Goal: Information Seeking & Learning: Learn about a topic

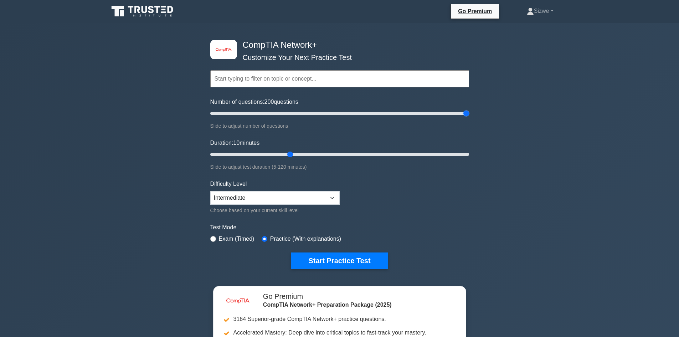
drag, startPoint x: 290, startPoint y: 118, endPoint x: 502, endPoint y: 139, distance: 213.0
type input "200"
click at [469, 118] on input "Number of questions: 200 questions" at bounding box center [339, 113] width 259 height 9
drag, startPoint x: 293, startPoint y: 153, endPoint x: 542, endPoint y: 152, distance: 248.6
type input "120"
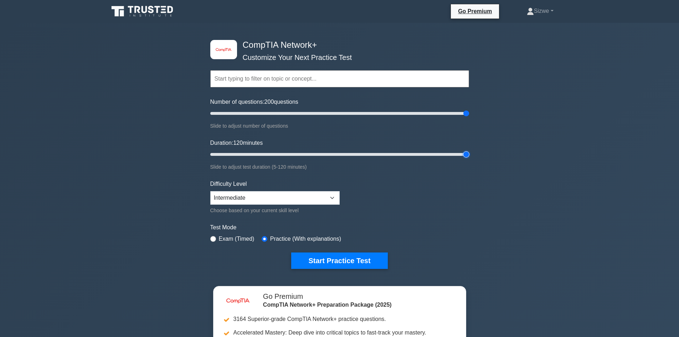
click at [469, 152] on input "Duration: 120 minutes" at bounding box center [339, 154] width 259 height 9
click at [332, 197] on select "Beginner Intermediate Expert" at bounding box center [274, 198] width 129 height 14
click at [353, 260] on button "Start Practice Test" at bounding box center [339, 260] width 96 height 16
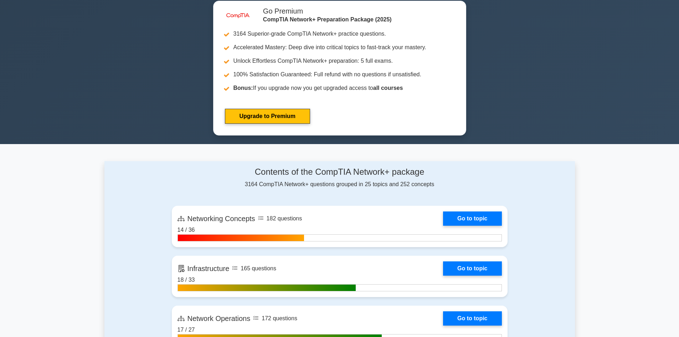
scroll to position [71, 0]
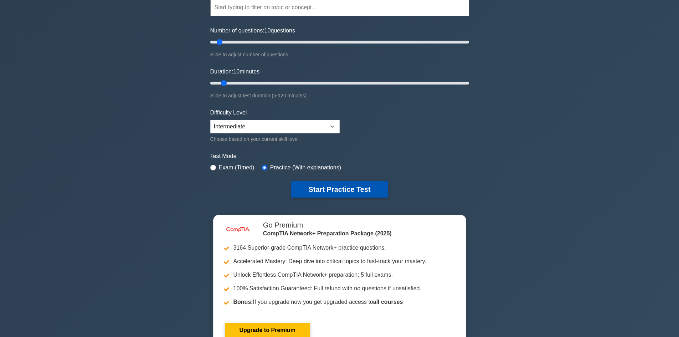
click at [333, 188] on button "Start Practice Test" at bounding box center [339, 189] width 96 height 16
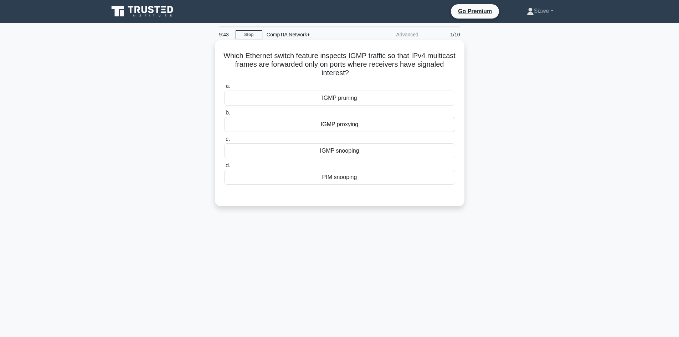
click at [345, 97] on div "IGMP pruning" at bounding box center [339, 97] width 231 height 15
click at [224, 89] on input "a. IGMP pruning" at bounding box center [224, 86] width 0 height 5
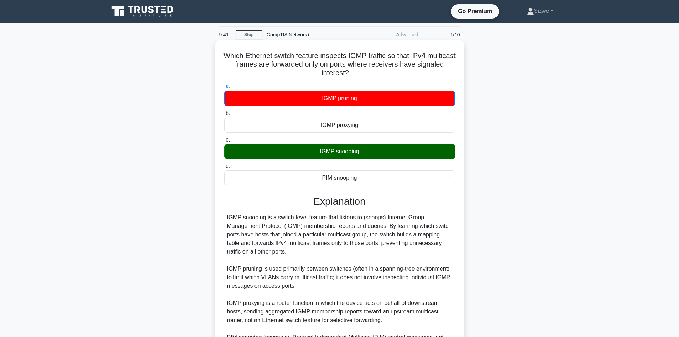
scroll to position [87, 0]
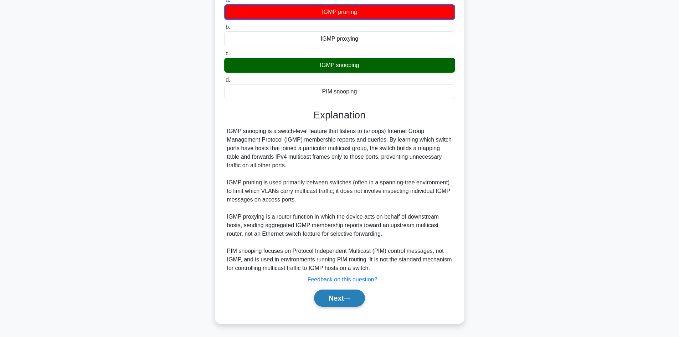
click at [341, 298] on button "Next" at bounding box center [339, 297] width 51 height 17
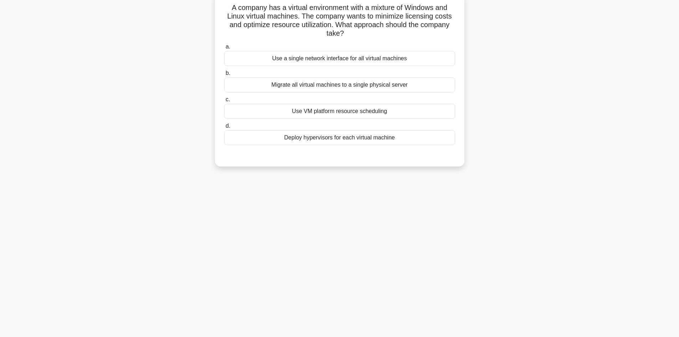
scroll to position [0, 0]
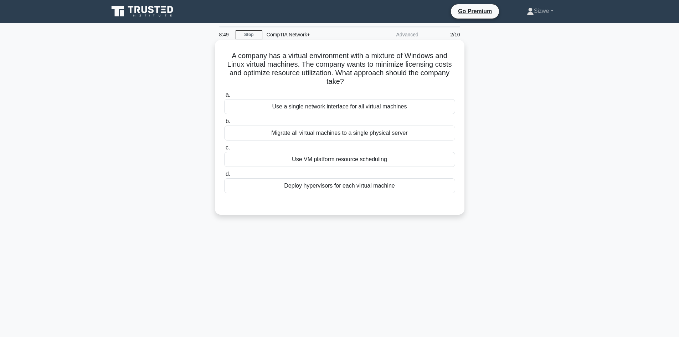
click at [368, 192] on div "Deploy hypervisors for each virtual machine" at bounding box center [339, 185] width 231 height 15
click at [224, 176] on input "d. Deploy hypervisors for each virtual machine" at bounding box center [224, 174] width 0 height 5
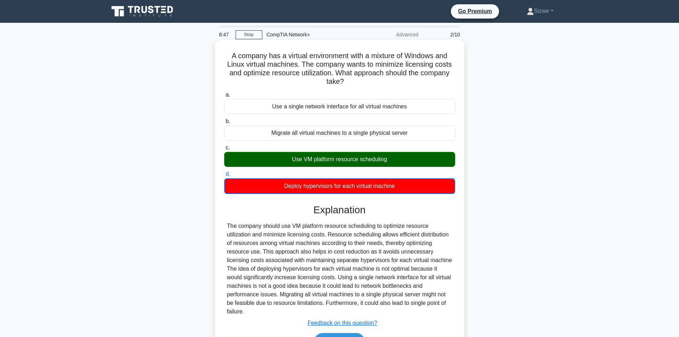
scroll to position [36, 0]
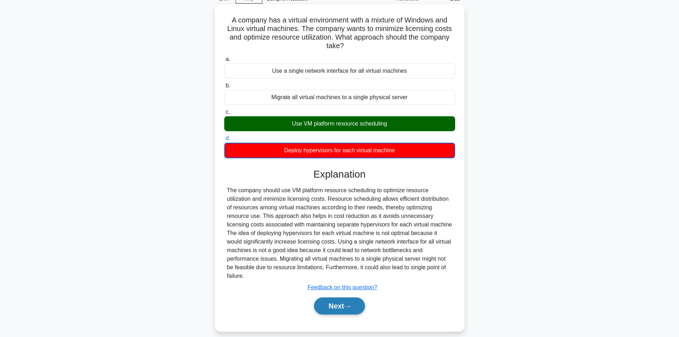
click at [336, 307] on button "Next" at bounding box center [339, 305] width 51 height 17
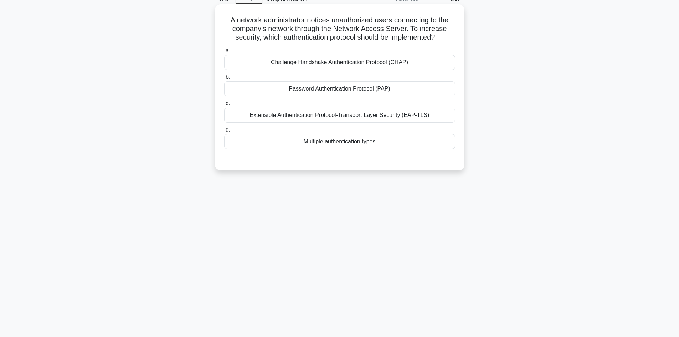
scroll to position [0, 0]
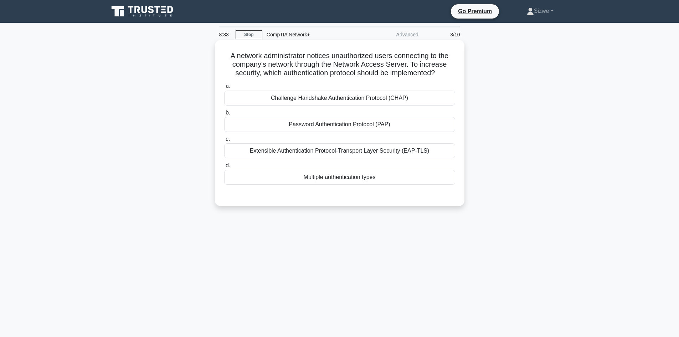
click at [339, 150] on div "Extensible Authentication Protocol-Transport Layer Security (EAP-TLS)" at bounding box center [339, 150] width 231 height 15
click at [224, 141] on input "c. Extensible Authentication Protocol-Transport Layer Security (EAP-TLS)" at bounding box center [224, 139] width 0 height 5
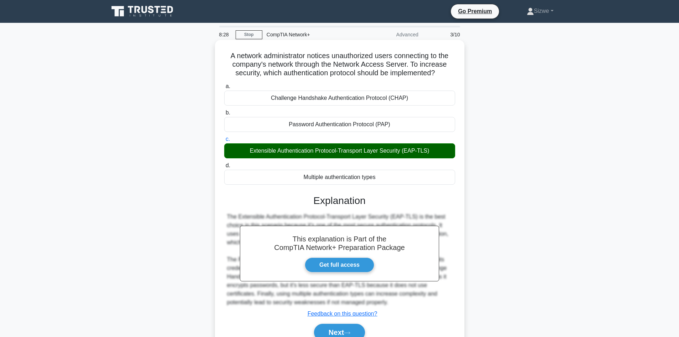
scroll to position [48, 0]
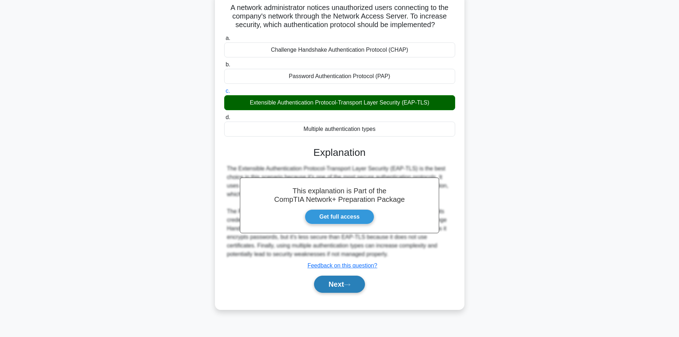
click at [338, 282] on button "Next" at bounding box center [339, 283] width 51 height 17
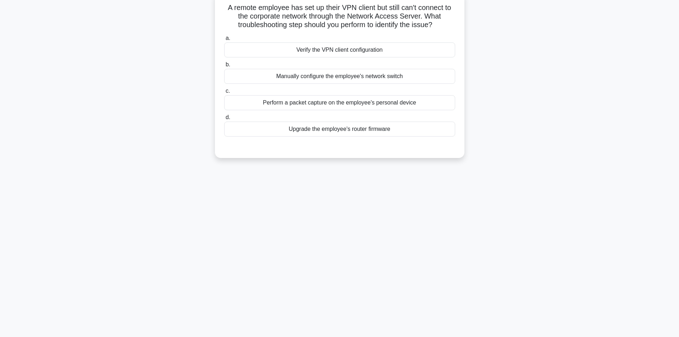
scroll to position [0, 0]
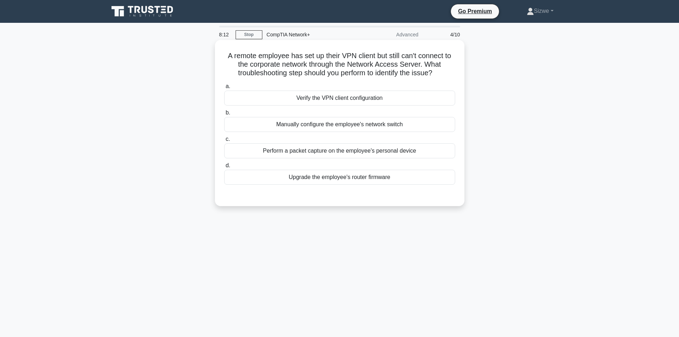
click at [333, 99] on div "Verify the VPN client configuration" at bounding box center [339, 97] width 231 height 15
click at [224, 89] on input "a. Verify the VPN client configuration" at bounding box center [224, 86] width 0 height 5
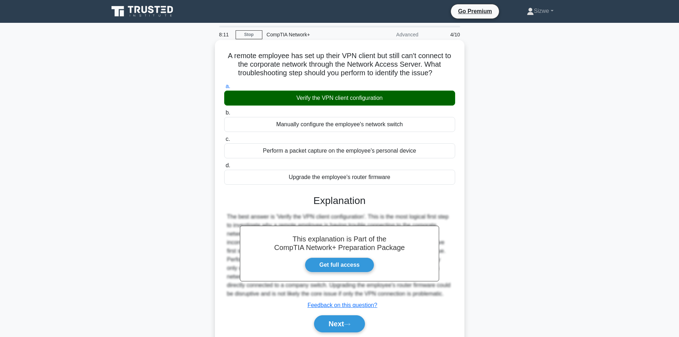
scroll to position [48, 0]
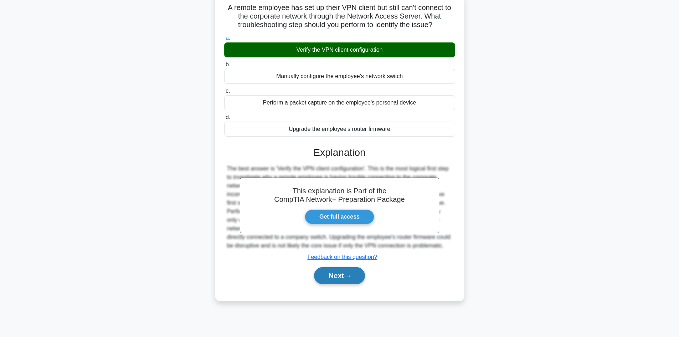
click at [335, 273] on button "Next" at bounding box center [339, 275] width 51 height 17
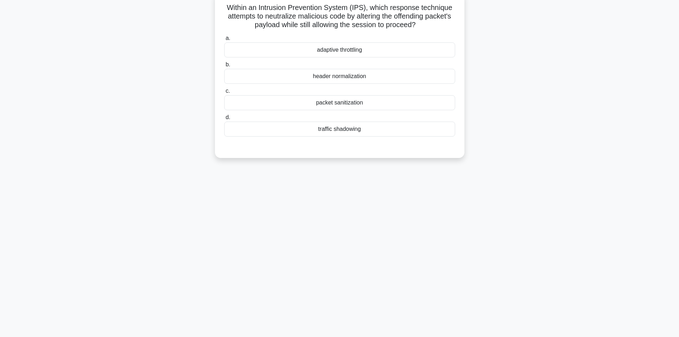
scroll to position [0, 0]
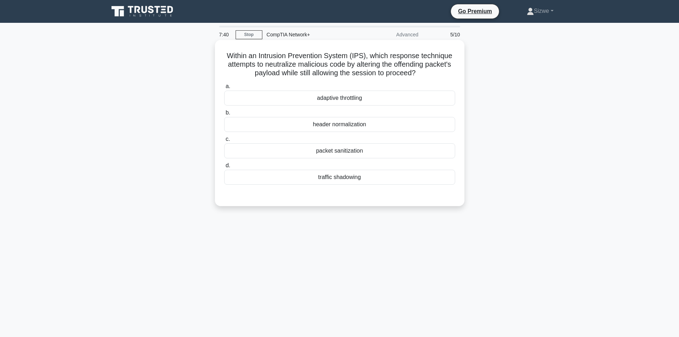
click at [336, 175] on div "traffic shadowing" at bounding box center [339, 177] width 231 height 15
click at [224, 168] on input "d. traffic shadowing" at bounding box center [224, 165] width 0 height 5
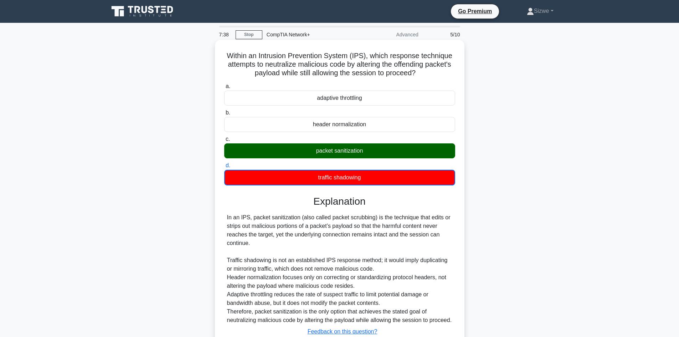
scroll to position [52, 0]
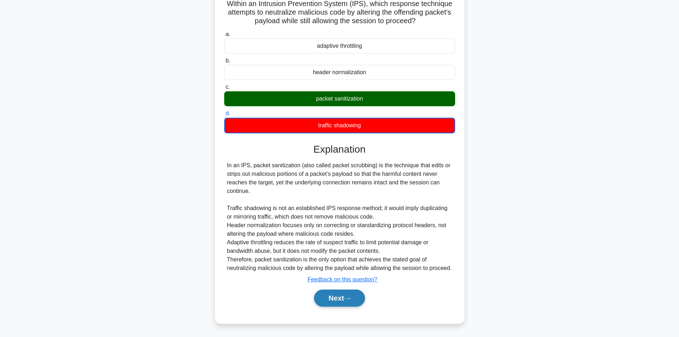
click at [347, 297] on icon at bounding box center [347, 298] width 6 height 4
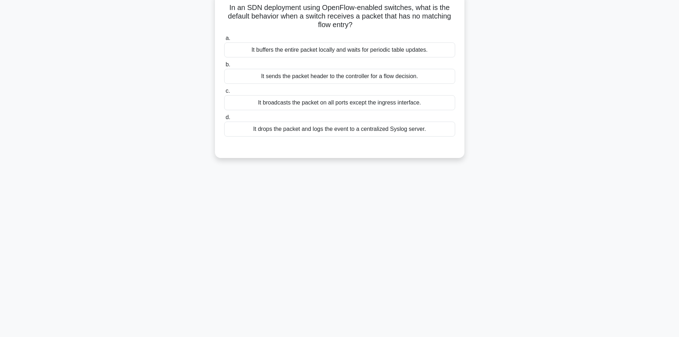
scroll to position [0, 0]
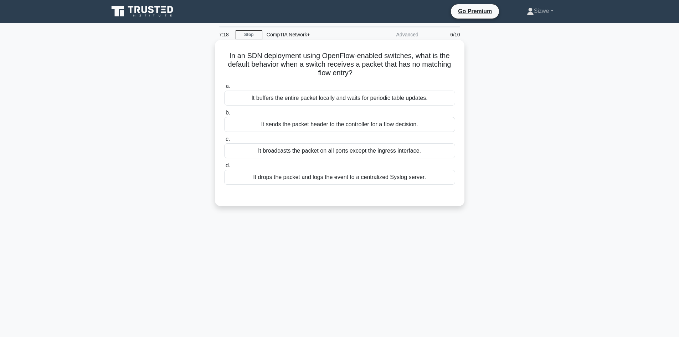
click at [351, 102] on div "It buffers the entire packet locally and waits for periodic table updates." at bounding box center [339, 97] width 231 height 15
click at [224, 89] on input "a. It buffers the entire packet locally and waits for periodic table updates." at bounding box center [224, 86] width 0 height 5
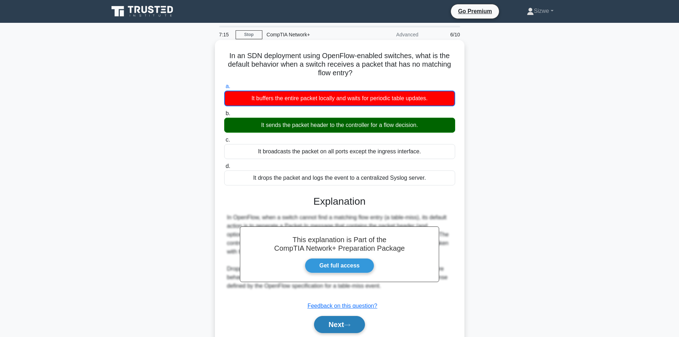
click at [336, 325] on button "Next" at bounding box center [339, 324] width 51 height 17
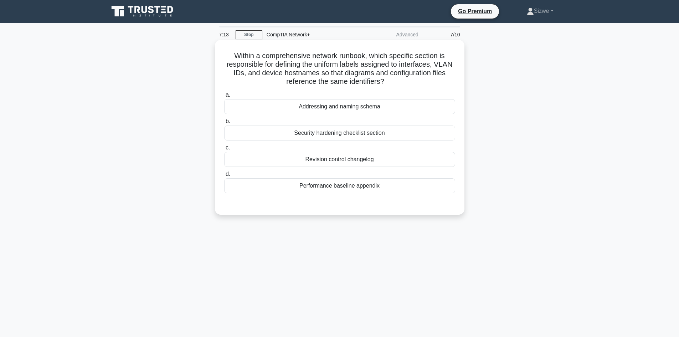
click at [351, 150] on label "c. Revision control changelog" at bounding box center [339, 155] width 231 height 24
click at [224, 150] on input "c. Revision control changelog" at bounding box center [224, 147] width 0 height 5
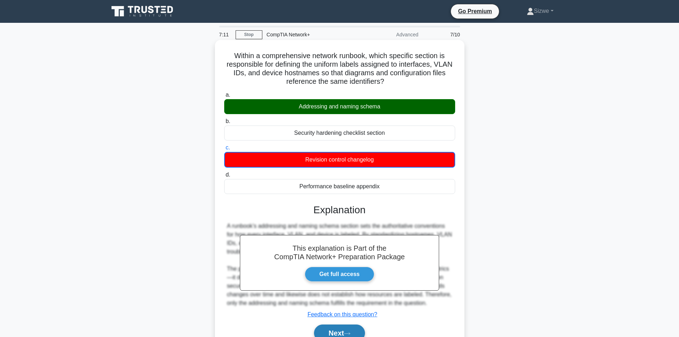
click at [349, 327] on button "Next" at bounding box center [339, 332] width 51 height 17
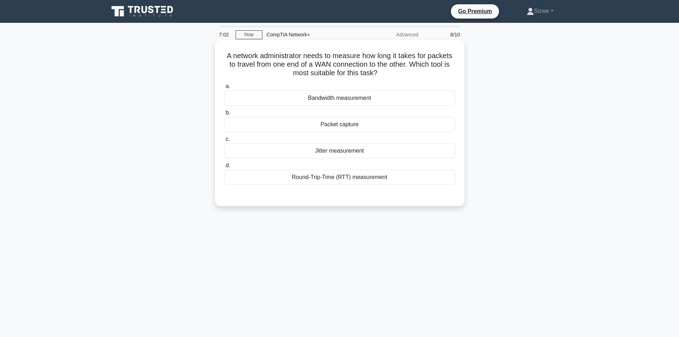
click at [336, 121] on div "Packet capture" at bounding box center [339, 124] width 231 height 15
click at [224, 115] on input "b. Packet capture" at bounding box center [224, 112] width 0 height 5
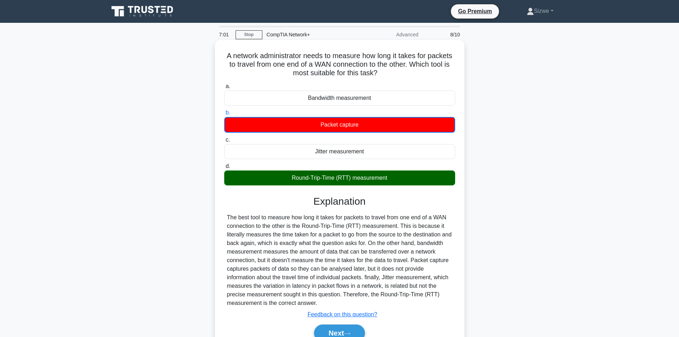
scroll to position [48, 0]
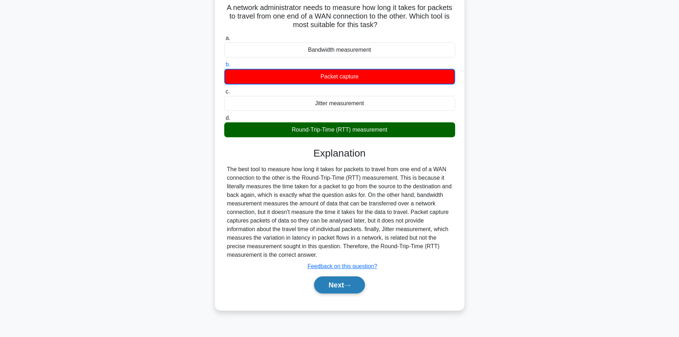
click at [334, 281] on button "Next" at bounding box center [339, 284] width 51 height 17
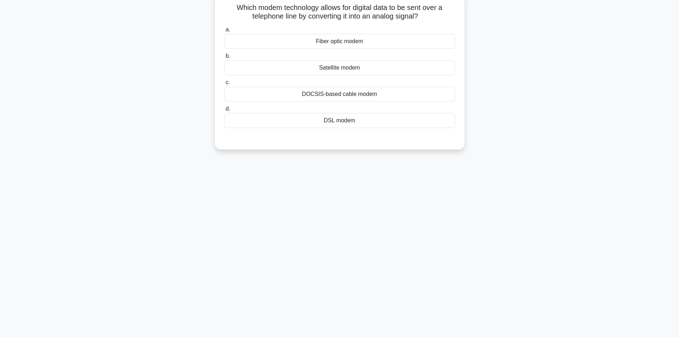
click at [348, 121] on div "DSL modem" at bounding box center [339, 120] width 231 height 15
click at [224, 111] on input "d. DSL modem" at bounding box center [224, 109] width 0 height 5
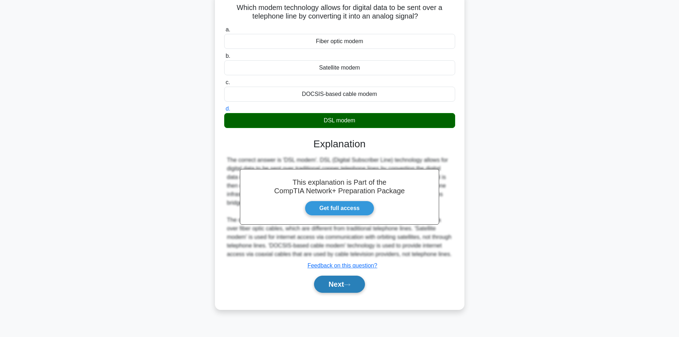
click at [350, 290] on button "Next" at bounding box center [339, 283] width 51 height 17
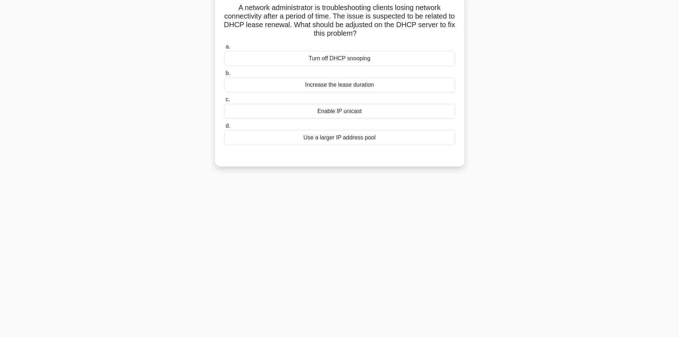
click at [358, 83] on div "Increase the lease duration" at bounding box center [339, 84] width 231 height 15
click at [224, 76] on input "b. Increase the lease duration" at bounding box center [224, 73] width 0 height 5
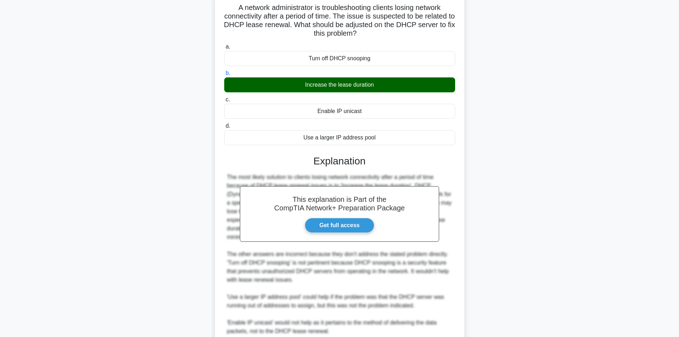
scroll to position [111, 0]
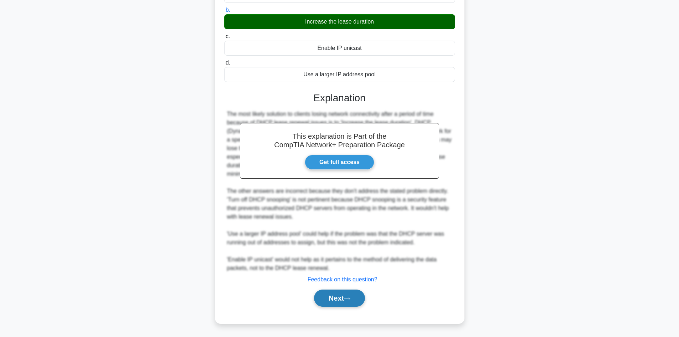
click at [339, 296] on button "Next" at bounding box center [339, 297] width 51 height 17
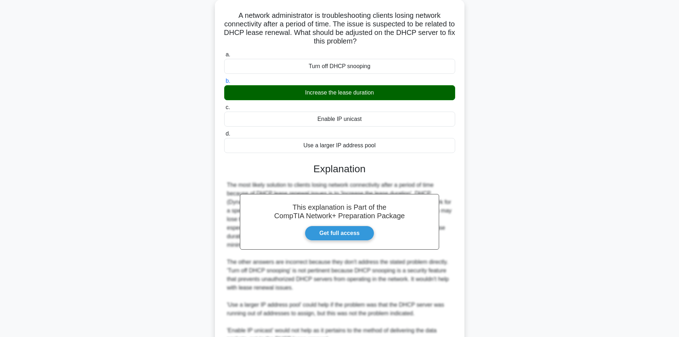
scroll to position [5, 0]
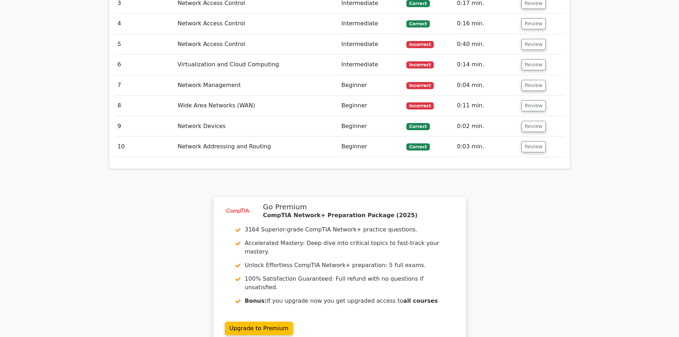
scroll to position [1090, 0]
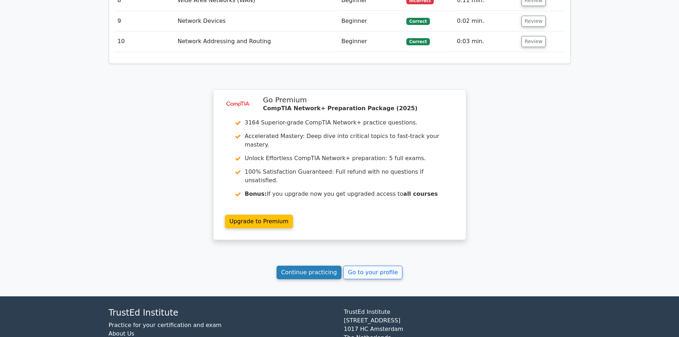
click at [303, 265] on link "Continue practicing" at bounding box center [308, 272] width 65 height 14
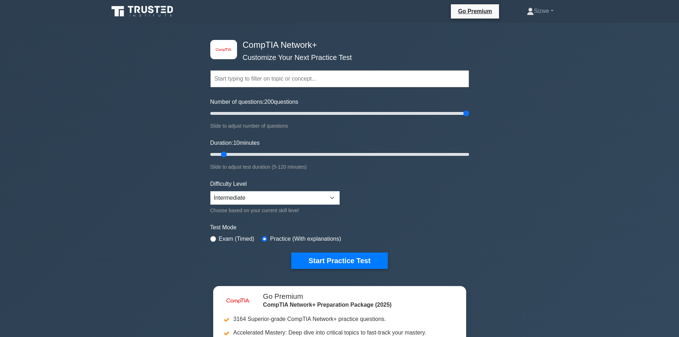
drag, startPoint x: 238, startPoint y: 111, endPoint x: 486, endPoint y: 131, distance: 248.7
type input "200"
click at [469, 118] on input "Number of questions: 200 questions" at bounding box center [339, 113] width 259 height 9
drag, startPoint x: 229, startPoint y: 155, endPoint x: 477, endPoint y: 178, distance: 248.3
type input "120"
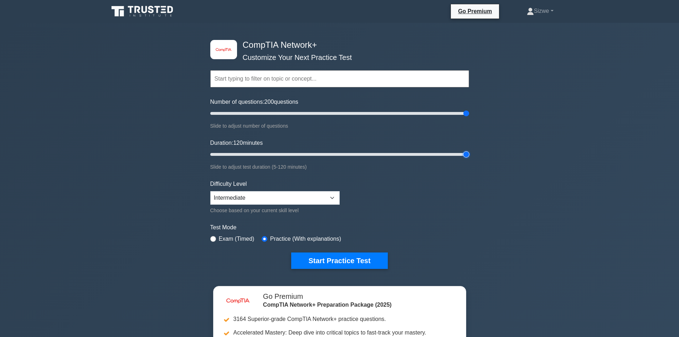
click at [469, 159] on input "Duration: 120 minutes" at bounding box center [339, 154] width 259 height 9
click at [340, 259] on button "Start Practice Test" at bounding box center [339, 260] width 96 height 16
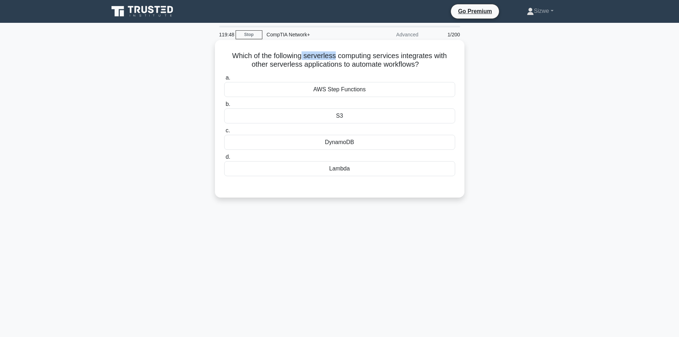
drag, startPoint x: 302, startPoint y: 54, endPoint x: 334, endPoint y: 55, distance: 32.4
click at [334, 55] on h5 "Which of the following serverless computing services integrates with other serv…" at bounding box center [339, 60] width 232 height 18
click at [352, 93] on div "AWS Step Functions" at bounding box center [339, 89] width 231 height 15
click at [224, 80] on input "a. AWS Step Functions" at bounding box center [224, 78] width 0 height 5
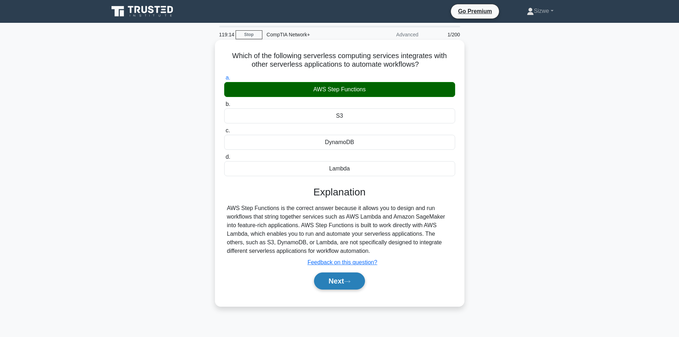
click at [338, 281] on button "Next" at bounding box center [339, 280] width 51 height 17
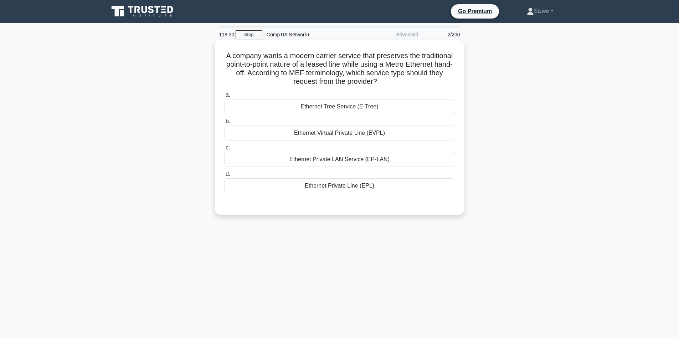
click at [396, 162] on div "Ethernet Private LAN Service (EP-LAN)" at bounding box center [339, 159] width 231 height 15
click at [224, 150] on input "c. Ethernet Private LAN Service (EP-LAN)" at bounding box center [224, 147] width 0 height 5
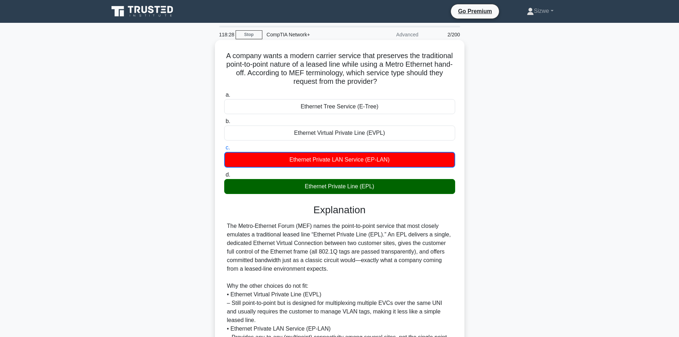
scroll to position [121, 0]
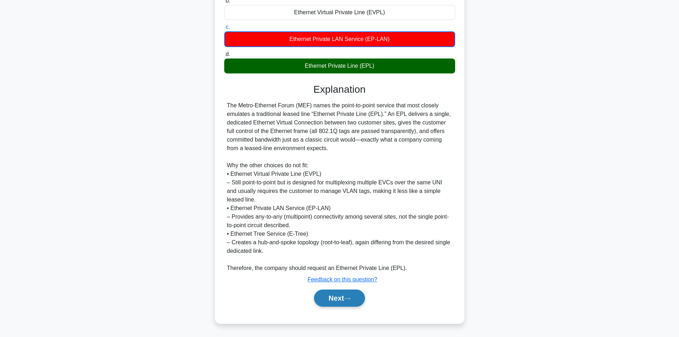
click at [341, 294] on button "Next" at bounding box center [339, 297] width 51 height 17
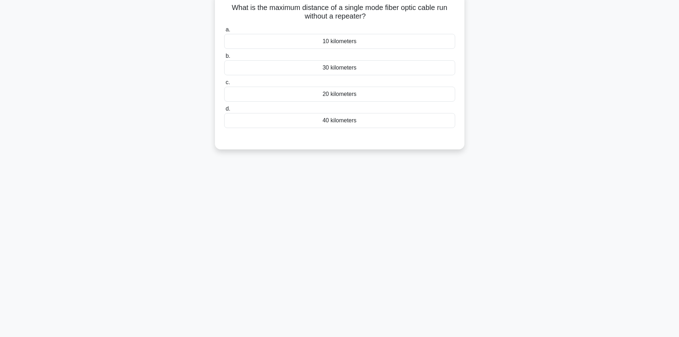
scroll to position [0, 0]
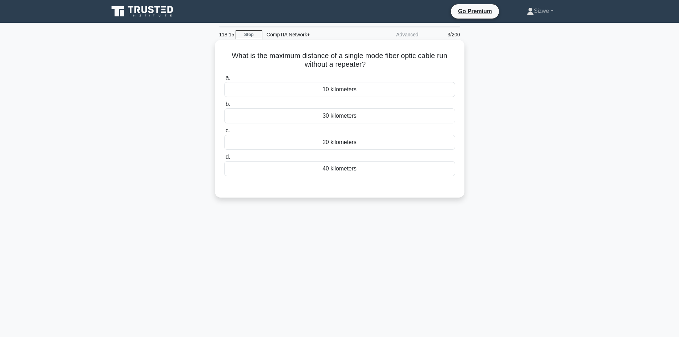
click at [348, 169] on div "40 kilometers" at bounding box center [339, 168] width 231 height 15
click at [224, 159] on input "d. 40 kilometers" at bounding box center [224, 157] width 0 height 5
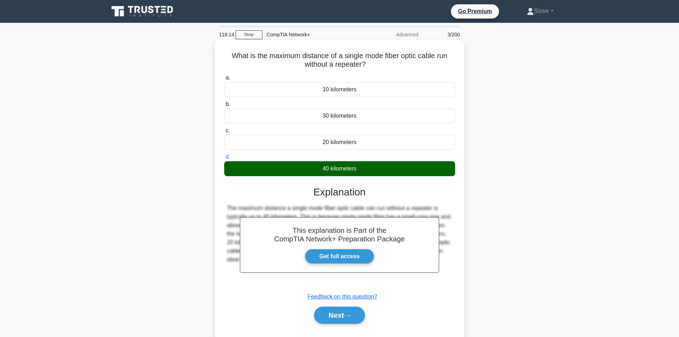
scroll to position [48, 0]
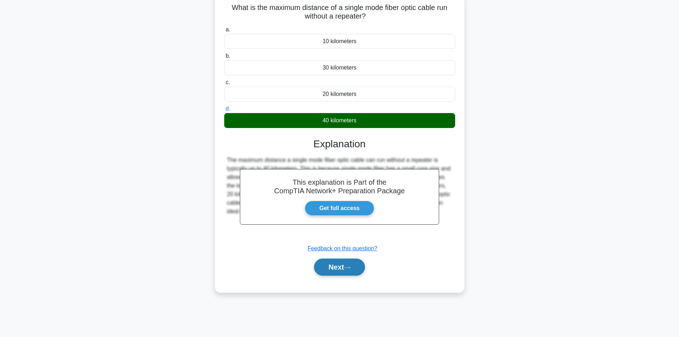
click at [349, 273] on button "Next" at bounding box center [339, 266] width 51 height 17
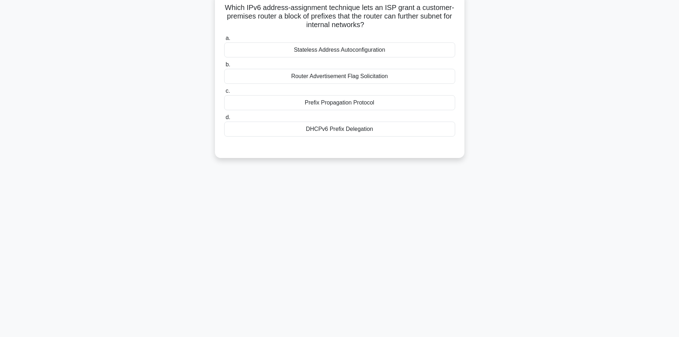
scroll to position [0, 0]
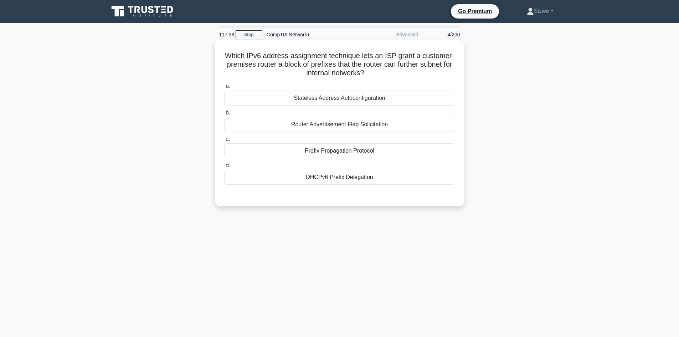
click at [362, 97] on div "Stateless Address Autoconfiguration" at bounding box center [339, 97] width 231 height 15
click at [224, 89] on input "a. Stateless Address Autoconfiguration" at bounding box center [224, 86] width 0 height 5
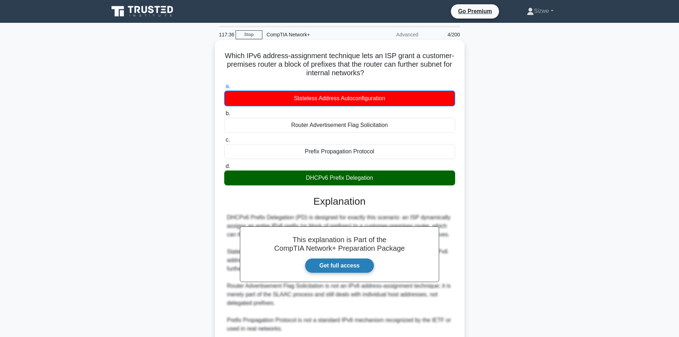
scroll to position [61, 0]
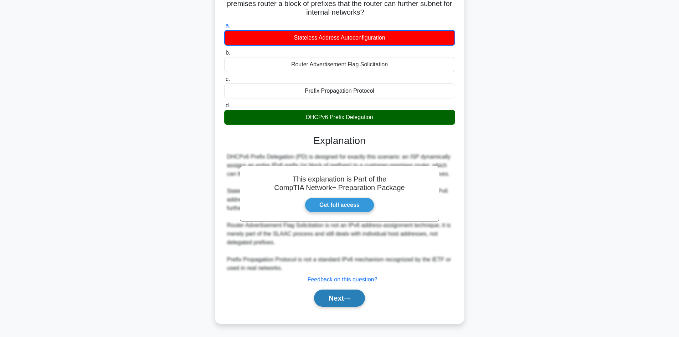
click at [337, 296] on button "Next" at bounding box center [339, 297] width 51 height 17
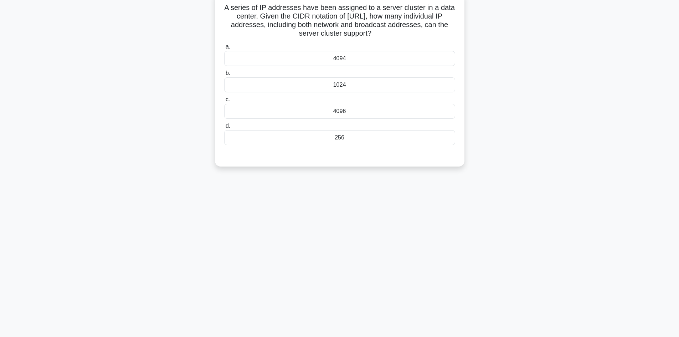
scroll to position [0, 0]
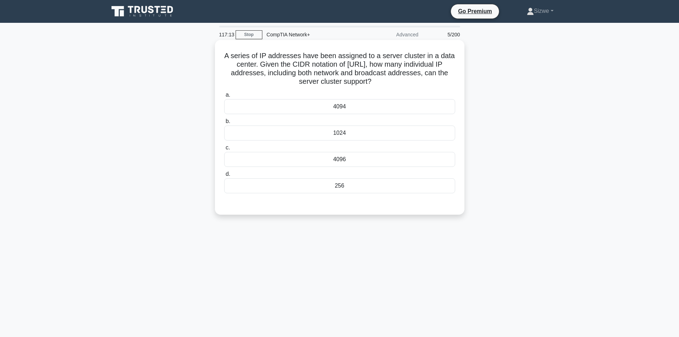
click at [342, 111] on div "4094" at bounding box center [339, 106] width 231 height 15
click at [224, 97] on input "a. 4094" at bounding box center [224, 95] width 0 height 5
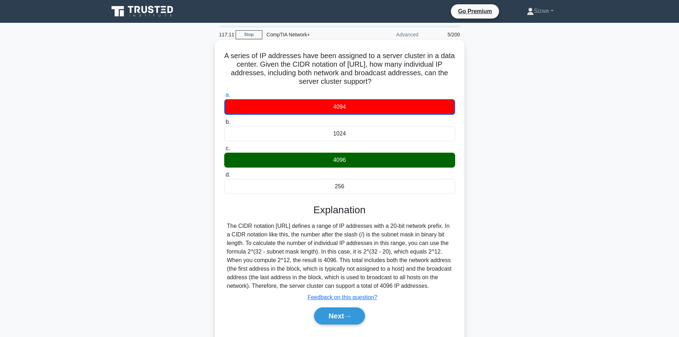
scroll to position [48, 0]
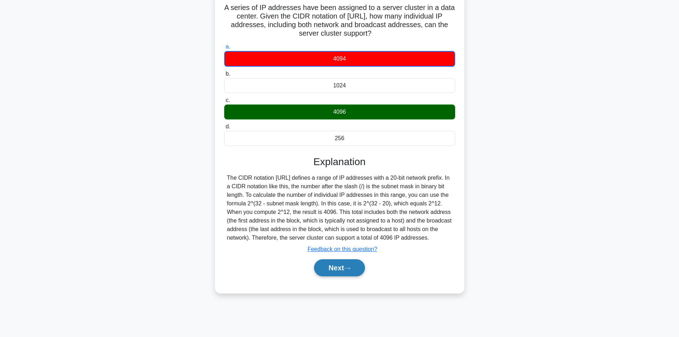
click at [339, 269] on button "Next" at bounding box center [339, 267] width 51 height 17
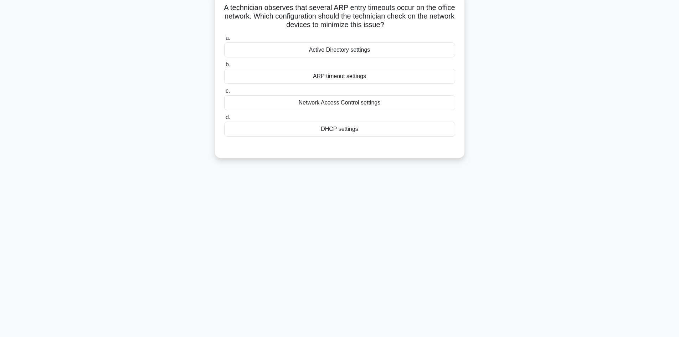
click at [345, 76] on div "ARP timeout settings" at bounding box center [339, 76] width 231 height 15
click at [224, 67] on input "b. ARP timeout settings" at bounding box center [224, 64] width 0 height 5
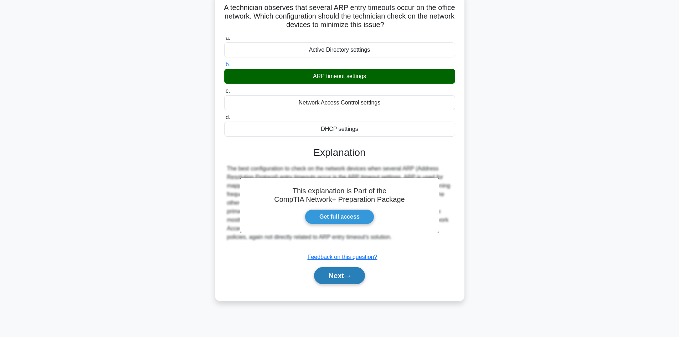
click at [331, 274] on button "Next" at bounding box center [339, 275] width 51 height 17
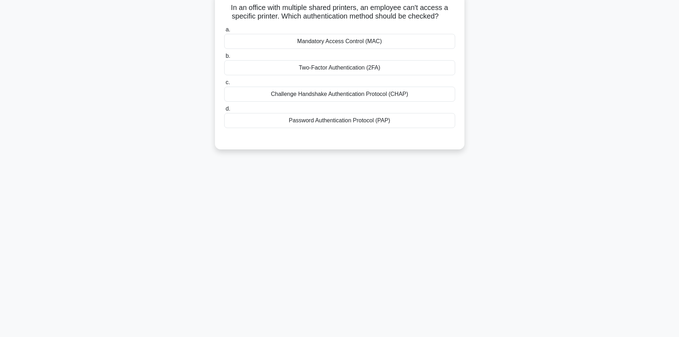
scroll to position [0, 0]
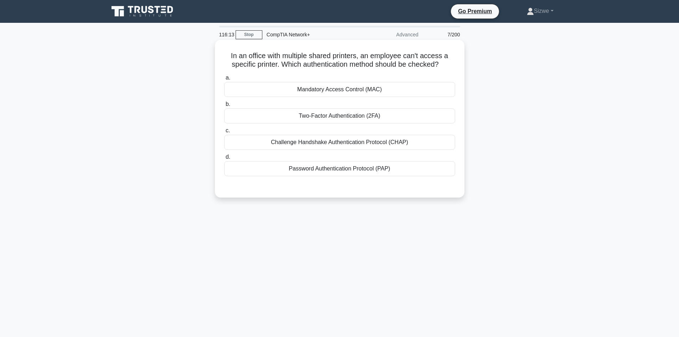
click at [354, 89] on div "Mandatory Access Control (MAC)" at bounding box center [339, 89] width 231 height 15
click at [224, 80] on input "a. Mandatory Access Control (MAC)" at bounding box center [224, 78] width 0 height 5
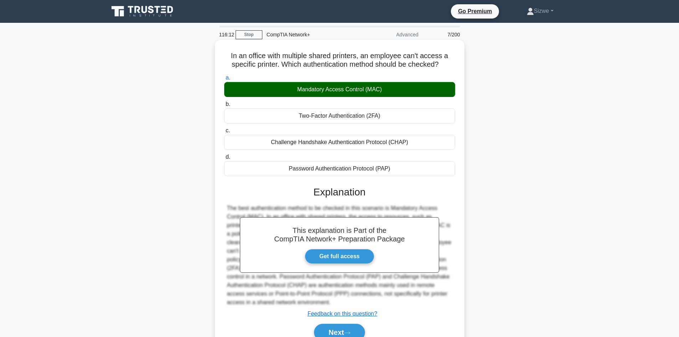
scroll to position [48, 0]
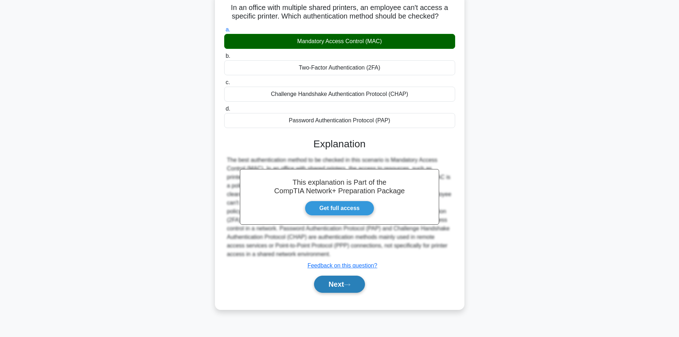
click at [333, 289] on button "Next" at bounding box center [339, 283] width 51 height 17
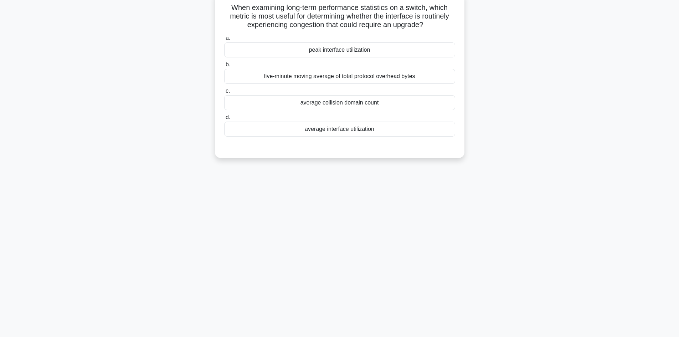
scroll to position [0, 0]
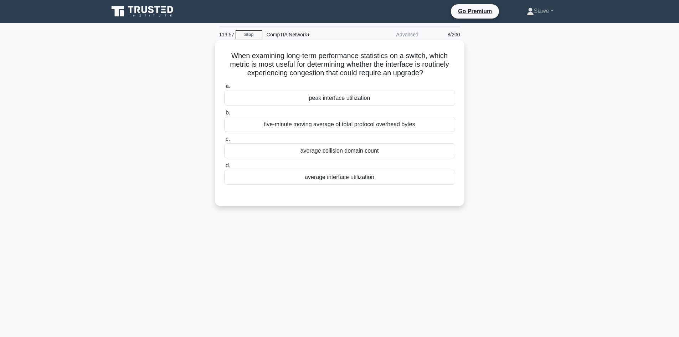
click at [362, 175] on div "average interface utilization" at bounding box center [339, 177] width 231 height 15
click at [224, 168] on input "d. average interface utilization" at bounding box center [224, 165] width 0 height 5
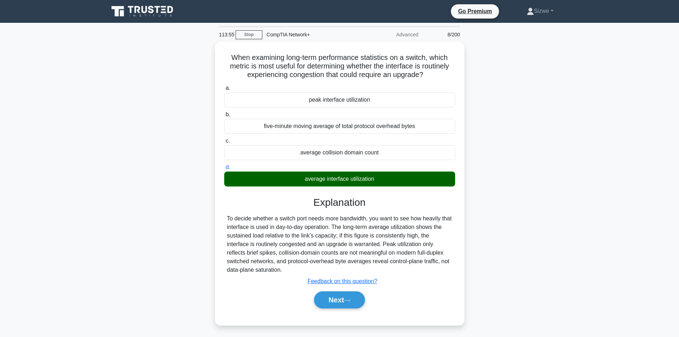
scroll to position [48, 0]
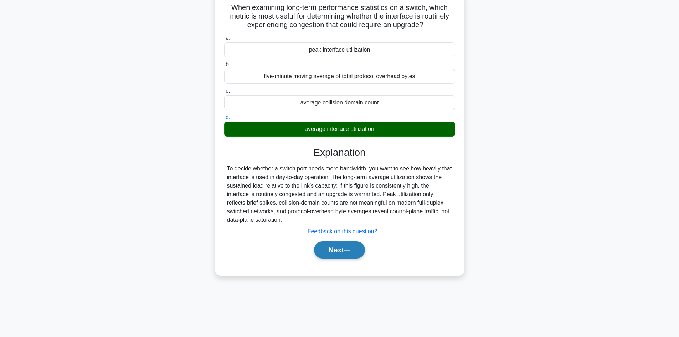
click at [336, 246] on button "Next" at bounding box center [339, 249] width 51 height 17
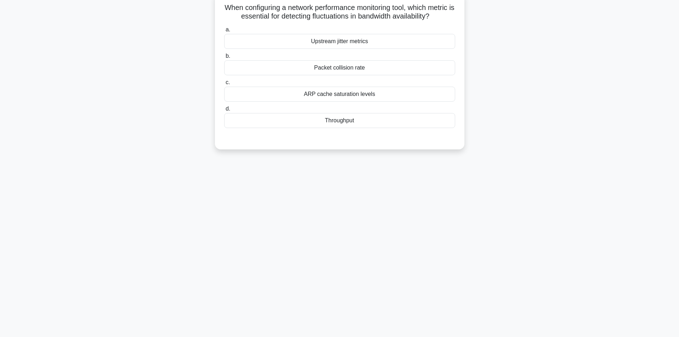
scroll to position [0, 0]
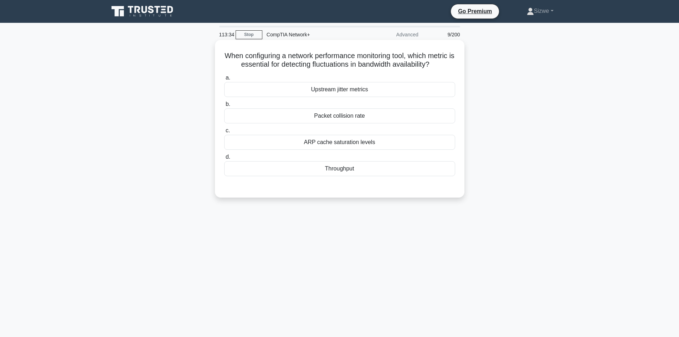
click at [347, 176] on div "Throughput" at bounding box center [339, 168] width 231 height 15
click at [224, 159] on input "d. Throughput" at bounding box center [224, 157] width 0 height 5
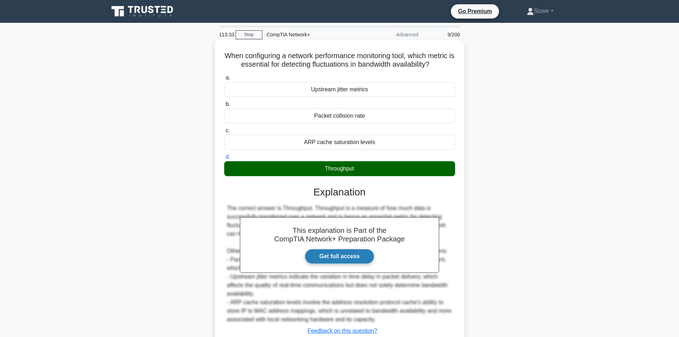
scroll to position [60, 0]
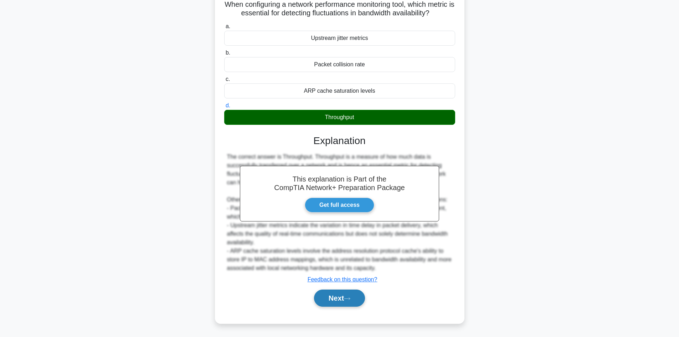
click at [333, 300] on button "Next" at bounding box center [339, 297] width 51 height 17
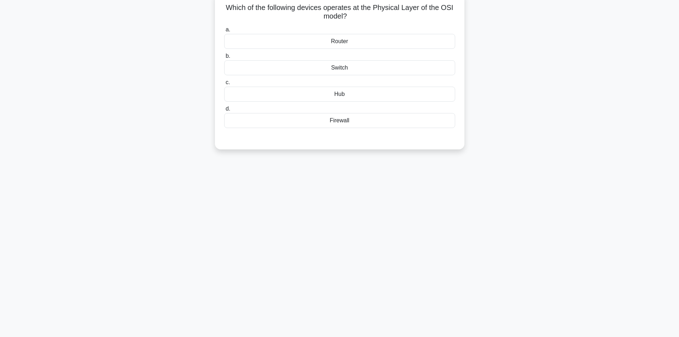
scroll to position [0, 0]
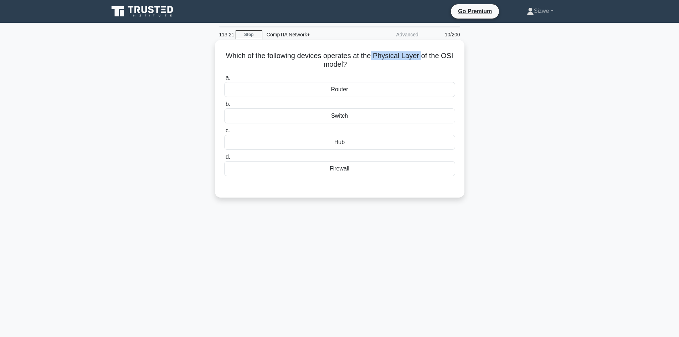
drag, startPoint x: 375, startPoint y: 54, endPoint x: 422, endPoint y: 57, distance: 47.4
click at [422, 56] on h5 "Which of the following devices operates at the Physical Layer of the OSI model?…" at bounding box center [339, 60] width 232 height 18
click at [339, 145] on div "Hub" at bounding box center [339, 142] width 231 height 15
click at [224, 133] on input "c. Hub" at bounding box center [224, 130] width 0 height 5
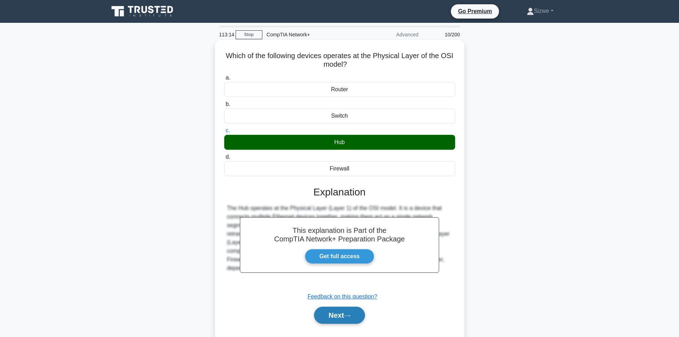
scroll to position [48, 0]
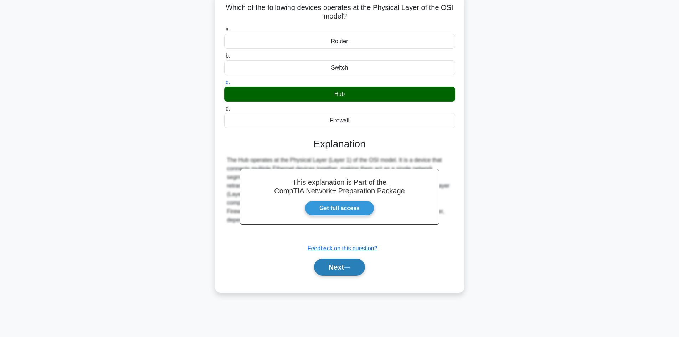
click at [327, 263] on button "Next" at bounding box center [339, 266] width 51 height 17
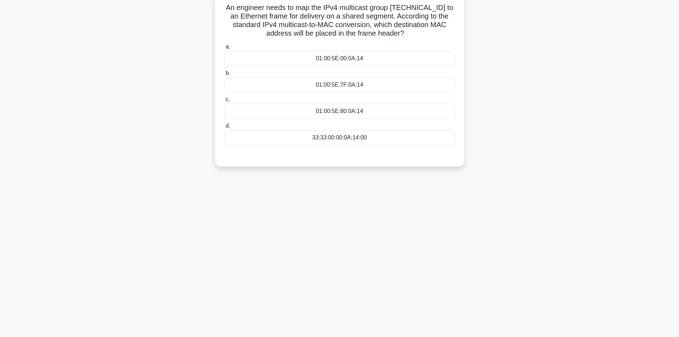
scroll to position [0, 0]
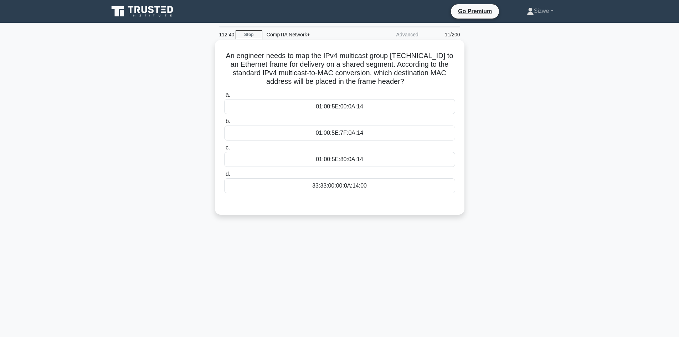
click at [349, 110] on div "01:00:5E:00:0A:14" at bounding box center [339, 106] width 231 height 15
click at [224, 97] on input "a. 01:00:5E:00:0A:14" at bounding box center [224, 95] width 0 height 5
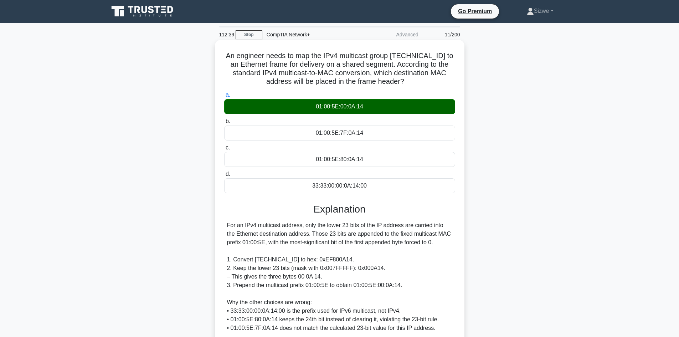
scroll to position [60, 0]
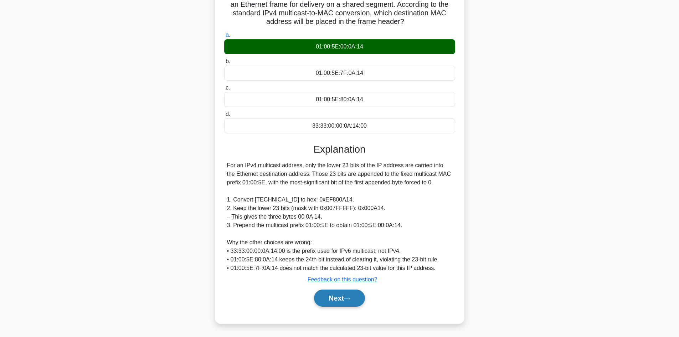
click at [338, 297] on button "Next" at bounding box center [339, 297] width 51 height 17
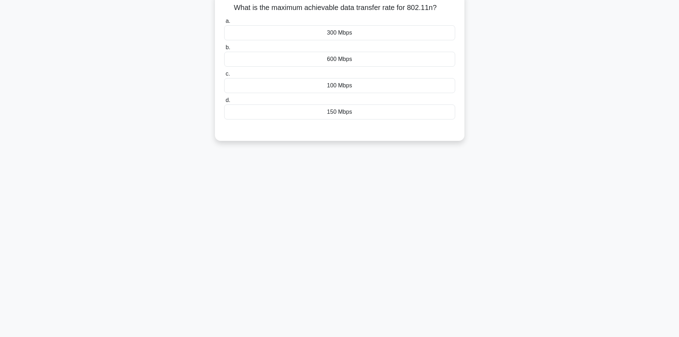
scroll to position [0, 0]
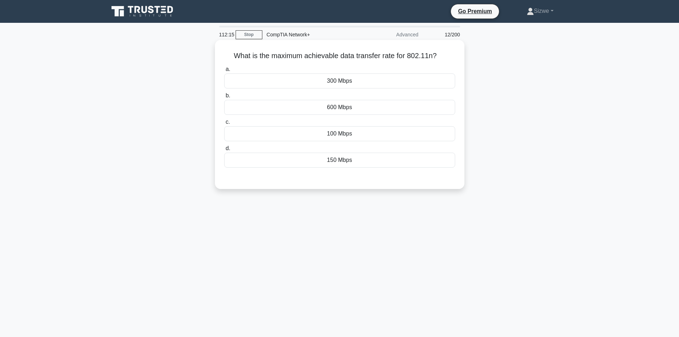
click at [338, 83] on div "300 Mbps" at bounding box center [339, 80] width 231 height 15
click at [224, 72] on input "a. 300 Mbps" at bounding box center [224, 69] width 0 height 5
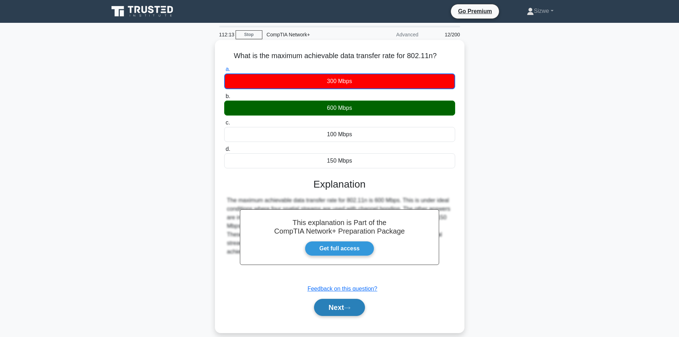
click at [340, 307] on button "Next" at bounding box center [339, 307] width 51 height 17
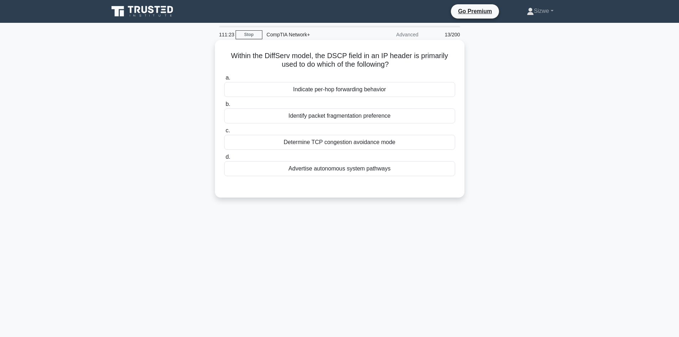
click at [354, 143] on div "Determine TCP congestion avoidance mode" at bounding box center [339, 142] width 231 height 15
click at [224, 133] on input "c. Determine TCP congestion avoidance mode" at bounding box center [224, 130] width 0 height 5
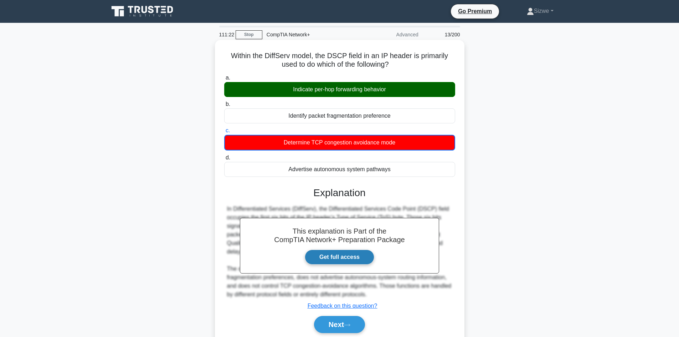
scroll to position [48, 0]
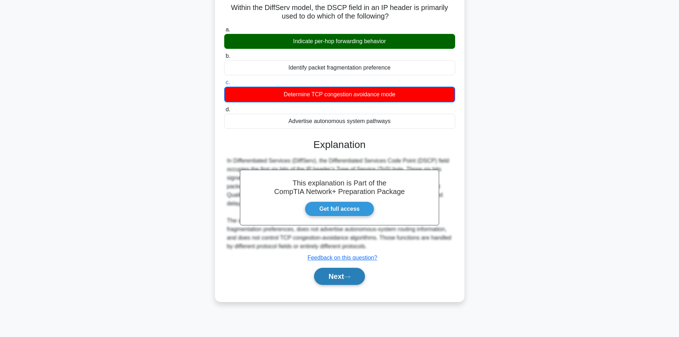
click at [339, 274] on button "Next" at bounding box center [339, 276] width 51 height 17
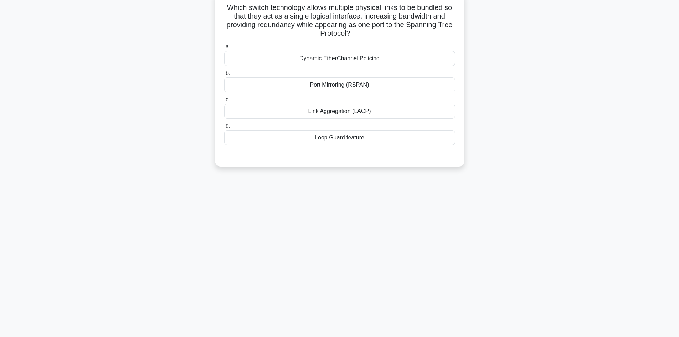
scroll to position [0, 0]
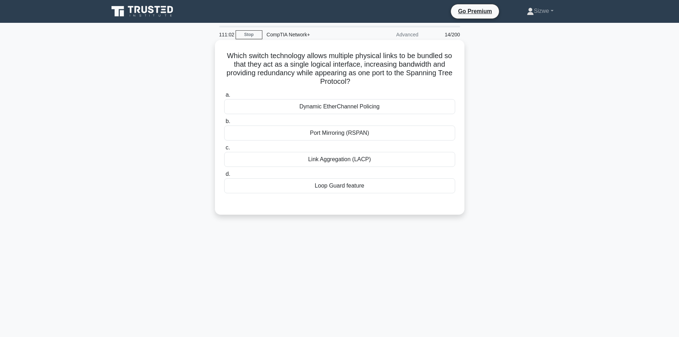
click at [350, 159] on div "Link Aggregation (LACP)" at bounding box center [339, 159] width 231 height 15
click at [224, 150] on input "c. Link Aggregation (LACP)" at bounding box center [224, 147] width 0 height 5
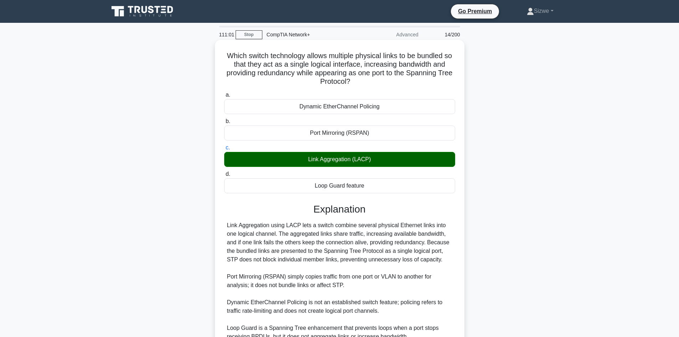
scroll to position [69, 0]
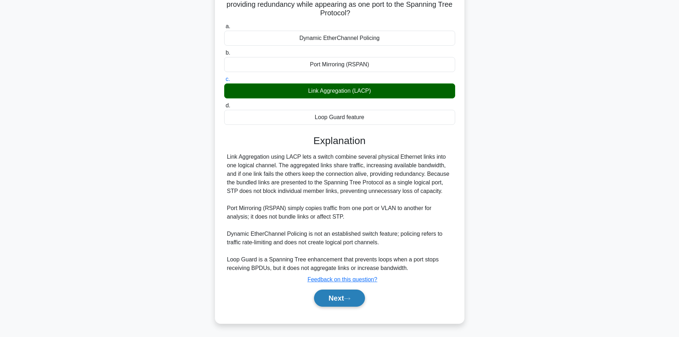
click at [337, 299] on button "Next" at bounding box center [339, 297] width 51 height 17
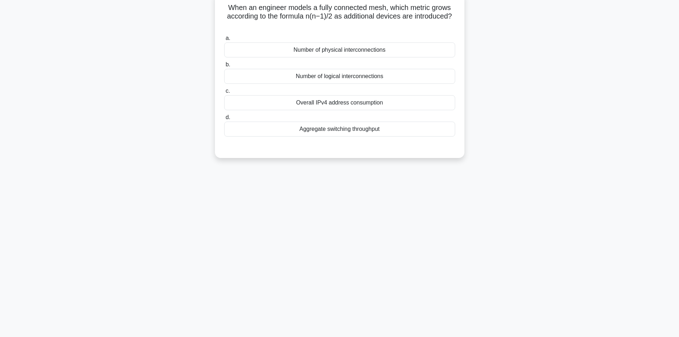
scroll to position [0, 0]
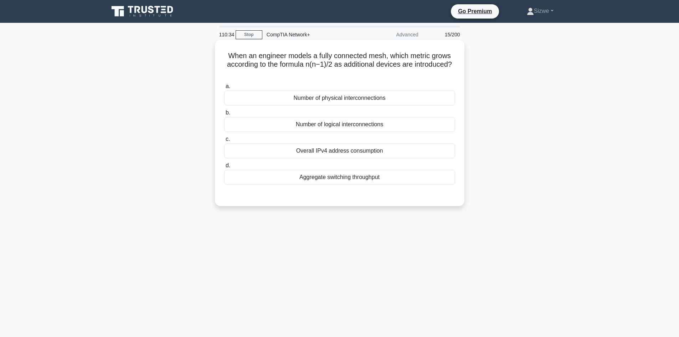
click at [345, 123] on div "Number of logical interconnections" at bounding box center [339, 124] width 231 height 15
click at [224, 115] on input "b. Number of logical interconnections" at bounding box center [224, 112] width 0 height 5
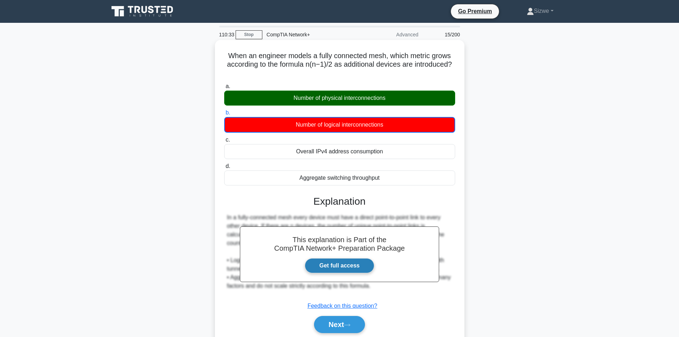
scroll to position [48, 0]
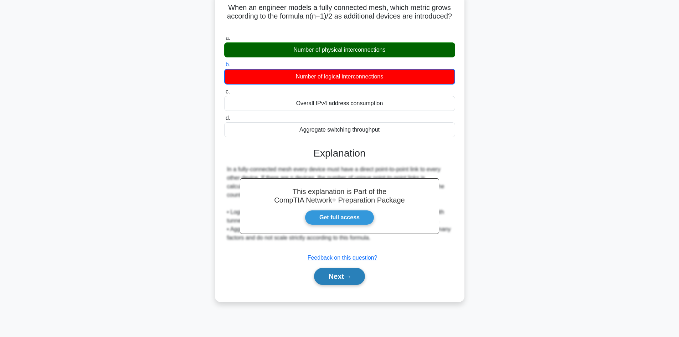
click at [342, 283] on button "Next" at bounding box center [339, 276] width 51 height 17
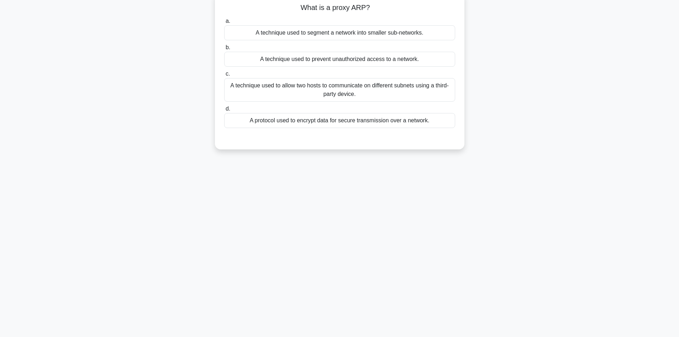
scroll to position [0, 0]
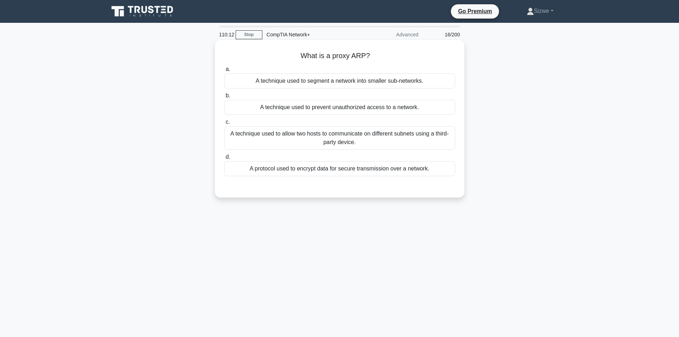
click at [345, 133] on div "A technique used to allow two hosts to communicate on different subnets using a…" at bounding box center [339, 138] width 231 height 24
click at [224, 124] on input "c. A technique used to allow two hosts to communicate on different subnets usin…" at bounding box center [224, 122] width 0 height 5
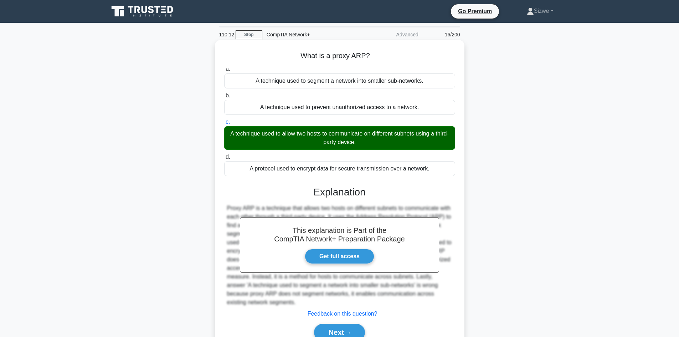
scroll to position [48, 0]
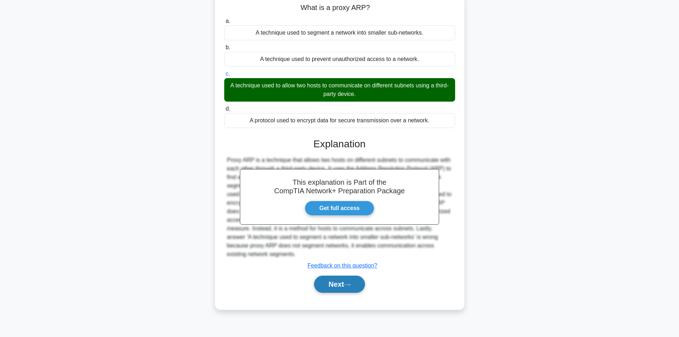
click at [343, 284] on button "Next" at bounding box center [339, 283] width 51 height 17
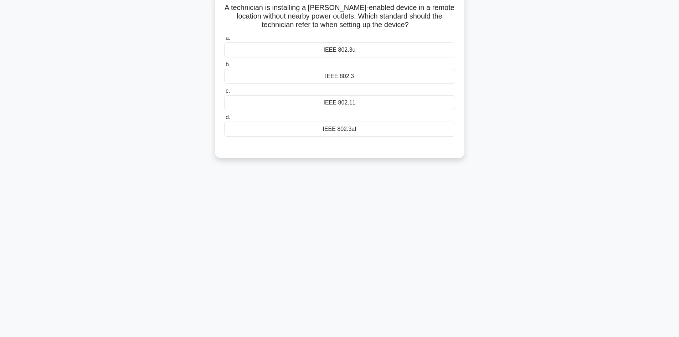
scroll to position [0, 0]
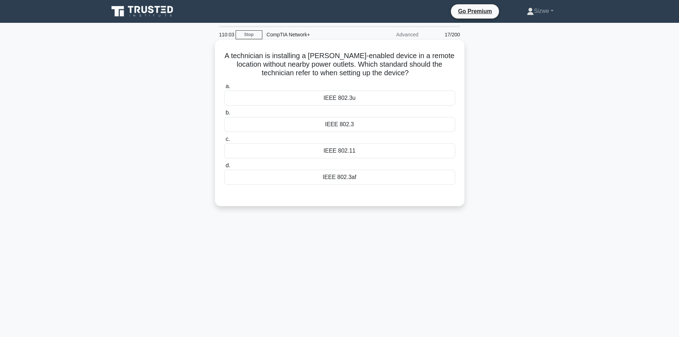
click at [345, 124] on div "IEEE 802.3" at bounding box center [339, 124] width 231 height 15
click at [224, 115] on input "b. IEEE 802.3" at bounding box center [224, 112] width 0 height 5
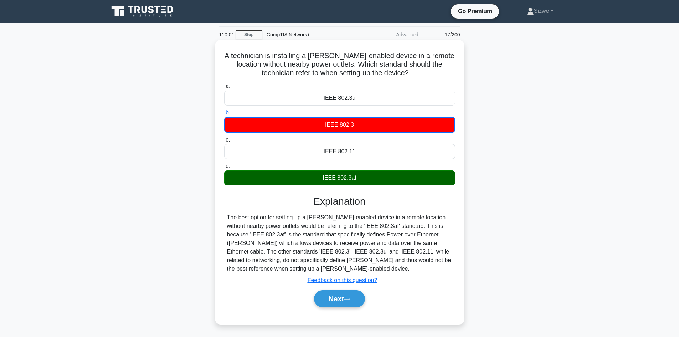
scroll to position [48, 0]
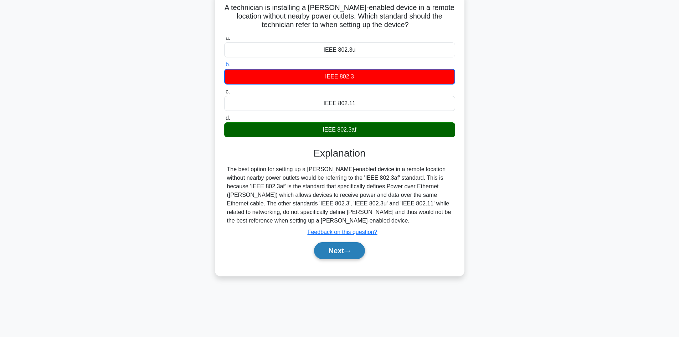
click at [346, 254] on button "Next" at bounding box center [339, 250] width 51 height 17
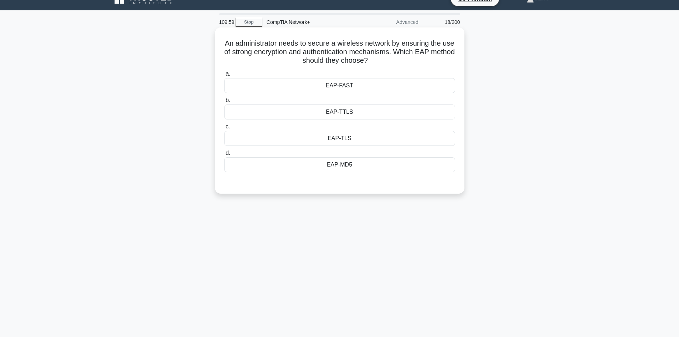
scroll to position [0, 0]
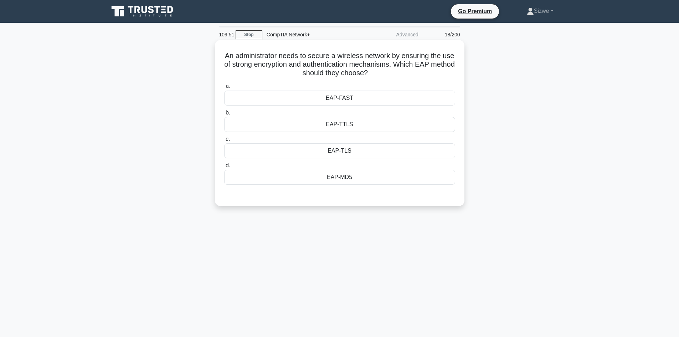
click at [350, 157] on div "EAP-TLS" at bounding box center [339, 150] width 231 height 15
click at [224, 141] on input "c. EAP-TLS" at bounding box center [224, 139] width 0 height 5
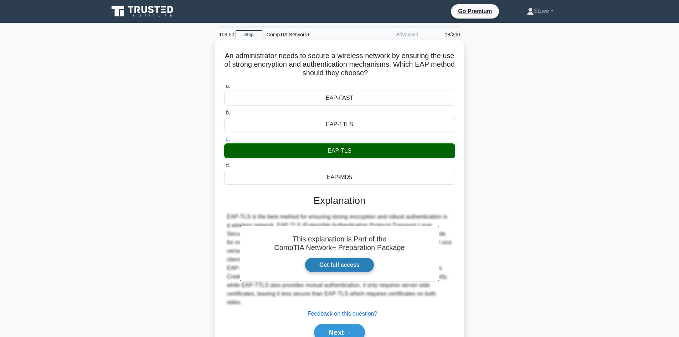
scroll to position [48, 0]
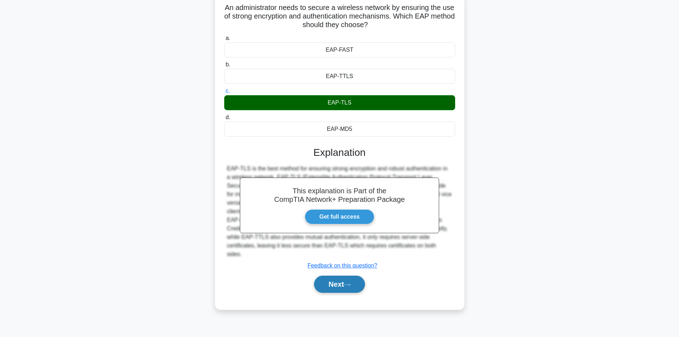
click at [344, 282] on button "Next" at bounding box center [339, 283] width 51 height 17
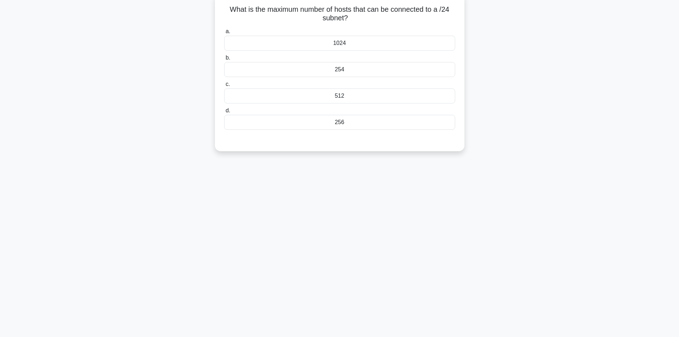
scroll to position [0, 0]
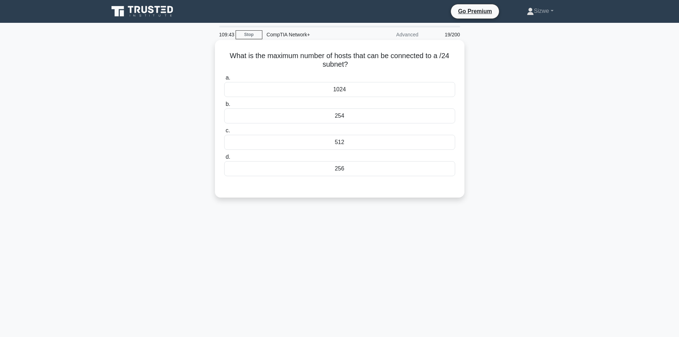
click at [348, 118] on div "254" at bounding box center [339, 115] width 231 height 15
click at [224, 107] on input "b. 254" at bounding box center [224, 104] width 0 height 5
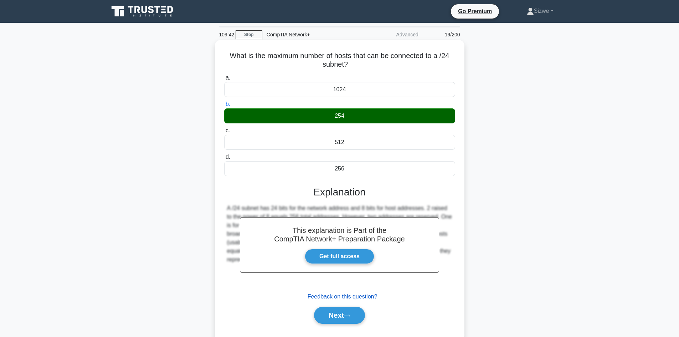
scroll to position [48, 0]
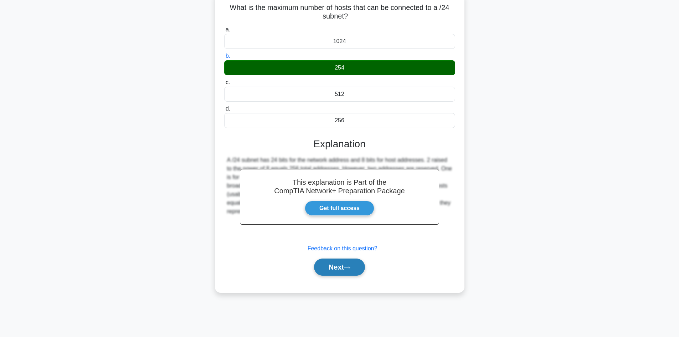
click at [342, 266] on button "Next" at bounding box center [339, 266] width 51 height 17
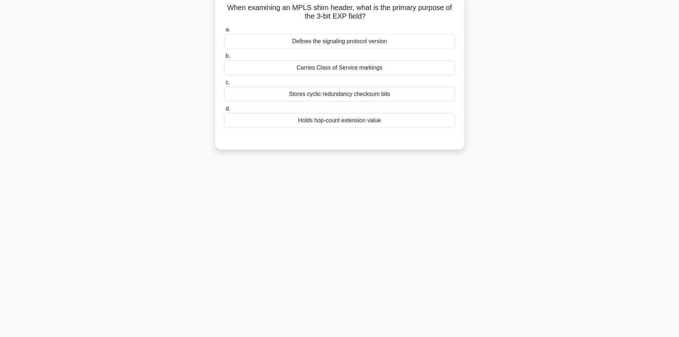
scroll to position [0, 0]
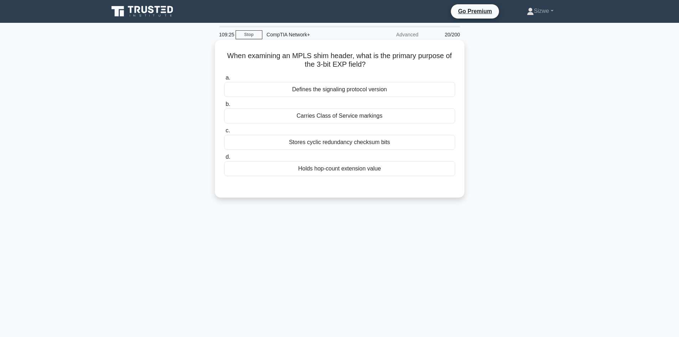
click at [339, 144] on div "Stores cyclic redundancy checksum bits" at bounding box center [339, 142] width 231 height 15
click at [224, 133] on input "c. Stores cyclic redundancy checksum bits" at bounding box center [224, 130] width 0 height 5
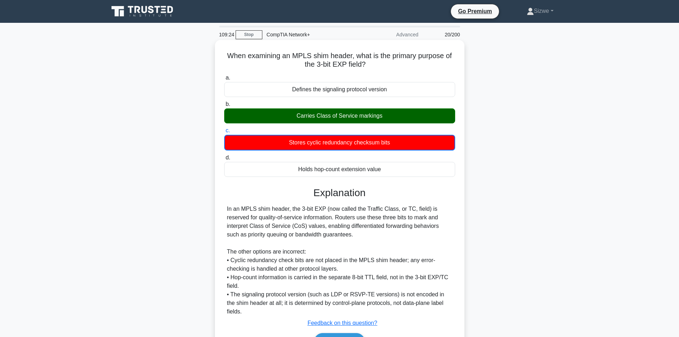
scroll to position [48, 0]
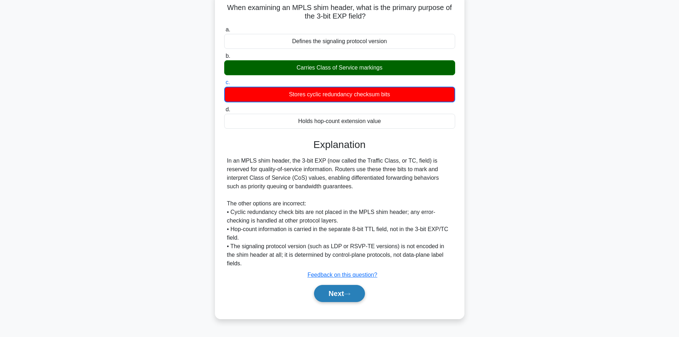
click at [346, 285] on button "Next" at bounding box center [339, 293] width 51 height 17
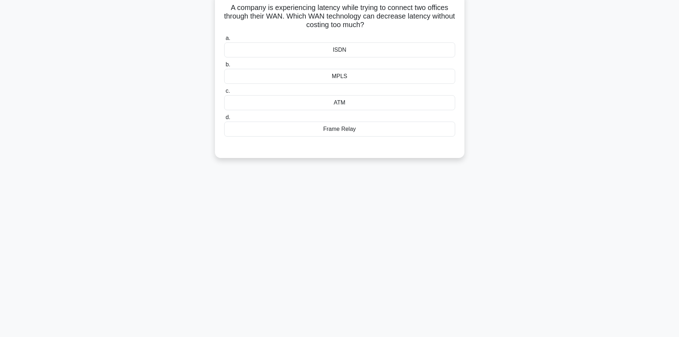
scroll to position [0, 0]
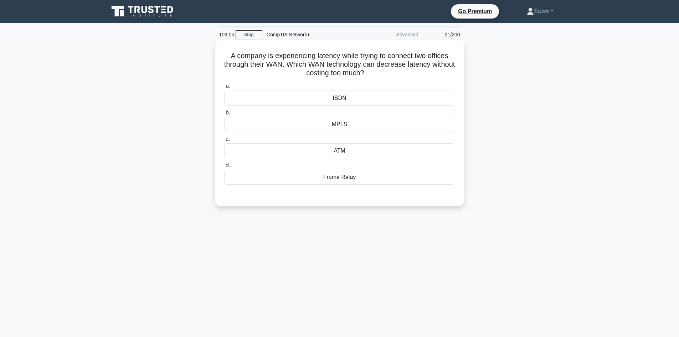
click at [342, 127] on div "MPLS" at bounding box center [339, 124] width 231 height 15
click at [224, 115] on input "b. MPLS" at bounding box center [224, 112] width 0 height 5
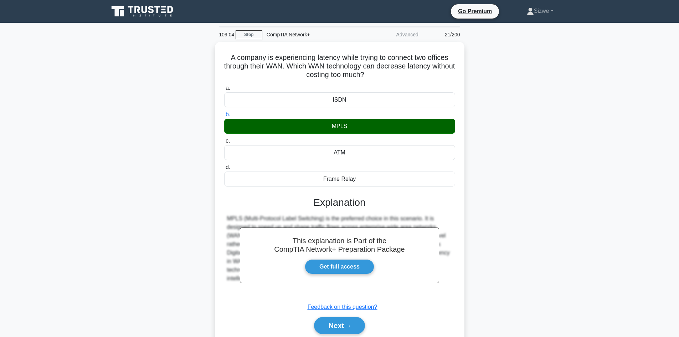
scroll to position [48, 0]
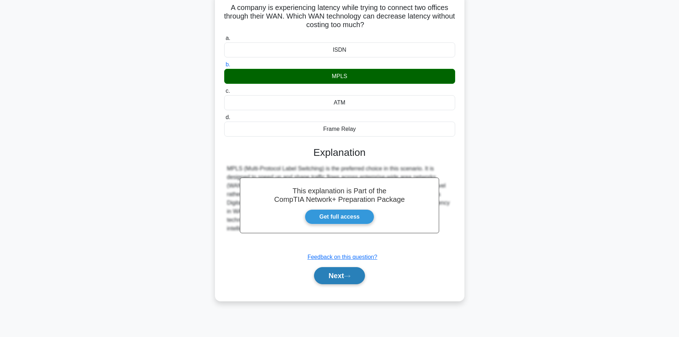
click at [336, 279] on button "Next" at bounding box center [339, 275] width 51 height 17
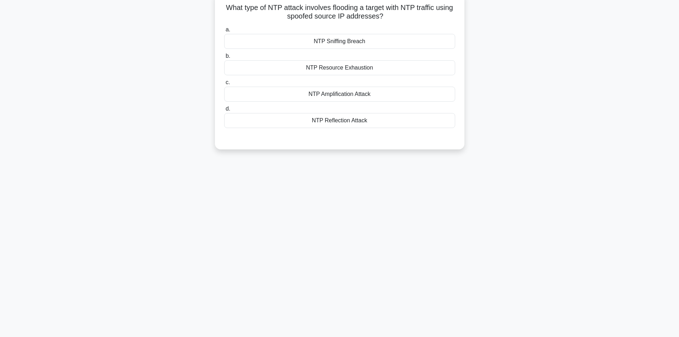
scroll to position [0, 0]
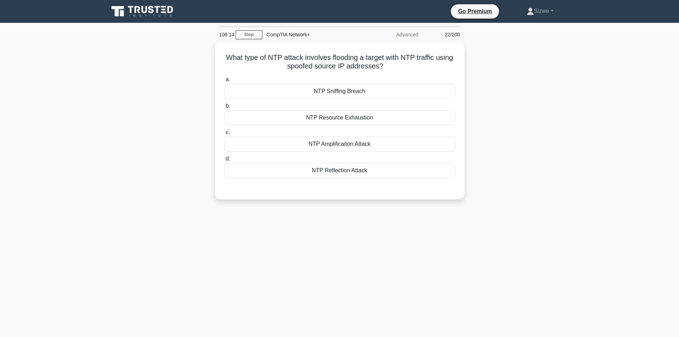
click at [410, 307] on div "108:14 Stop CompTIA Network+ Advanced 22/200 What type of NTP attack involves f…" at bounding box center [339, 204] width 470 height 356
click at [338, 145] on div "NTP Amplification Attack" at bounding box center [339, 142] width 231 height 15
click at [224, 133] on input "c. NTP Amplification Attack" at bounding box center [224, 130] width 0 height 5
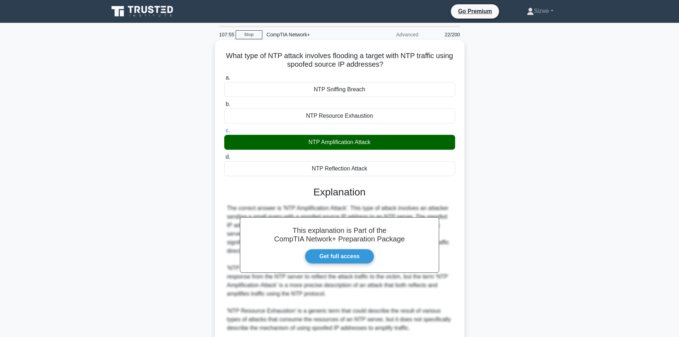
scroll to position [94, 0]
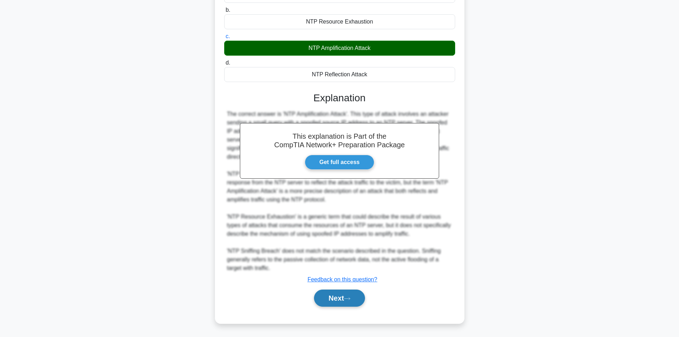
click at [341, 298] on button "Next" at bounding box center [339, 297] width 51 height 17
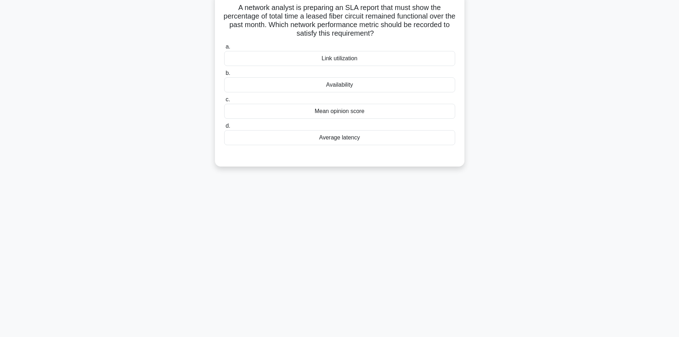
scroll to position [0, 0]
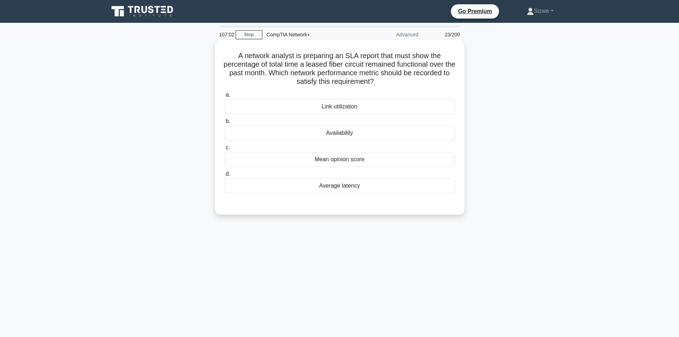
click at [332, 133] on div "Availability" at bounding box center [339, 132] width 231 height 15
click at [224, 124] on input "b. Availability" at bounding box center [224, 121] width 0 height 5
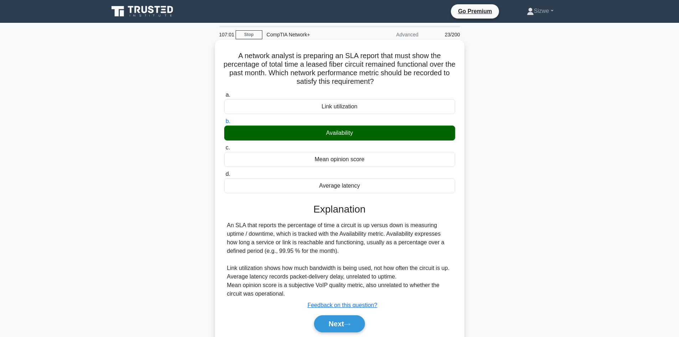
scroll to position [48, 0]
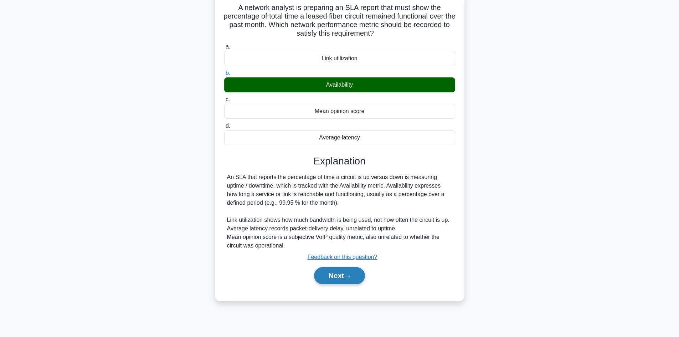
click at [334, 275] on button "Next" at bounding box center [339, 275] width 51 height 17
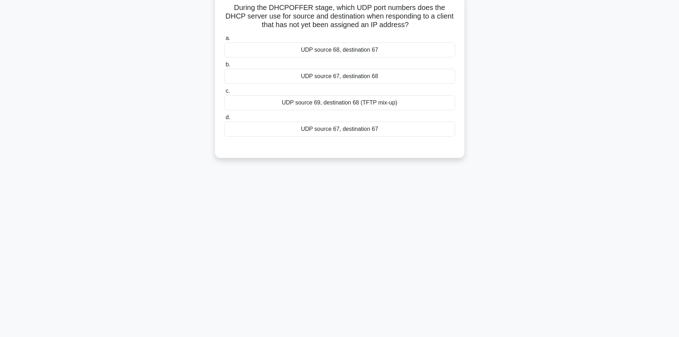
scroll to position [0, 0]
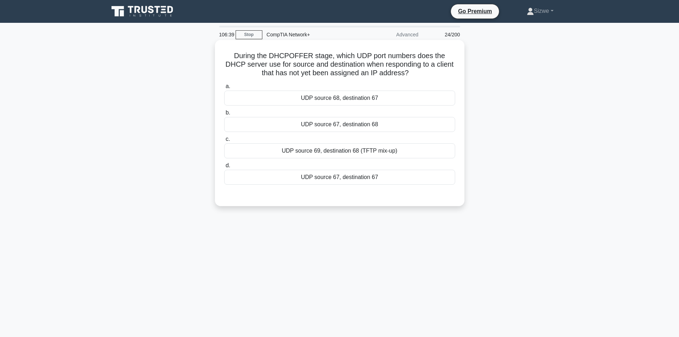
click at [347, 129] on div "UDP source 67, destination 68" at bounding box center [339, 124] width 231 height 15
click at [224, 115] on input "b. UDP source 67, destination 68" at bounding box center [224, 112] width 0 height 5
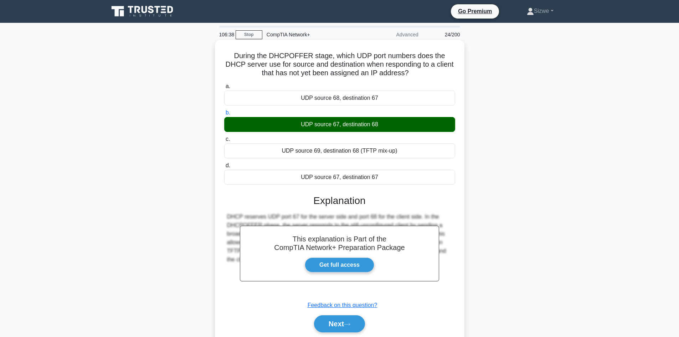
scroll to position [48, 0]
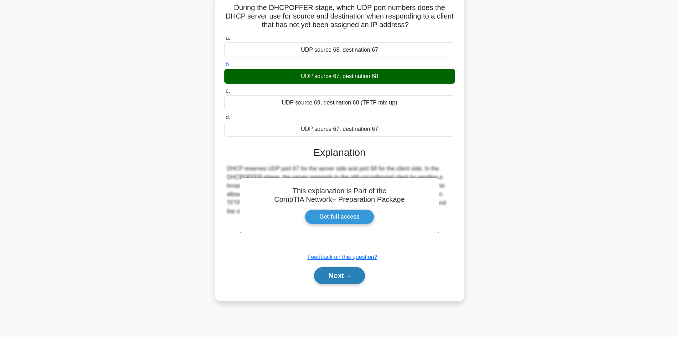
click at [324, 275] on button "Next" at bounding box center [339, 275] width 51 height 17
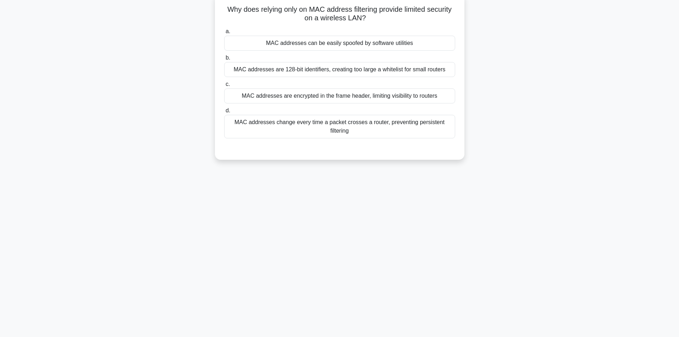
scroll to position [0, 0]
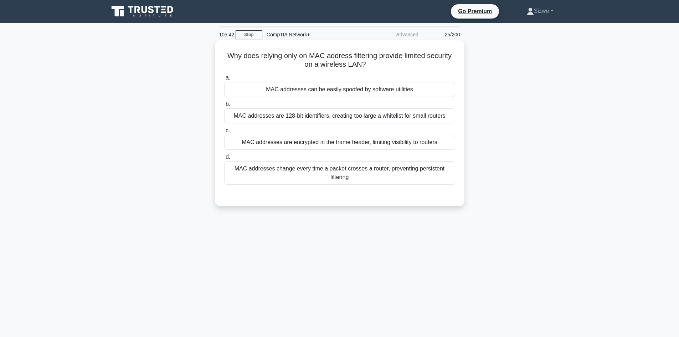
click at [395, 145] on div "MAC addresses are encrypted in the frame header, limiting visibility to routers" at bounding box center [339, 142] width 231 height 15
click at [224, 133] on input "c. MAC addresses are encrypted in the frame header, limiting visibility to rout…" at bounding box center [224, 130] width 0 height 5
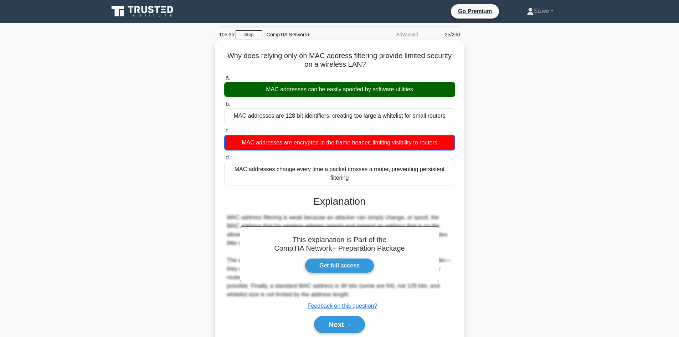
scroll to position [48, 0]
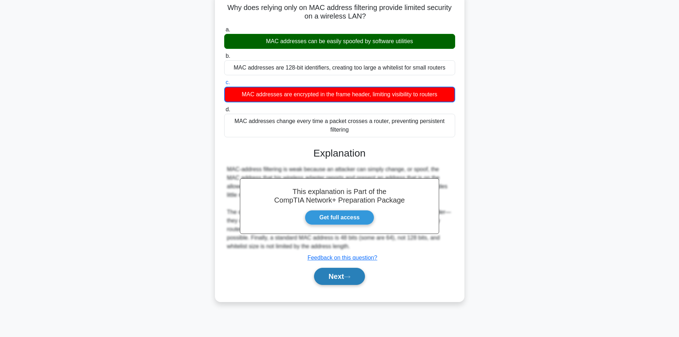
click at [339, 269] on button "Next" at bounding box center [339, 276] width 51 height 17
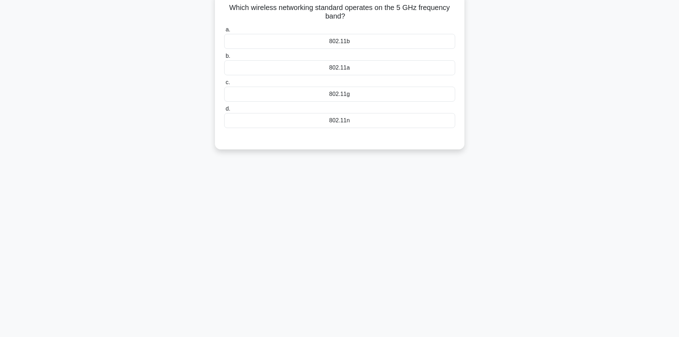
scroll to position [0, 0]
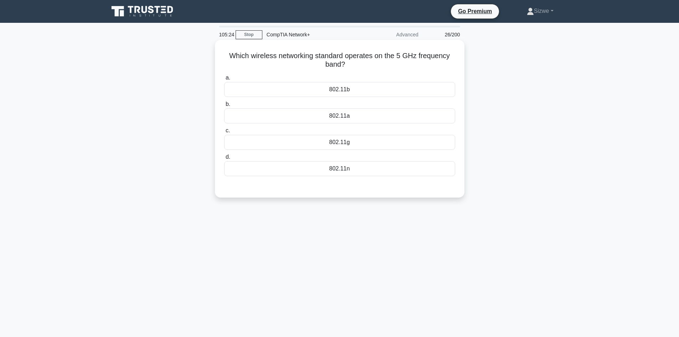
click at [343, 171] on div "802.11n" at bounding box center [339, 168] width 231 height 15
click at [224, 159] on input "d. 802.11n" at bounding box center [224, 157] width 0 height 5
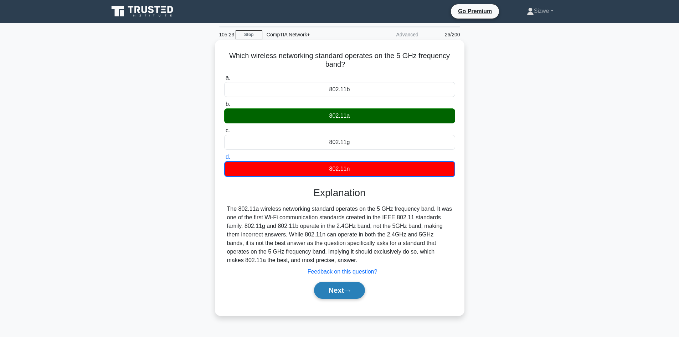
scroll to position [48, 0]
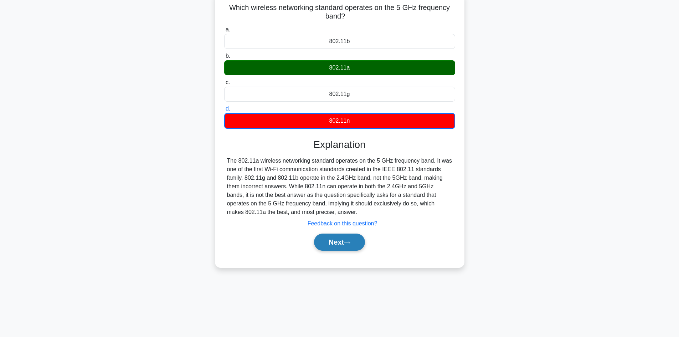
click at [336, 241] on button "Next" at bounding box center [339, 241] width 51 height 17
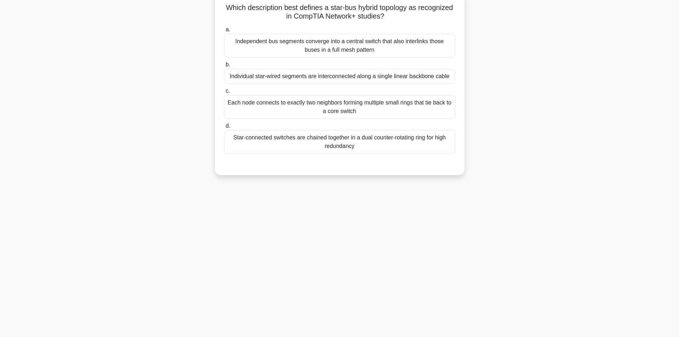
scroll to position [0, 0]
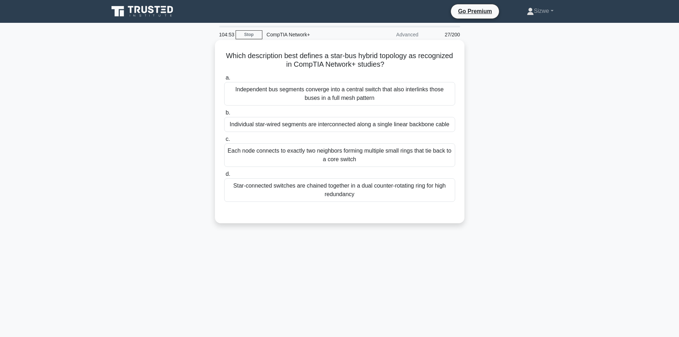
click at [438, 92] on div "Independent bus segments converge into a central switch that also interlinks th…" at bounding box center [339, 94] width 231 height 24
click at [224, 80] on input "a. Independent bus segments converge into a central switch that also interlinks…" at bounding box center [224, 78] width 0 height 5
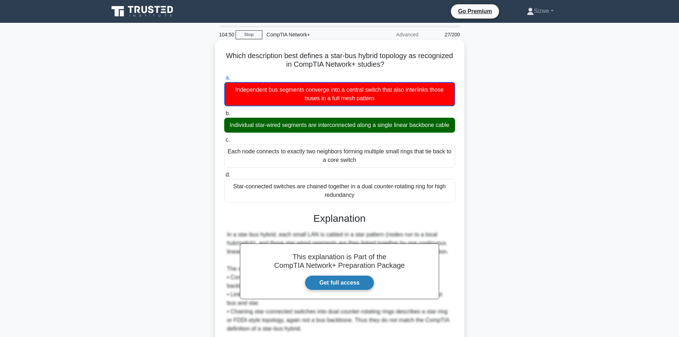
click at [331, 290] on link "Get full access" at bounding box center [339, 282] width 69 height 15
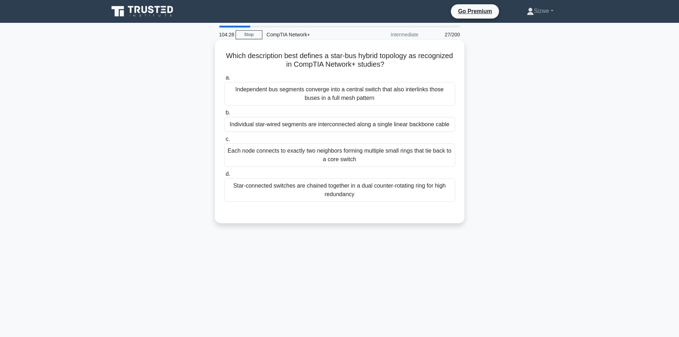
click at [342, 125] on div "Individual star-wired segments are interconnected along a single linear backbon…" at bounding box center [339, 124] width 231 height 15
click at [224, 115] on input "b. Individual star-wired segments are interconnected along a single linear back…" at bounding box center [224, 112] width 0 height 5
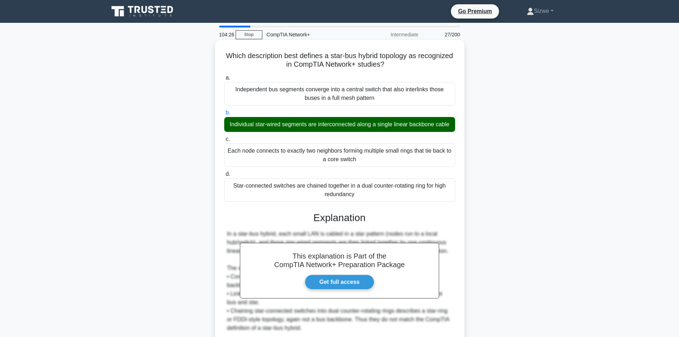
scroll to position [69, 0]
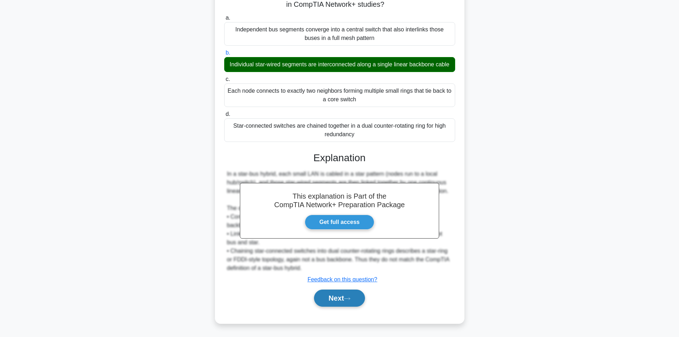
click at [334, 297] on button "Next" at bounding box center [339, 297] width 51 height 17
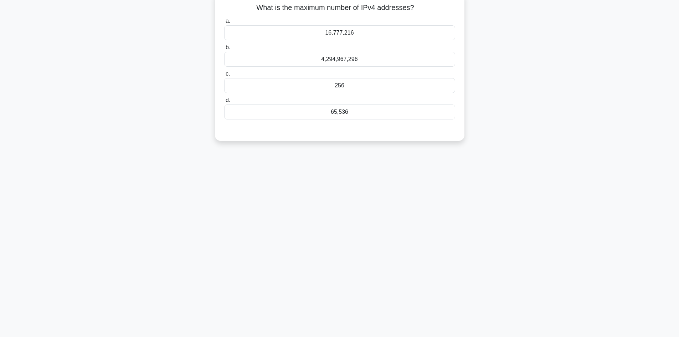
scroll to position [0, 0]
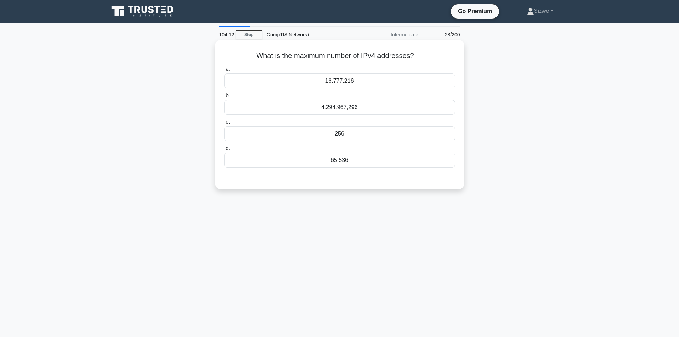
click at [339, 161] on div "65,536" at bounding box center [339, 159] width 231 height 15
click at [224, 151] on input "d. 65,536" at bounding box center [224, 148] width 0 height 5
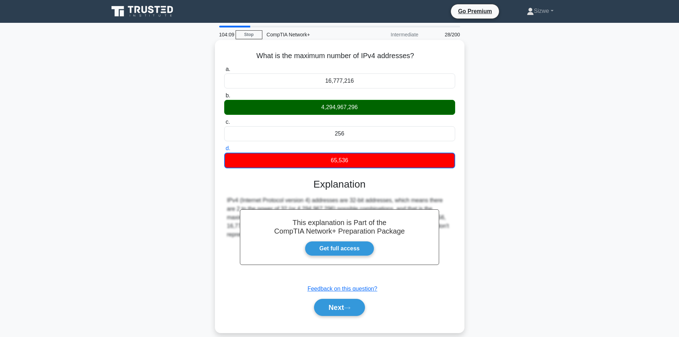
scroll to position [48, 0]
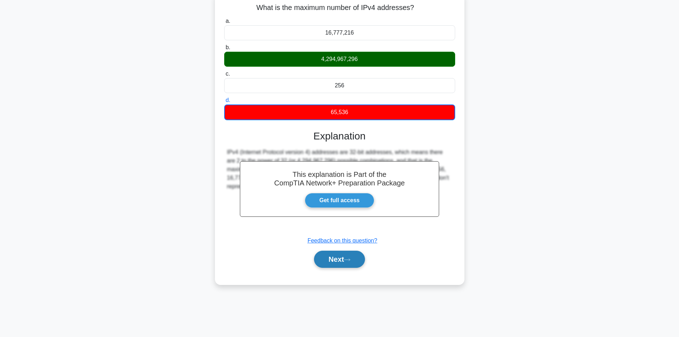
click at [337, 260] on button "Next" at bounding box center [339, 258] width 51 height 17
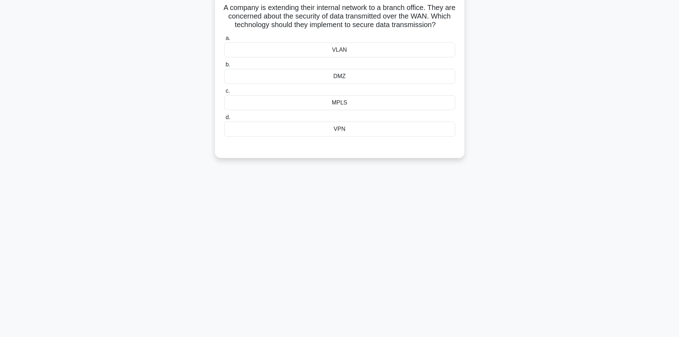
scroll to position [0, 0]
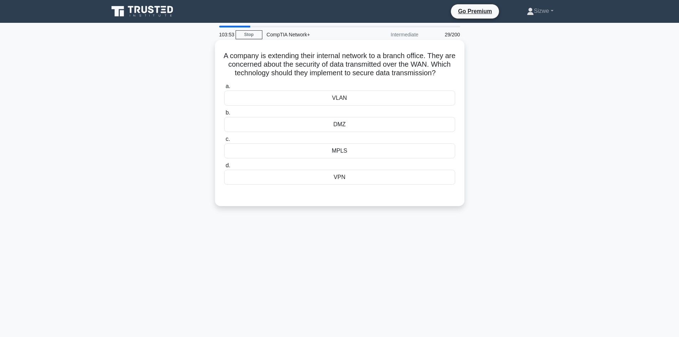
click at [340, 185] on div "VPN" at bounding box center [339, 177] width 231 height 15
click at [224, 168] on input "d. VPN" at bounding box center [224, 165] width 0 height 5
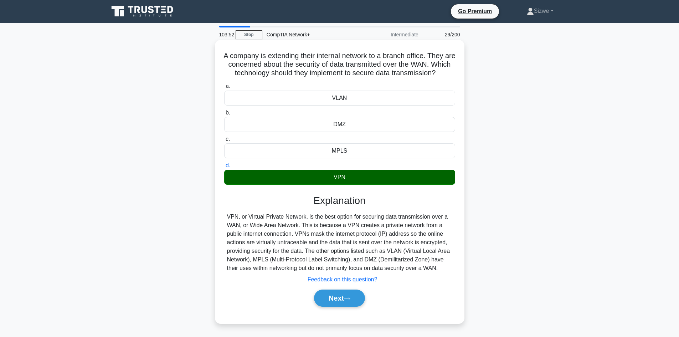
scroll to position [48, 0]
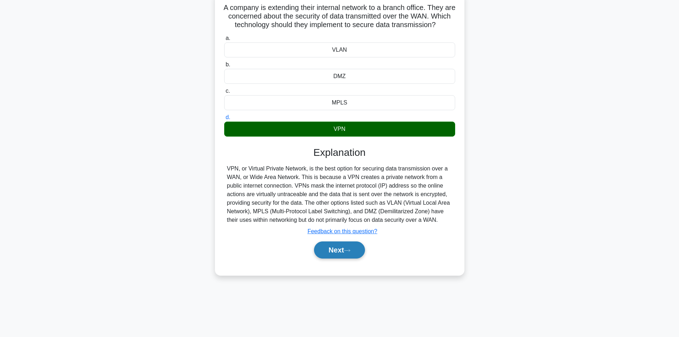
click at [342, 257] on button "Next" at bounding box center [339, 249] width 51 height 17
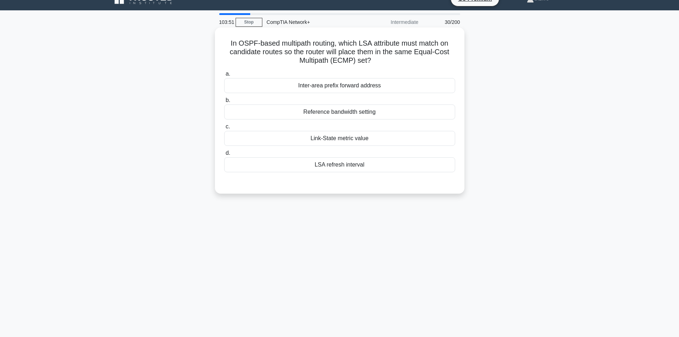
scroll to position [0, 0]
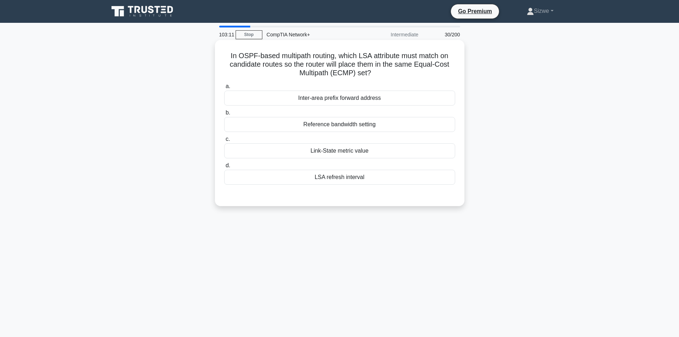
click at [336, 161] on div "a. Inter-area prefix forward address b. Reference bandwidth setting c. d." at bounding box center [339, 133] width 239 height 105
click at [333, 151] on div "Link-State metric value" at bounding box center [339, 150] width 231 height 15
click at [224, 141] on input "c. Link-State metric value" at bounding box center [224, 139] width 0 height 5
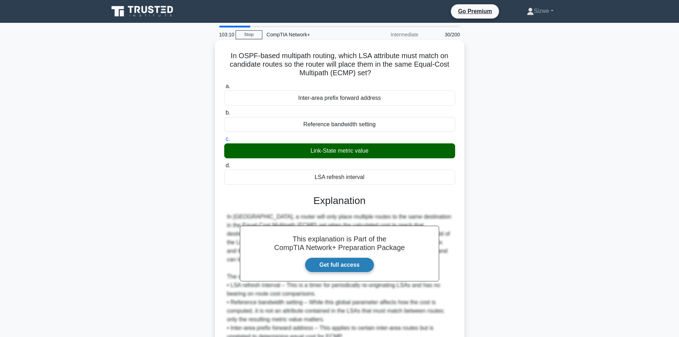
scroll to position [69, 0]
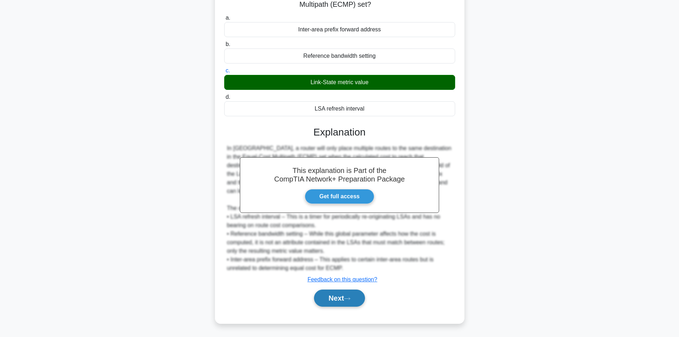
click at [339, 299] on button "Next" at bounding box center [339, 297] width 51 height 17
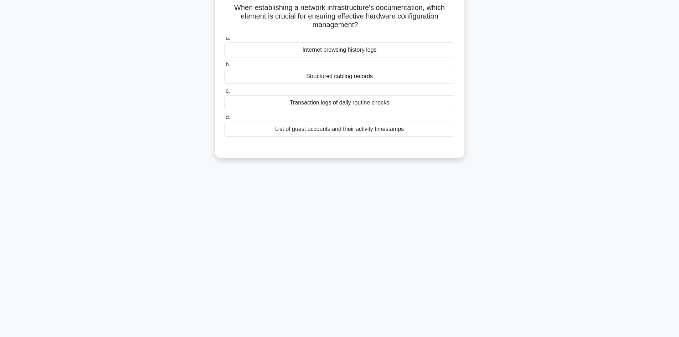
scroll to position [0, 0]
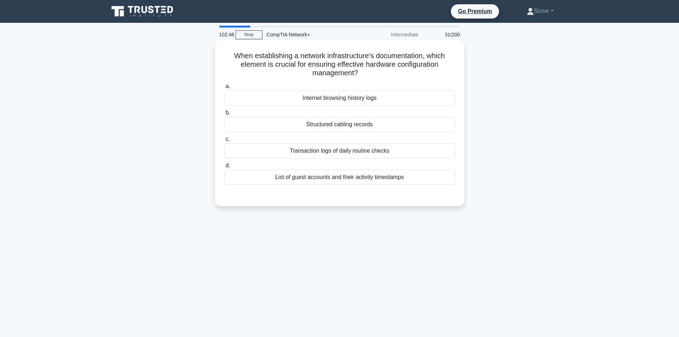
click at [331, 154] on div "Transaction logs of daily routine checks" at bounding box center [339, 150] width 231 height 15
click at [224, 141] on input "c. Transaction logs of daily routine checks" at bounding box center [224, 139] width 0 height 5
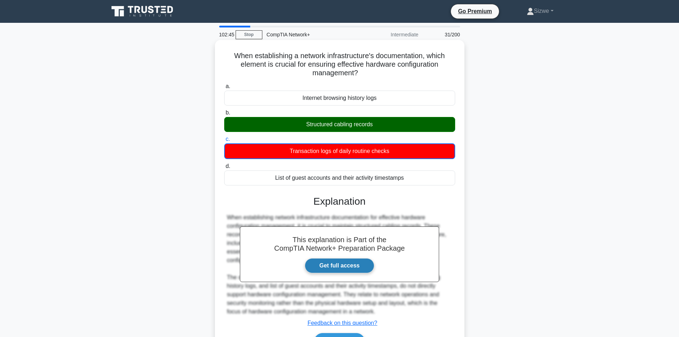
scroll to position [48, 0]
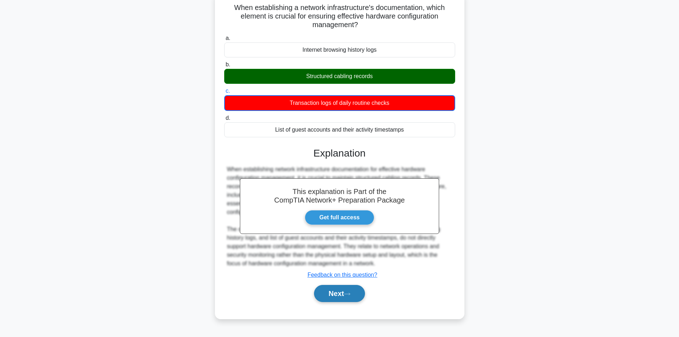
click at [342, 294] on button "Next" at bounding box center [339, 293] width 51 height 17
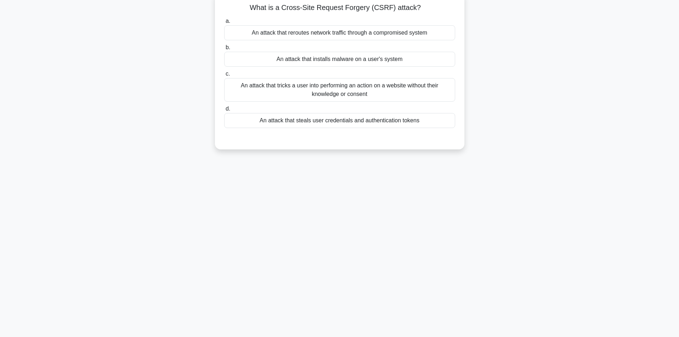
click at [335, 33] on div "An attack that reroutes network traffic through a compromised system" at bounding box center [339, 32] width 231 height 15
click at [224, 24] on input "a. An attack that reroutes network traffic through a compromised system" at bounding box center [224, 21] width 0 height 5
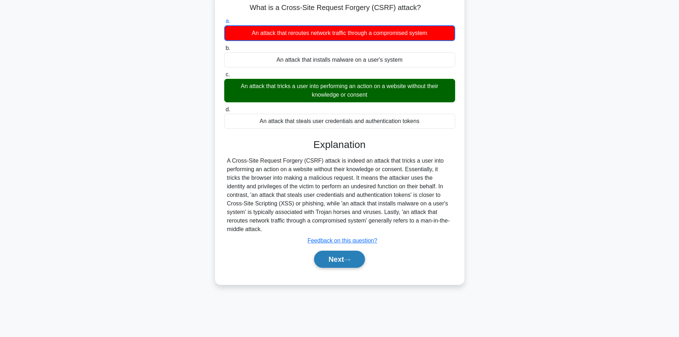
click at [349, 258] on icon at bounding box center [347, 260] width 6 height 4
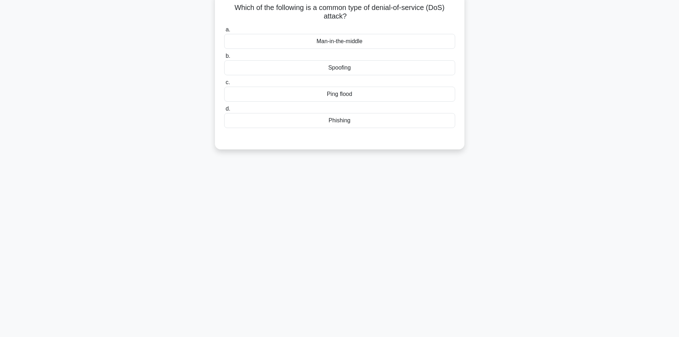
scroll to position [0, 0]
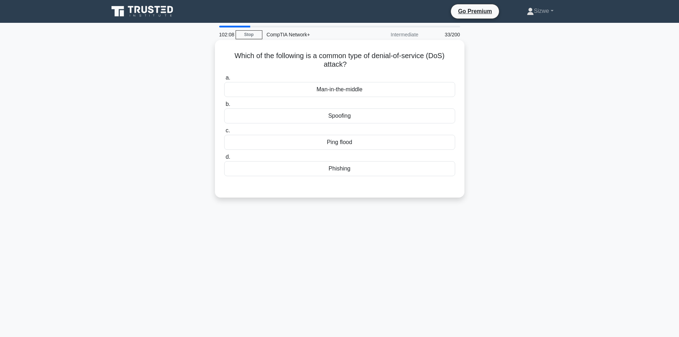
click at [339, 120] on div "Spoofing" at bounding box center [339, 115] width 231 height 15
click at [224, 107] on input "b. Spoofing" at bounding box center [224, 104] width 0 height 5
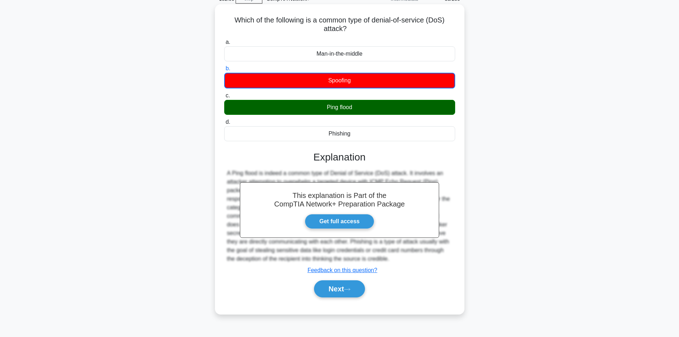
scroll to position [48, 0]
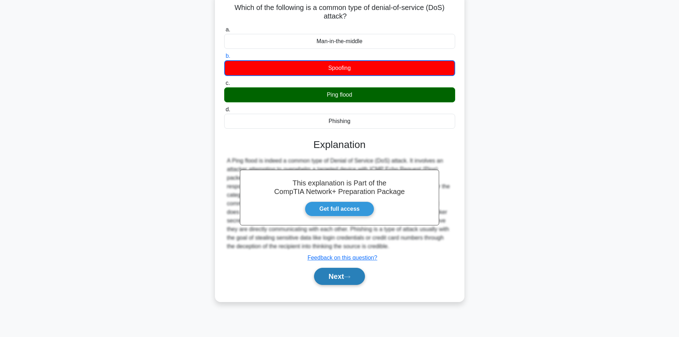
click at [341, 277] on button "Next" at bounding box center [339, 276] width 51 height 17
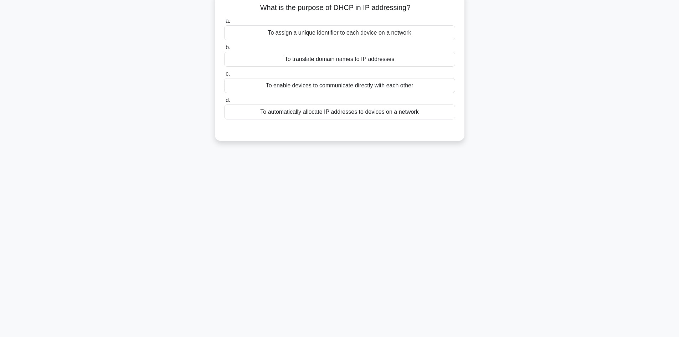
scroll to position [0, 0]
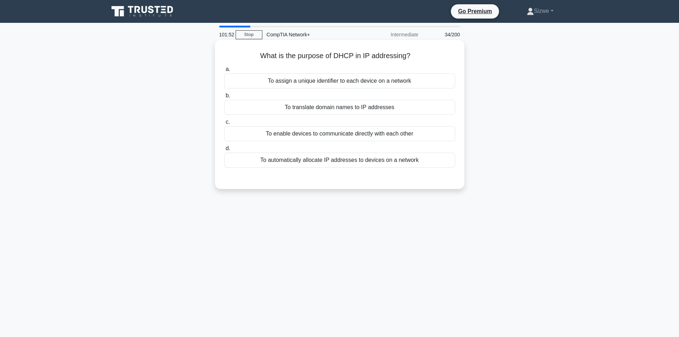
click at [370, 162] on div "To automatically allocate IP addresses to devices on a network" at bounding box center [339, 159] width 231 height 15
click at [224, 151] on input "d. To automatically allocate IP addresses to devices on a network" at bounding box center [224, 148] width 0 height 5
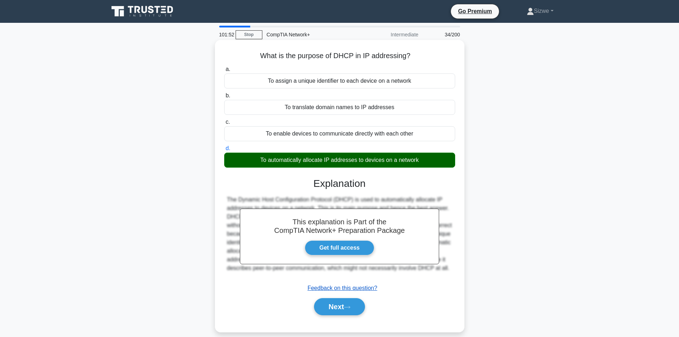
scroll to position [48, 0]
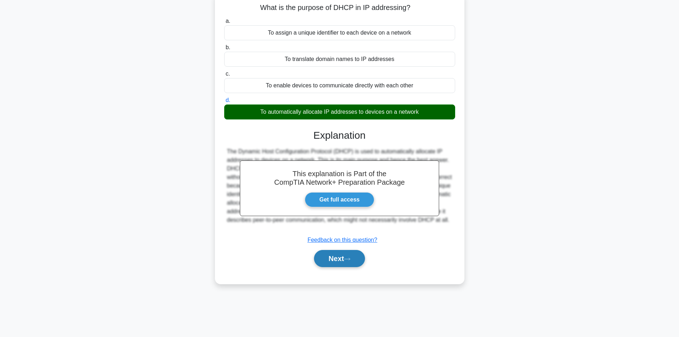
click at [344, 260] on button "Next" at bounding box center [339, 258] width 51 height 17
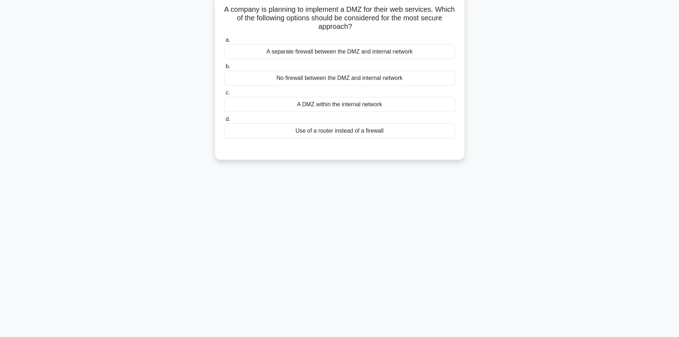
scroll to position [0, 0]
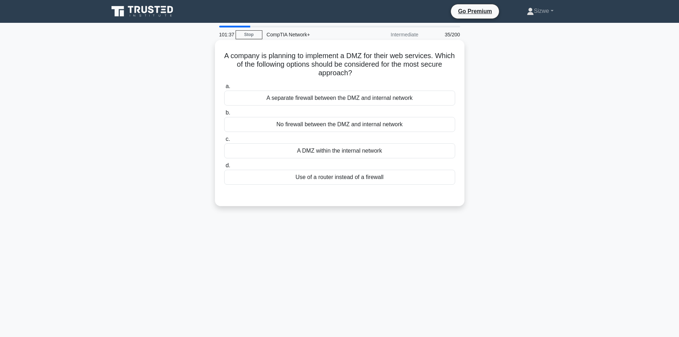
click at [360, 97] on div "A separate firewall between the DMZ and internal network" at bounding box center [339, 97] width 231 height 15
click at [224, 89] on input "a. A separate firewall between the DMZ and internal network" at bounding box center [224, 86] width 0 height 5
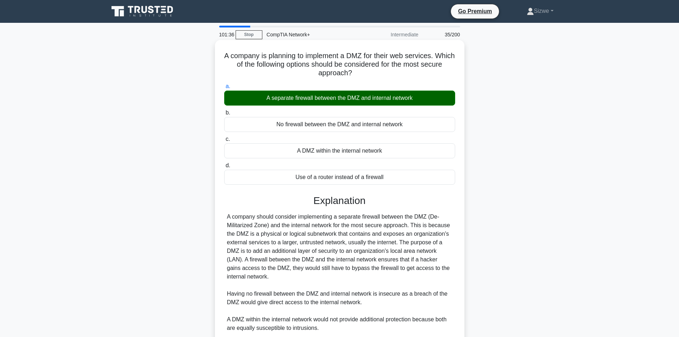
scroll to position [94, 0]
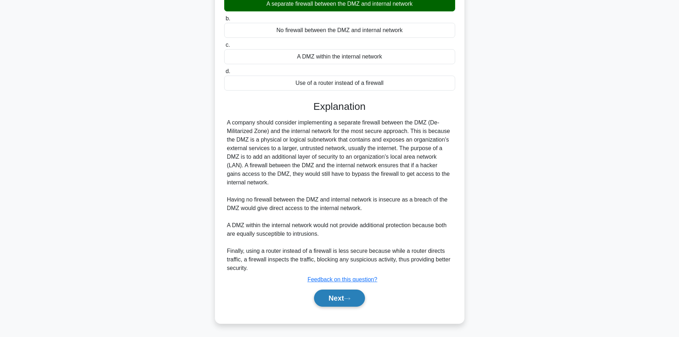
click at [339, 298] on button "Next" at bounding box center [339, 297] width 51 height 17
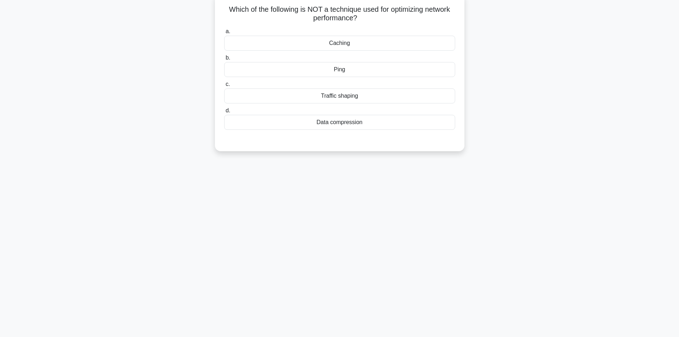
scroll to position [0, 0]
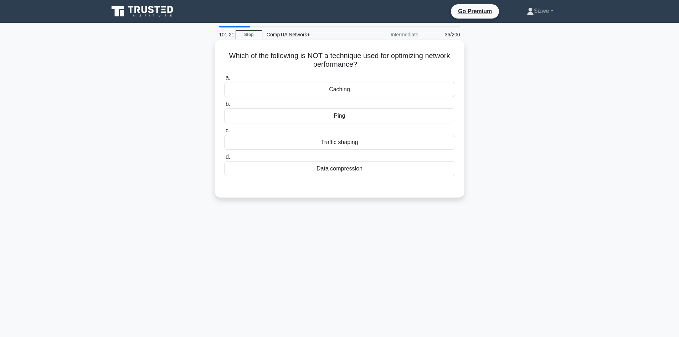
click at [341, 171] on div "Data compression" at bounding box center [339, 168] width 231 height 15
click at [224, 159] on input "d. Data compression" at bounding box center [224, 157] width 0 height 5
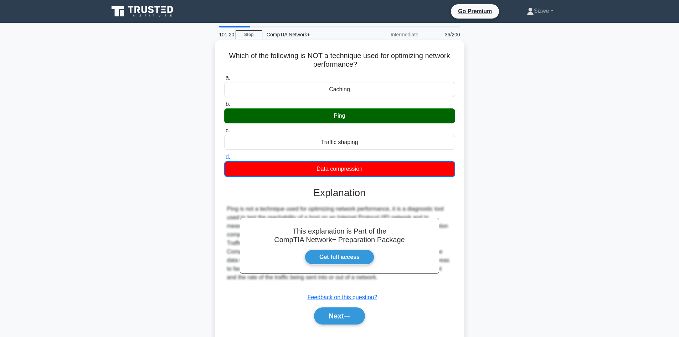
scroll to position [48, 0]
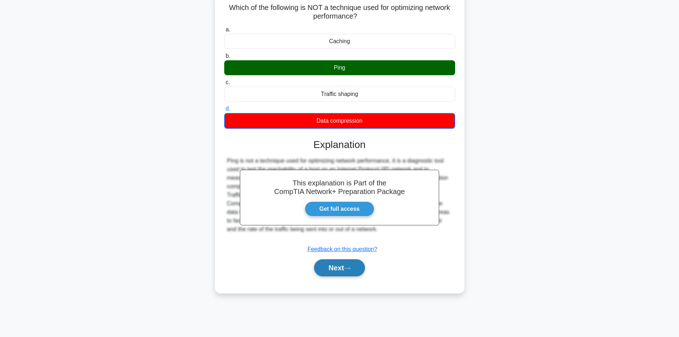
click at [337, 268] on button "Next" at bounding box center [339, 267] width 51 height 17
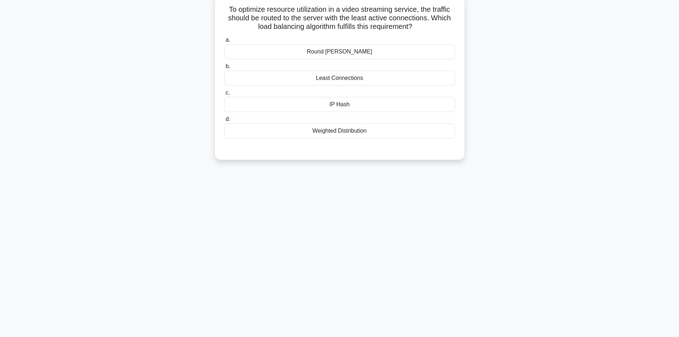
scroll to position [0, 0]
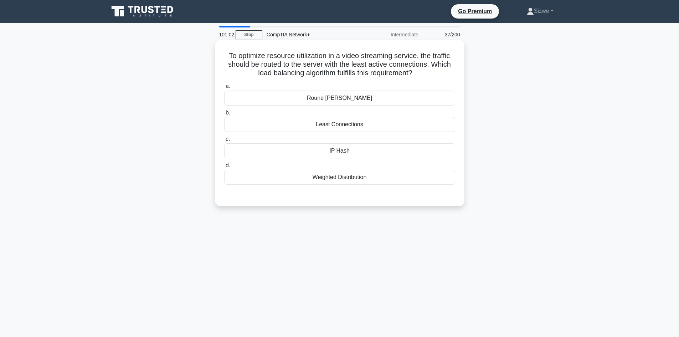
click at [336, 180] on div "Weighted Distribution" at bounding box center [339, 177] width 231 height 15
click at [224, 168] on input "d. Weighted Distribution" at bounding box center [224, 165] width 0 height 5
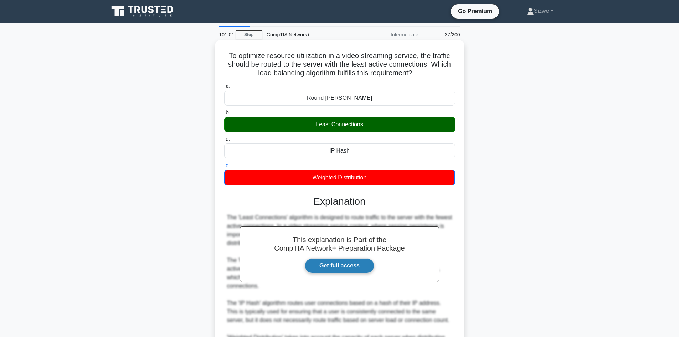
click at [335, 261] on link "Get full access" at bounding box center [339, 265] width 69 height 15
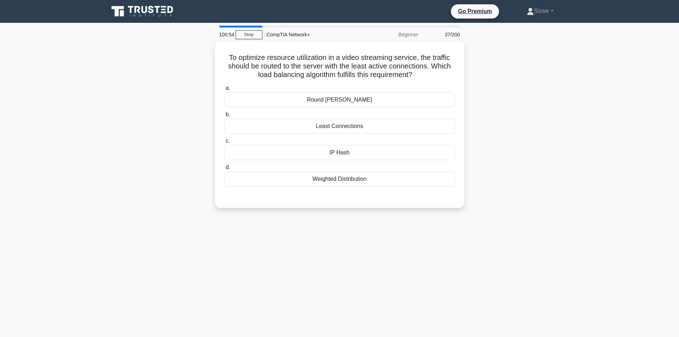
click at [535, 119] on div "To optimize resource utilization in a video streaming service, the traffic shou…" at bounding box center [339, 129] width 470 height 175
click at [331, 128] on div "Least Connections" at bounding box center [339, 124] width 231 height 15
click at [224, 115] on input "b. Least Connections" at bounding box center [224, 112] width 0 height 5
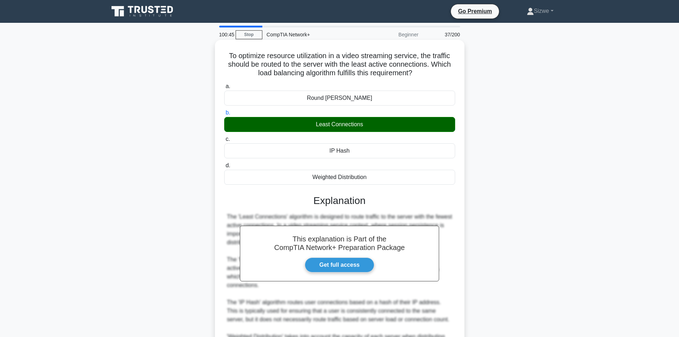
scroll to position [77, 0]
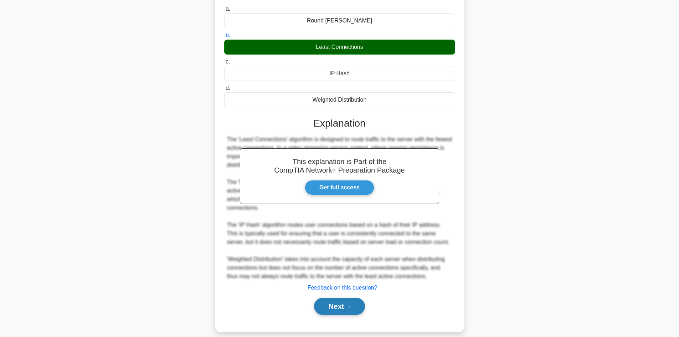
click at [339, 301] on button "Next" at bounding box center [339, 305] width 51 height 17
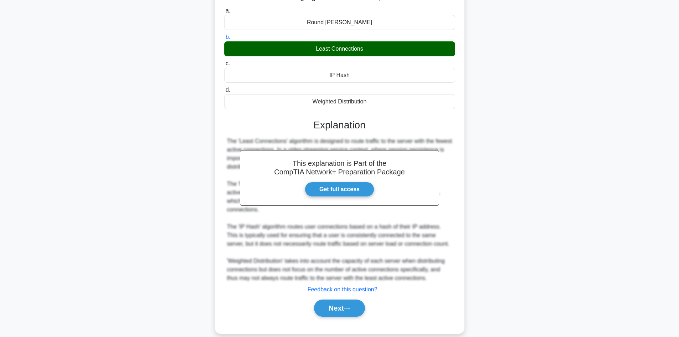
scroll to position [48, 0]
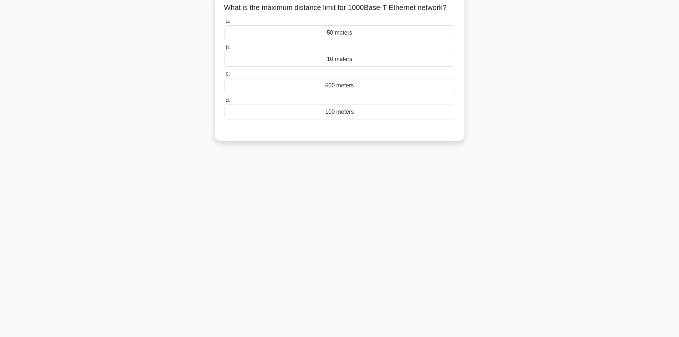
click at [336, 119] on div "100 meters" at bounding box center [339, 111] width 231 height 15
click at [224, 103] on input "d. 100 meters" at bounding box center [224, 100] width 0 height 5
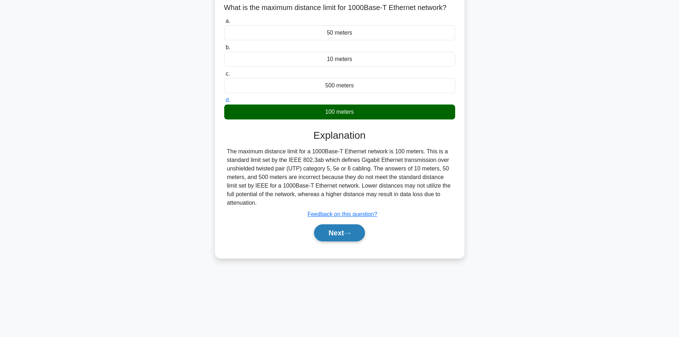
click at [339, 234] on button "Next" at bounding box center [339, 232] width 51 height 17
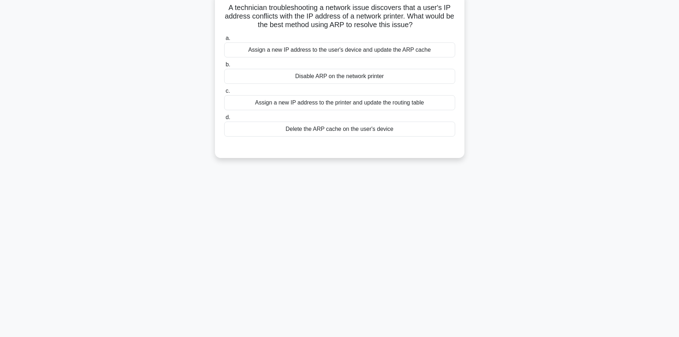
scroll to position [0, 0]
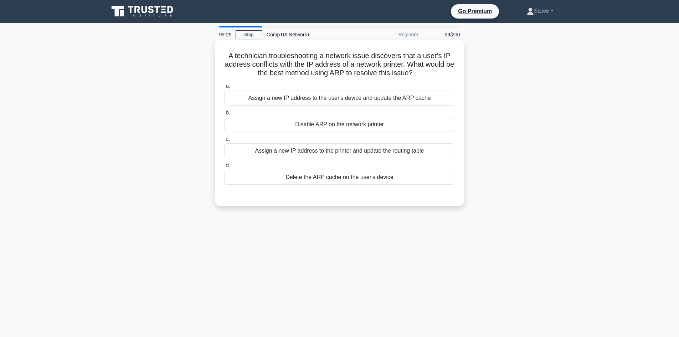
click at [324, 101] on div "Assign a new IP address to the user's device and update the ARP cache" at bounding box center [339, 97] width 231 height 15
click at [224, 89] on input "a. Assign a new IP address to the user's device and update the ARP cache" at bounding box center [224, 86] width 0 height 5
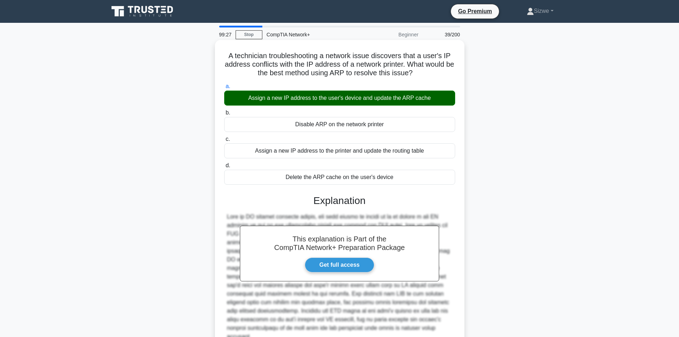
scroll to position [60, 0]
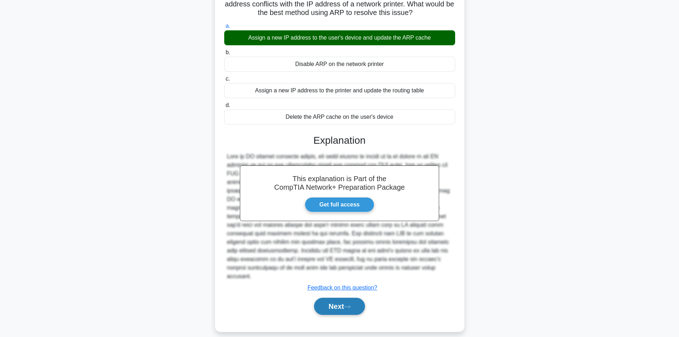
click at [324, 300] on button "Next" at bounding box center [339, 305] width 51 height 17
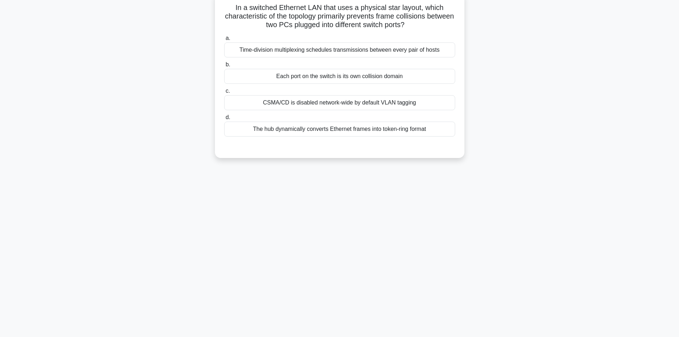
scroll to position [0, 0]
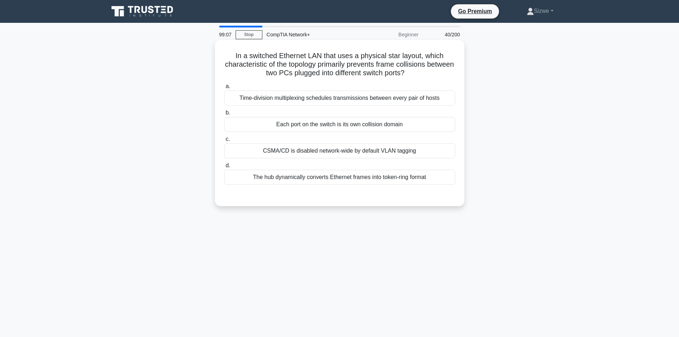
click at [291, 101] on div "Time-division multiplexing schedules transmissions between every pair of hosts" at bounding box center [339, 97] width 231 height 15
click at [224, 89] on input "a. Time-division multiplexing schedules transmissions between every pair of hos…" at bounding box center [224, 86] width 0 height 5
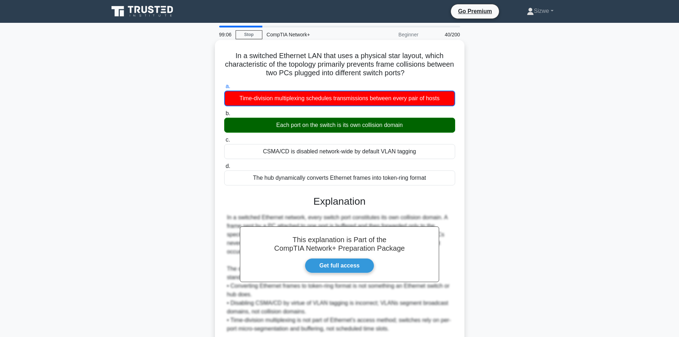
scroll to position [61, 0]
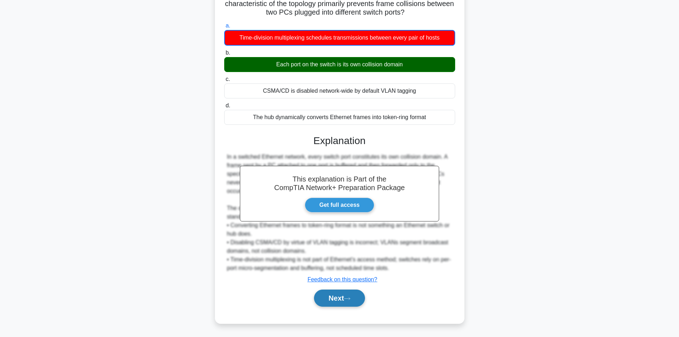
click at [343, 297] on button "Next" at bounding box center [339, 297] width 51 height 17
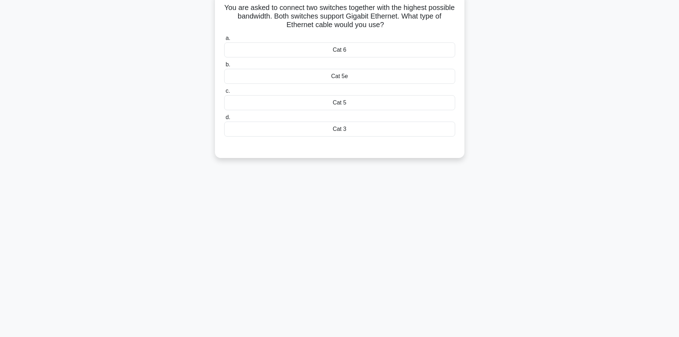
scroll to position [0, 0]
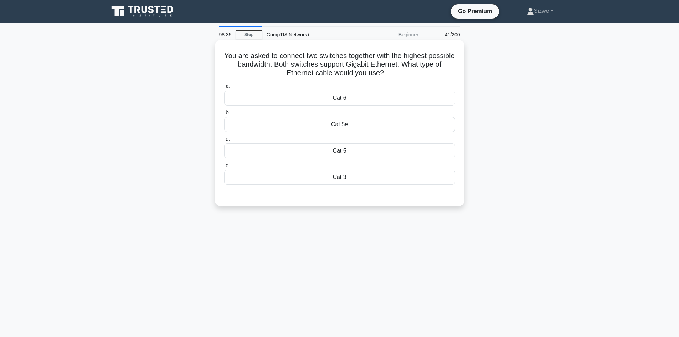
click at [349, 106] on div "a. Cat 6 b. Cat 5e" at bounding box center [339, 133] width 239 height 105
click at [344, 104] on div "Cat 6" at bounding box center [339, 97] width 231 height 15
click at [224, 89] on input "a. Cat 6" at bounding box center [224, 86] width 0 height 5
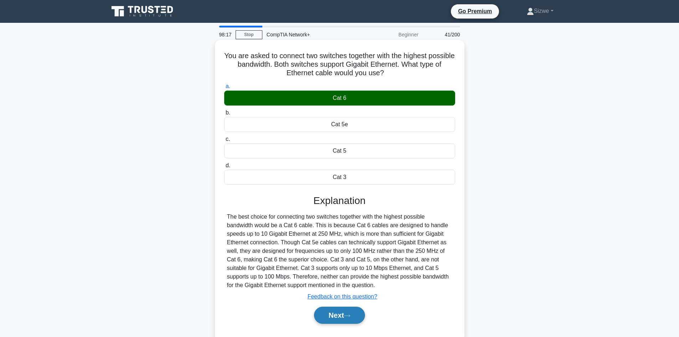
click at [340, 313] on button "Next" at bounding box center [339, 314] width 51 height 17
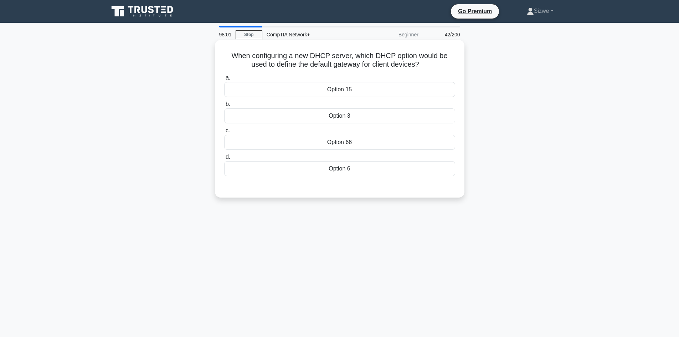
click at [345, 176] on div "Option 6" at bounding box center [339, 168] width 231 height 15
click at [224, 159] on input "d. Option 6" at bounding box center [224, 157] width 0 height 5
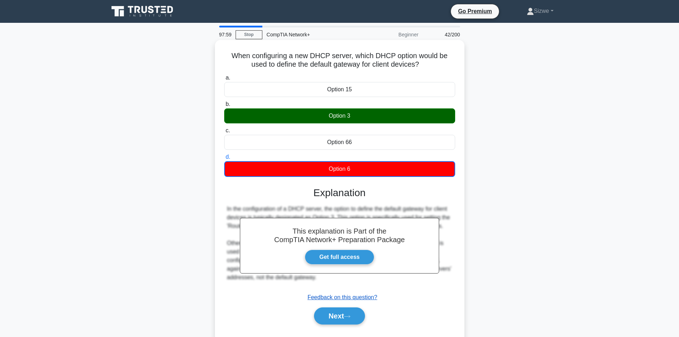
scroll to position [48, 0]
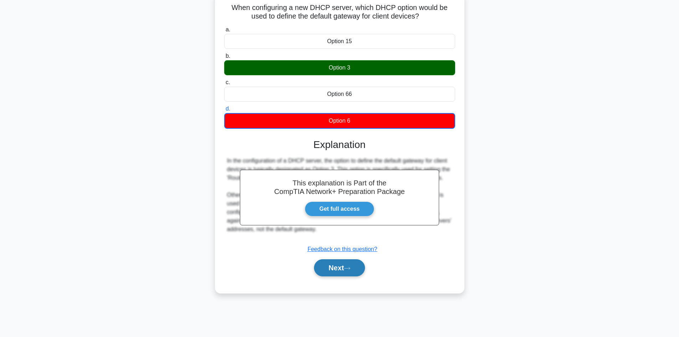
click at [342, 270] on button "Next" at bounding box center [339, 267] width 51 height 17
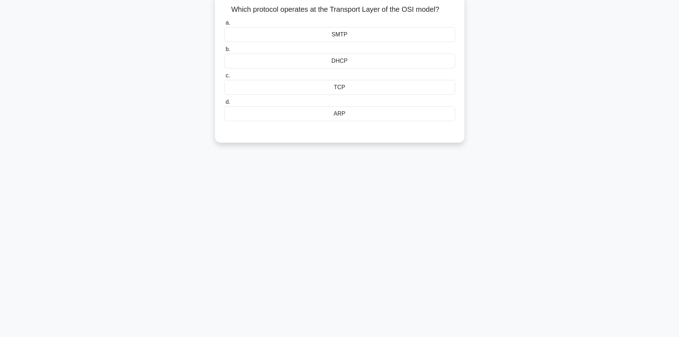
scroll to position [0, 0]
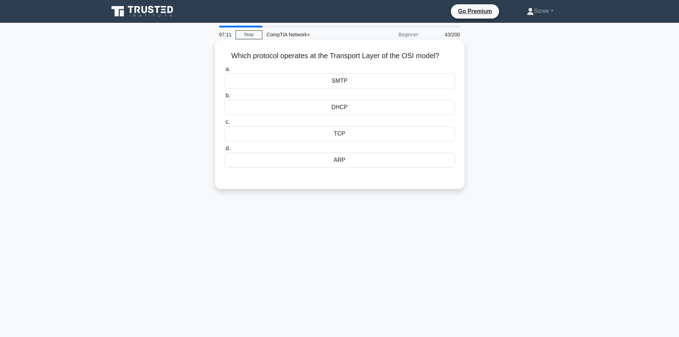
click at [344, 133] on div "TCP" at bounding box center [339, 133] width 231 height 15
click at [224, 124] on input "c. TCP" at bounding box center [224, 122] width 0 height 5
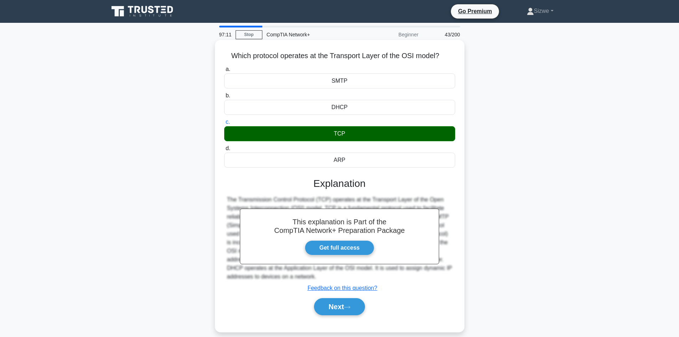
scroll to position [48, 0]
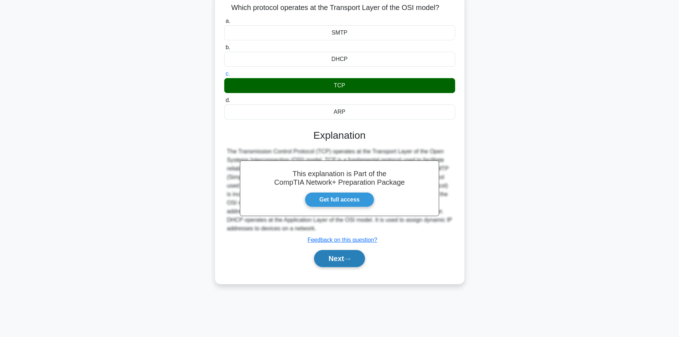
click at [334, 253] on button "Next" at bounding box center [339, 258] width 51 height 17
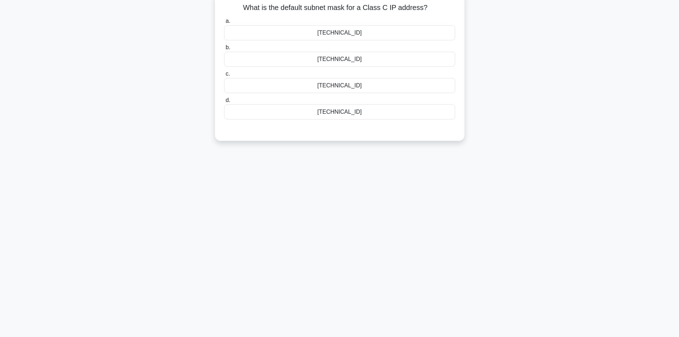
scroll to position [0, 0]
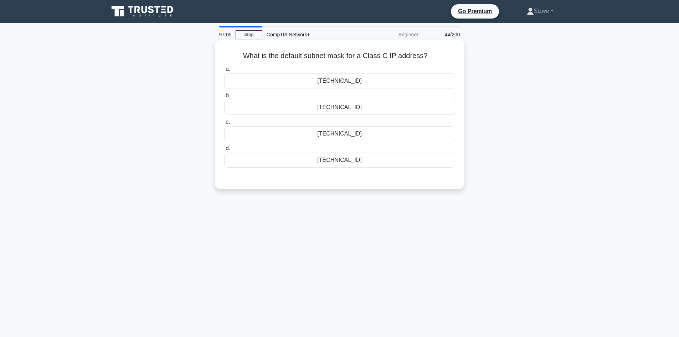
click at [334, 109] on div "[TECHNICAL_ID]" at bounding box center [339, 107] width 231 height 15
click at [224, 98] on input "b. [TECHNICAL_ID]" at bounding box center [224, 95] width 0 height 5
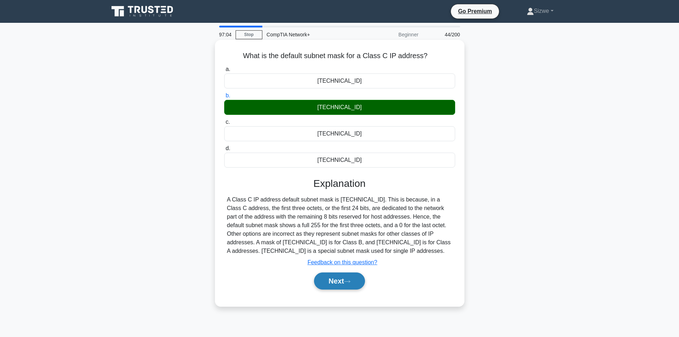
scroll to position [48, 0]
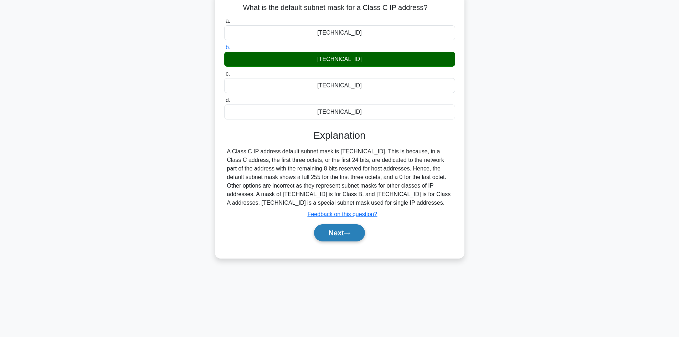
click at [347, 234] on icon at bounding box center [347, 233] width 6 height 2
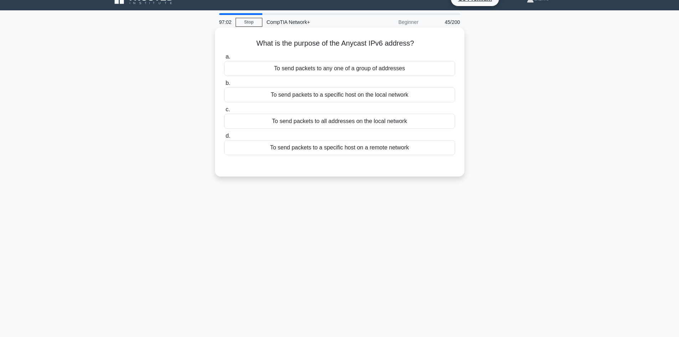
scroll to position [0, 0]
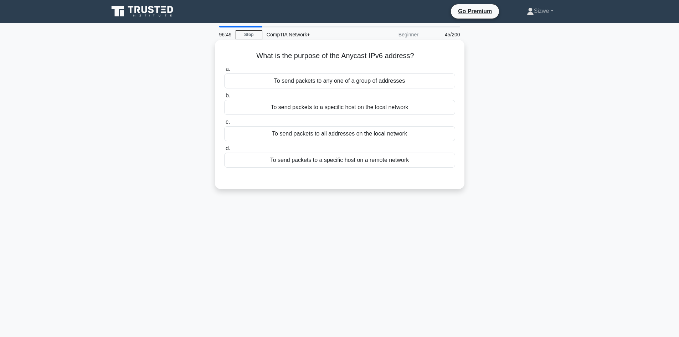
click at [360, 75] on div "To send packets to any one of a group of addresses" at bounding box center [339, 80] width 231 height 15
click at [224, 72] on input "a. To send packets to any one of a group of addresses" at bounding box center [224, 69] width 0 height 5
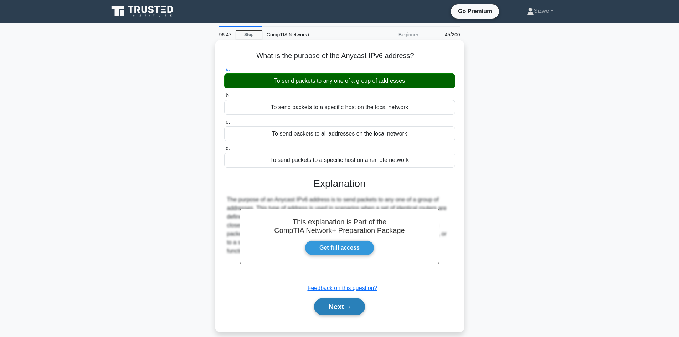
click at [341, 304] on button "Next" at bounding box center [339, 306] width 51 height 17
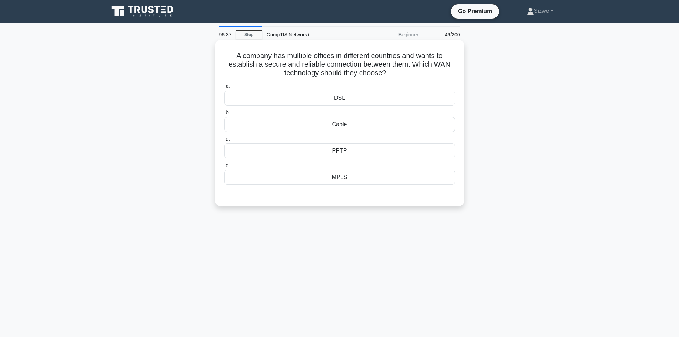
click at [341, 184] on div "MPLS" at bounding box center [339, 177] width 231 height 15
click at [224, 168] on input "d. MPLS" at bounding box center [224, 165] width 0 height 5
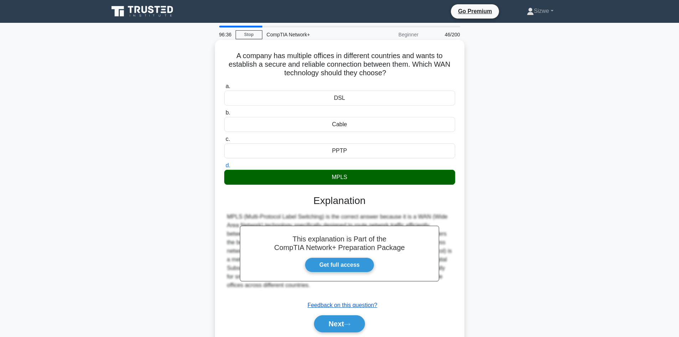
scroll to position [48, 0]
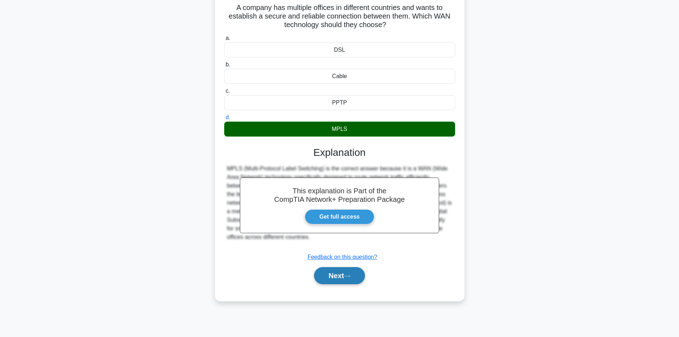
click at [333, 270] on button "Next" at bounding box center [339, 275] width 51 height 17
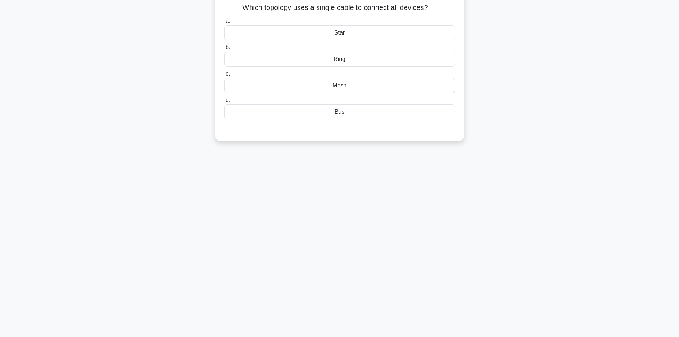
scroll to position [0, 0]
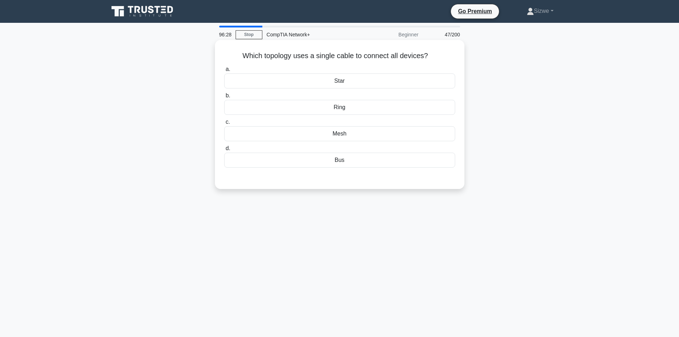
click at [337, 164] on div "Bus" at bounding box center [339, 159] width 231 height 15
click at [224, 151] on input "d. Bus" at bounding box center [224, 148] width 0 height 5
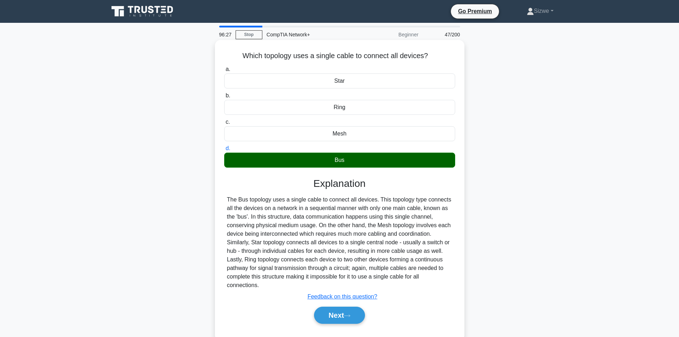
scroll to position [48, 0]
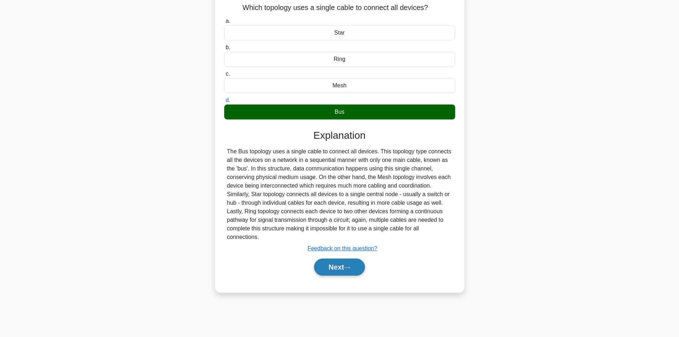
click at [341, 267] on button "Next" at bounding box center [339, 266] width 51 height 17
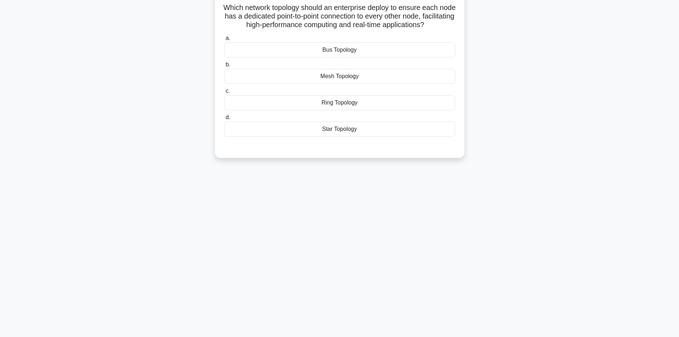
scroll to position [0, 0]
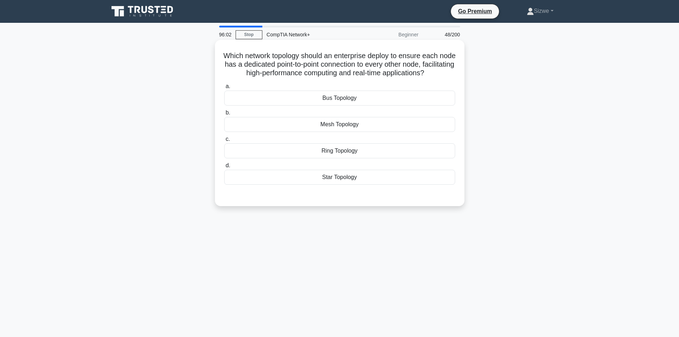
click at [354, 132] on div "Mesh Topology" at bounding box center [339, 124] width 231 height 15
click at [224, 115] on input "b. Mesh Topology" at bounding box center [224, 112] width 0 height 5
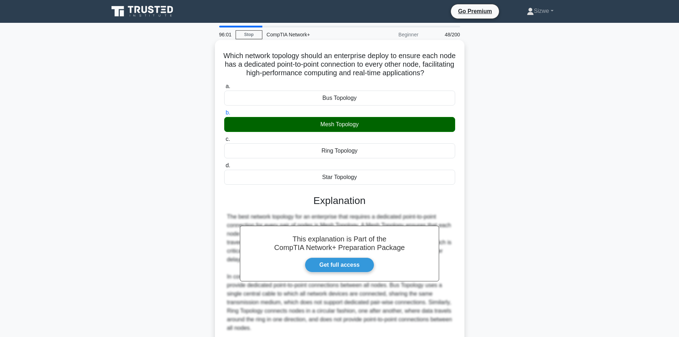
scroll to position [69, 0]
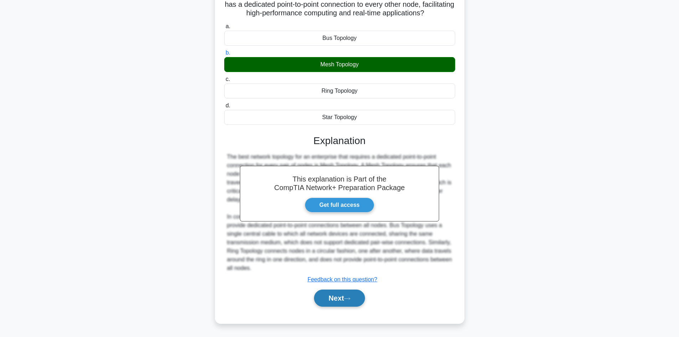
click at [350, 300] on icon at bounding box center [347, 298] width 6 height 4
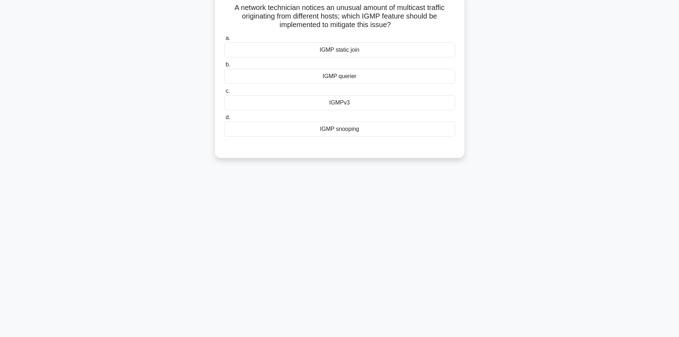
scroll to position [0, 0]
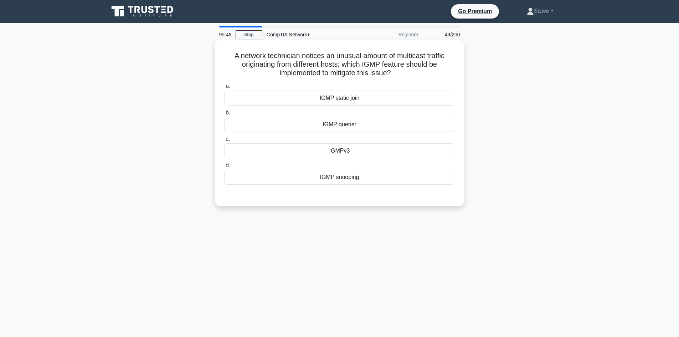
click at [345, 151] on div "IGMPv3" at bounding box center [339, 150] width 231 height 15
click at [224, 141] on input "c. IGMPv3" at bounding box center [224, 139] width 0 height 5
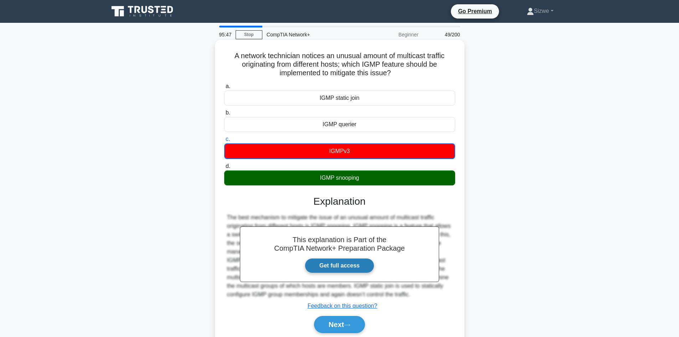
scroll to position [48, 0]
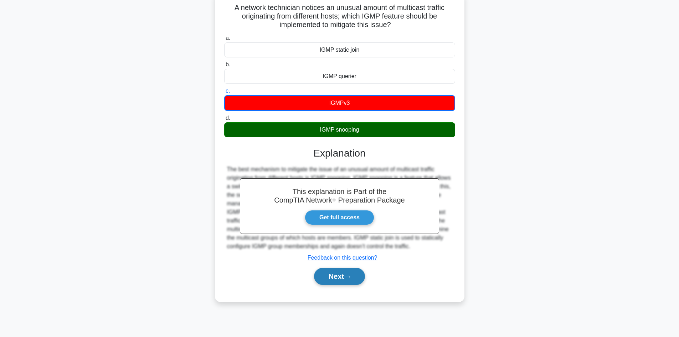
click at [341, 278] on button "Next" at bounding box center [339, 276] width 51 height 17
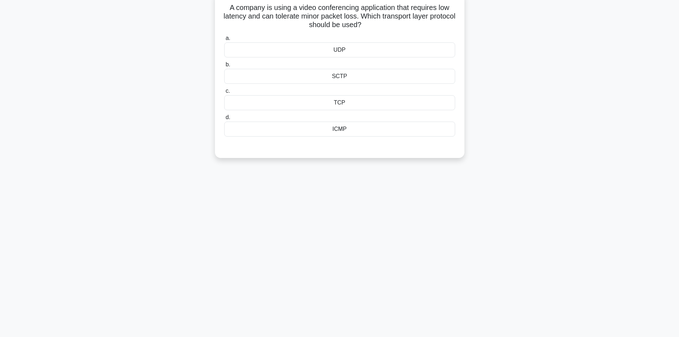
scroll to position [0, 0]
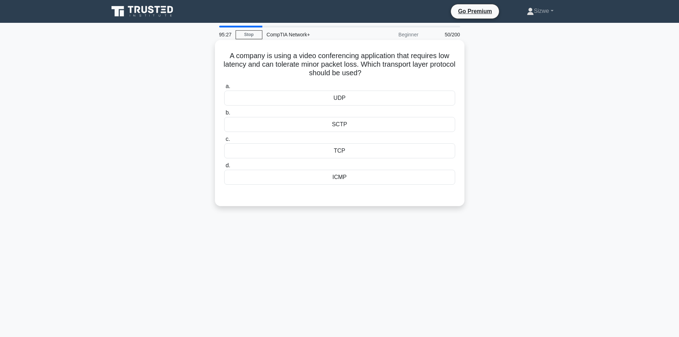
click at [344, 97] on div "UDP" at bounding box center [339, 97] width 231 height 15
click at [224, 89] on input "a. UDP" at bounding box center [224, 86] width 0 height 5
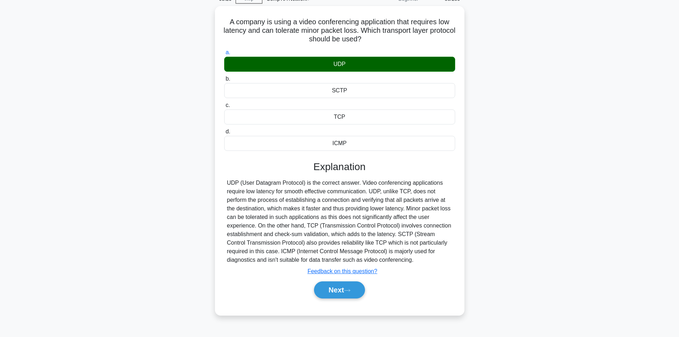
scroll to position [48, 0]
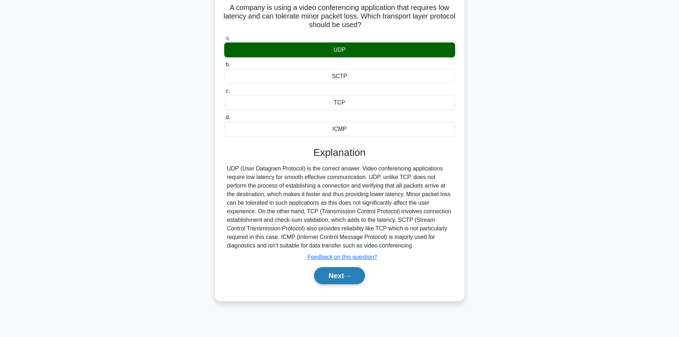
click at [333, 272] on button "Next" at bounding box center [339, 275] width 51 height 17
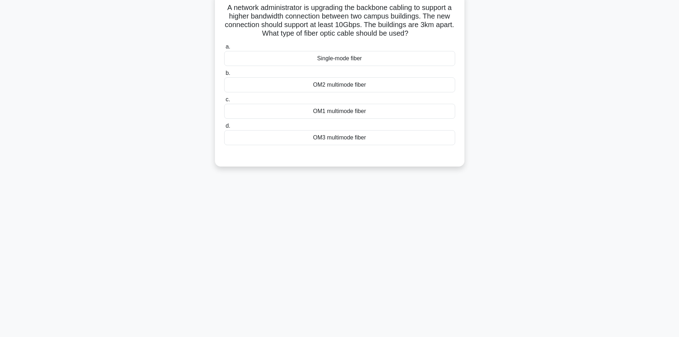
scroll to position [0, 0]
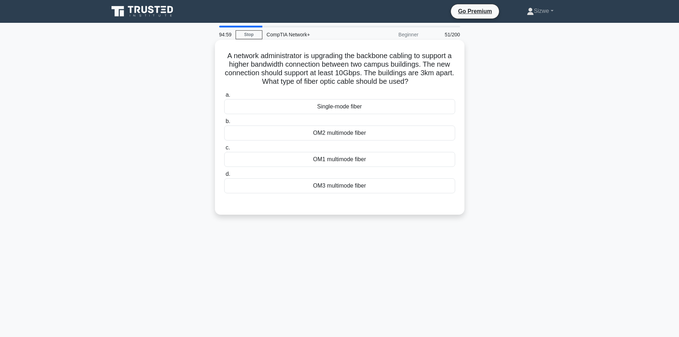
click at [349, 105] on div "Single-mode fiber" at bounding box center [339, 106] width 231 height 15
click at [224, 97] on input "a. Single-mode fiber" at bounding box center [224, 95] width 0 height 5
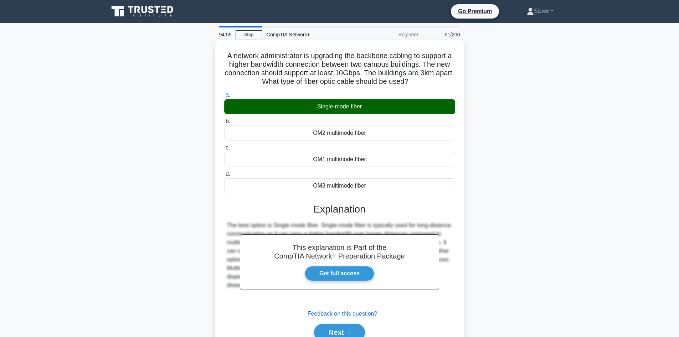
scroll to position [48, 0]
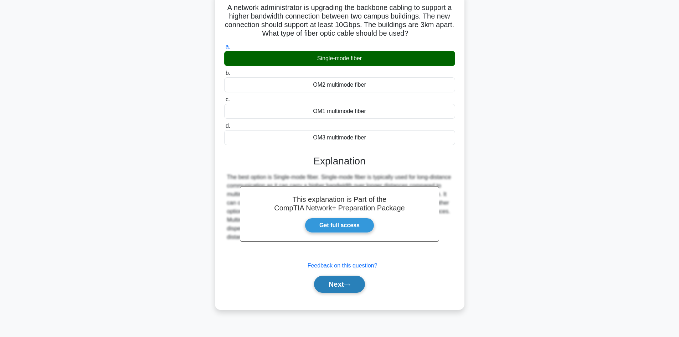
click at [336, 285] on button "Next" at bounding box center [339, 283] width 51 height 17
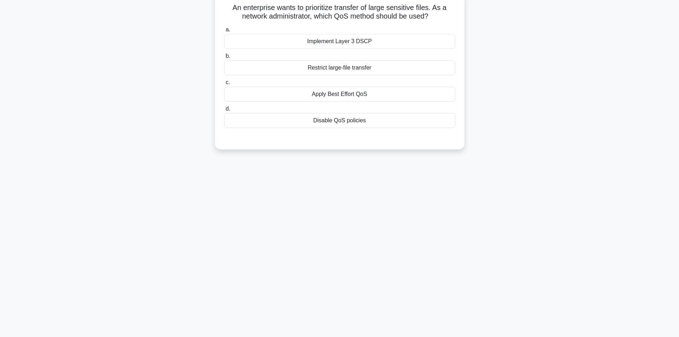
scroll to position [0, 0]
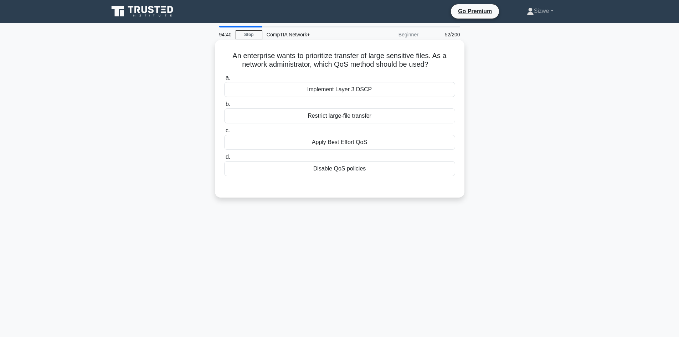
click at [346, 141] on div "Apply Best Effort QoS" at bounding box center [339, 142] width 231 height 15
click at [224, 133] on input "c. Apply Best Effort QoS" at bounding box center [224, 130] width 0 height 5
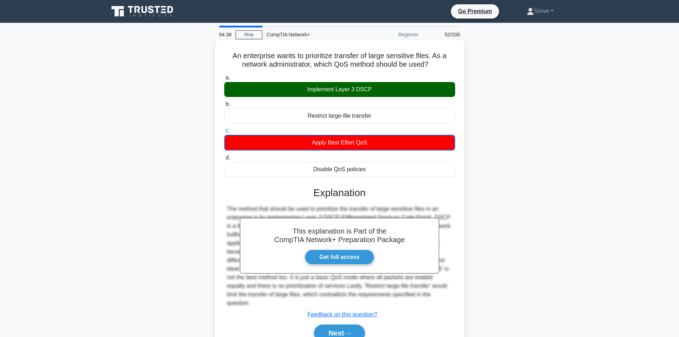
scroll to position [48, 0]
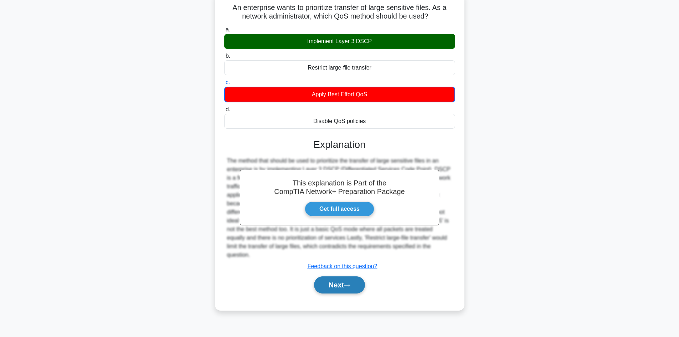
click at [338, 276] on button "Next" at bounding box center [339, 284] width 51 height 17
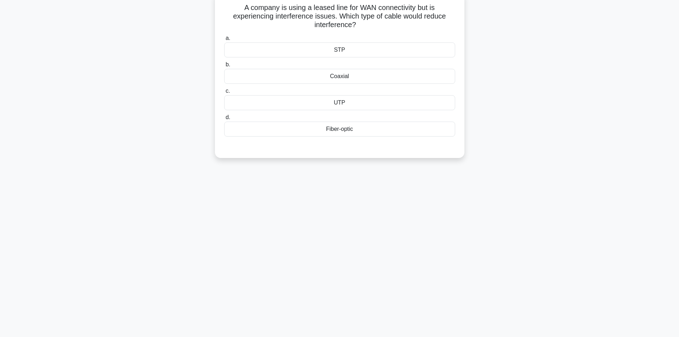
scroll to position [0, 0]
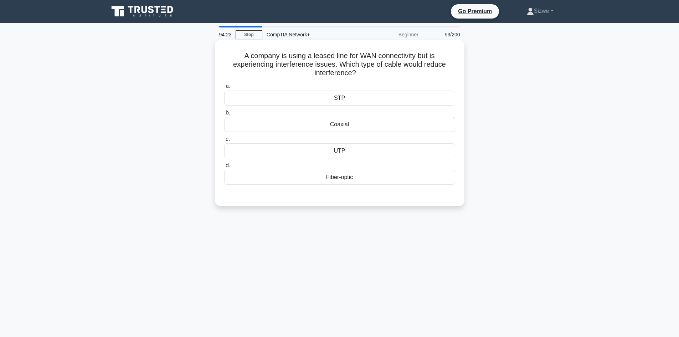
click at [339, 177] on div "Fiber-optic" at bounding box center [339, 177] width 231 height 15
click at [224, 168] on input "d. Fiber-optic" at bounding box center [224, 165] width 0 height 5
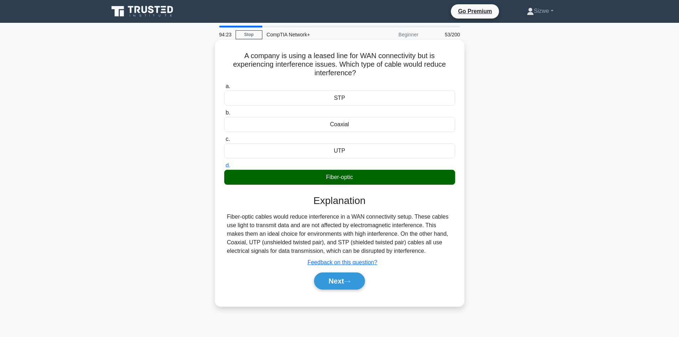
scroll to position [48, 0]
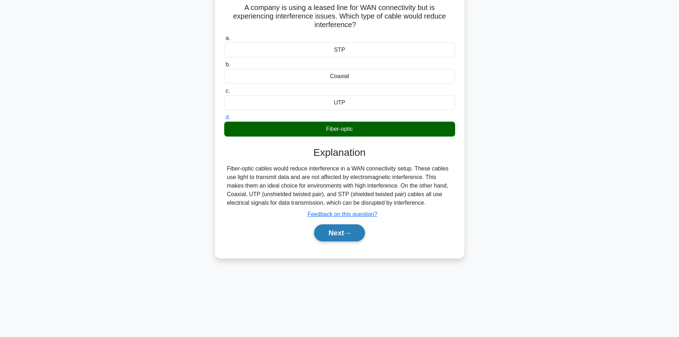
click at [341, 237] on button "Next" at bounding box center [339, 232] width 51 height 17
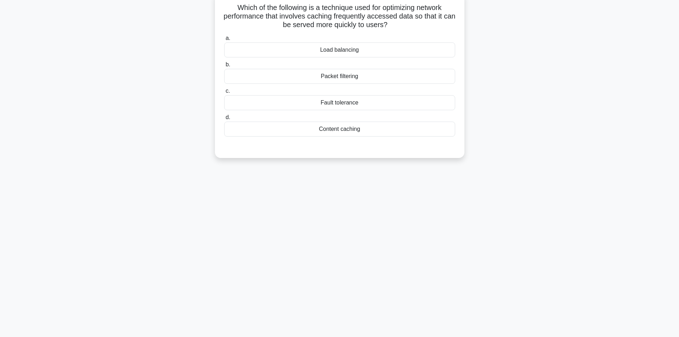
scroll to position [0, 0]
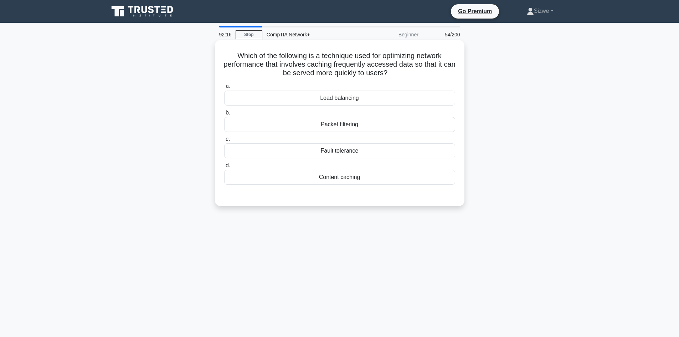
click at [336, 177] on div "Content caching" at bounding box center [339, 177] width 231 height 15
click at [224, 168] on input "d. Content caching" at bounding box center [224, 165] width 0 height 5
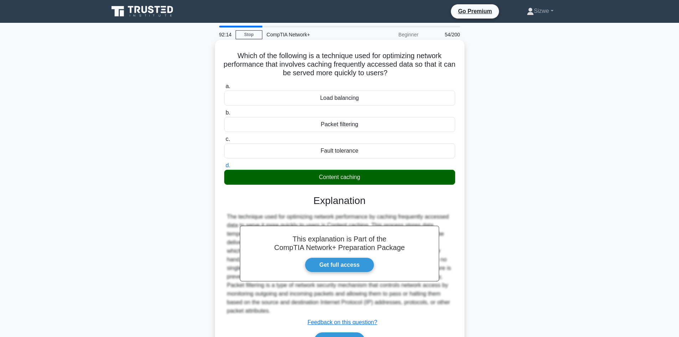
scroll to position [48, 0]
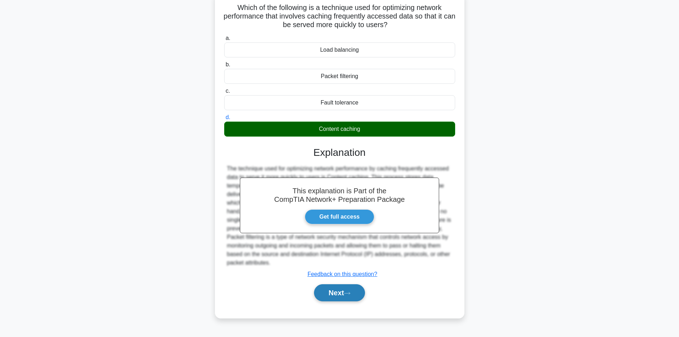
click at [332, 290] on button "Next" at bounding box center [339, 292] width 51 height 17
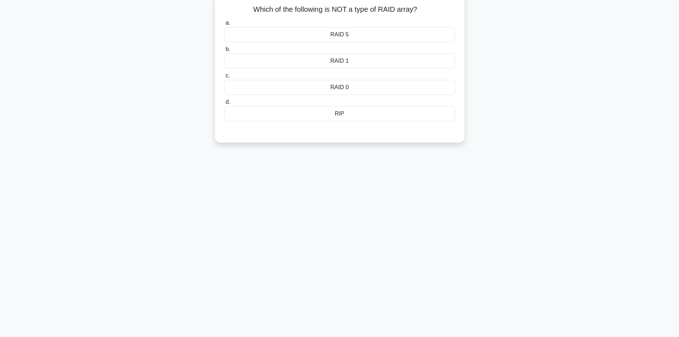
scroll to position [0, 0]
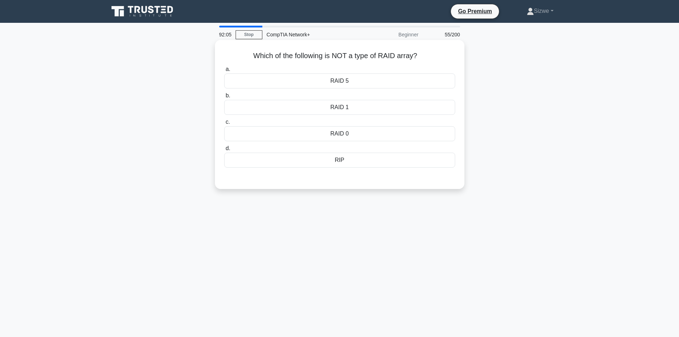
click at [339, 161] on div "RIP" at bounding box center [339, 159] width 231 height 15
click at [224, 151] on input "d. RIP" at bounding box center [224, 148] width 0 height 5
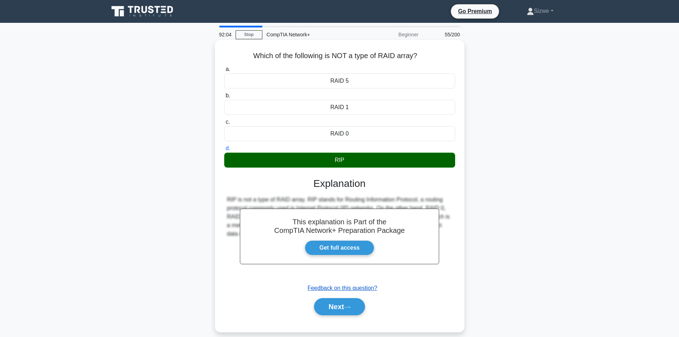
scroll to position [48, 0]
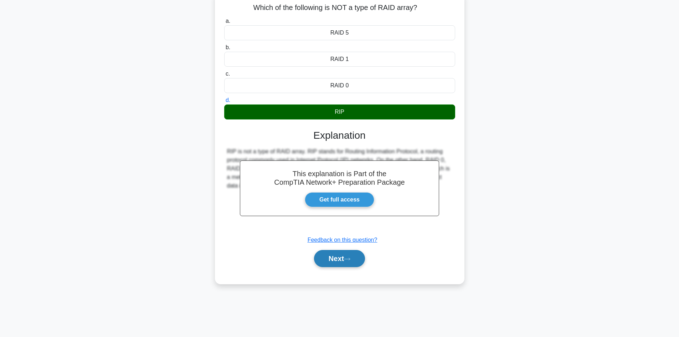
click at [347, 263] on button "Next" at bounding box center [339, 258] width 51 height 17
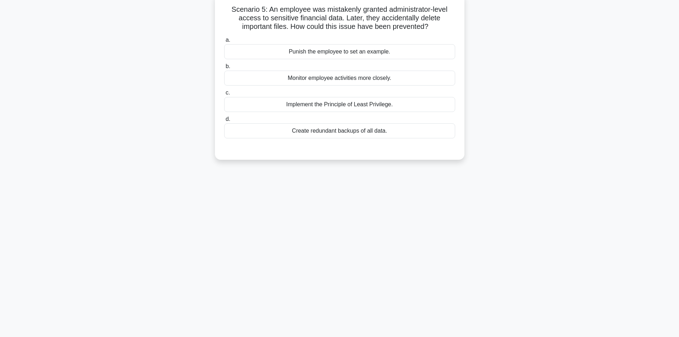
scroll to position [0, 0]
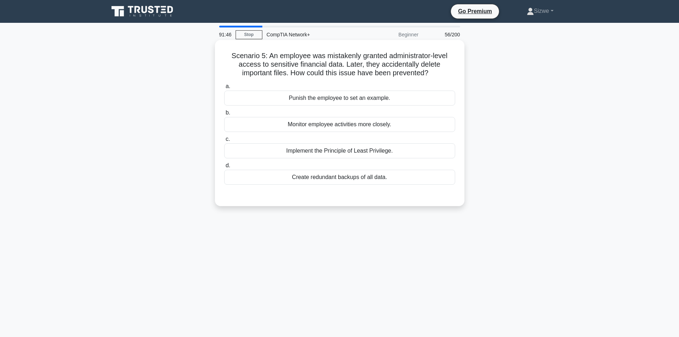
click at [353, 148] on div "Implement the Principle of Least Privilege." at bounding box center [339, 150] width 231 height 15
click at [224, 141] on input "c. Implement the Principle of Least Privilege." at bounding box center [224, 139] width 0 height 5
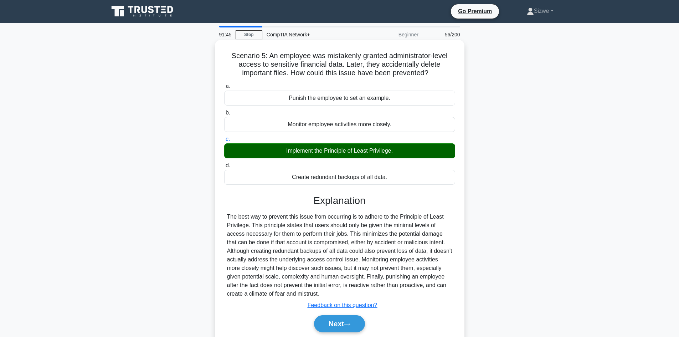
scroll to position [48, 0]
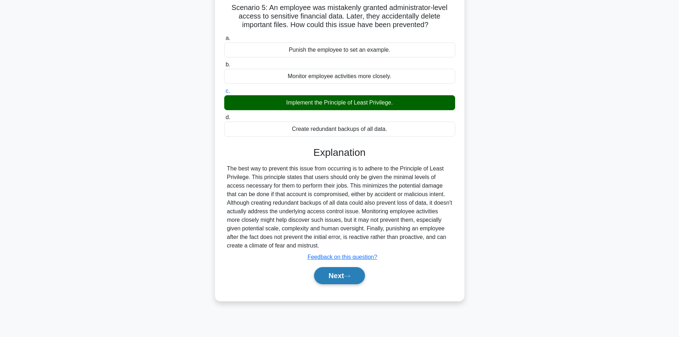
click at [339, 276] on button "Next" at bounding box center [339, 275] width 51 height 17
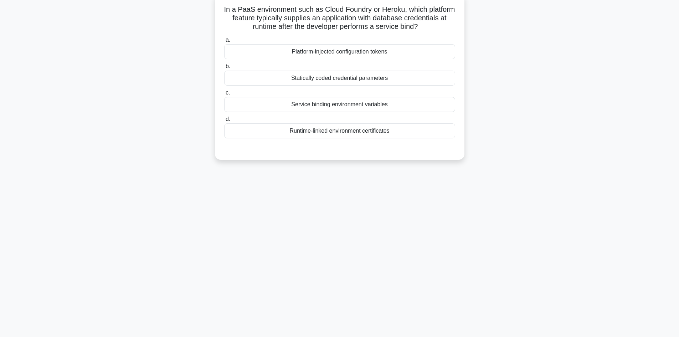
scroll to position [0, 0]
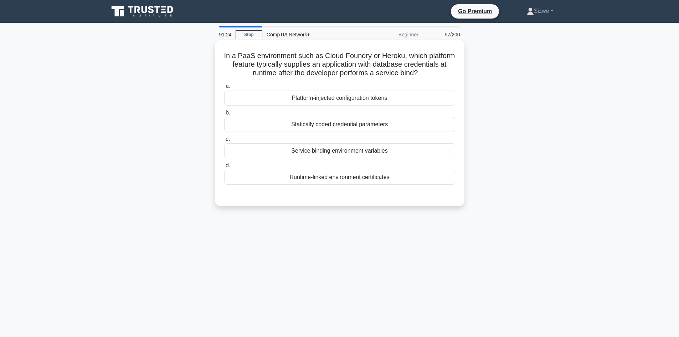
click at [378, 93] on div "Platform-injected configuration tokens" at bounding box center [339, 97] width 231 height 15
click at [224, 89] on input "a. Platform-injected configuration tokens" at bounding box center [224, 86] width 0 height 5
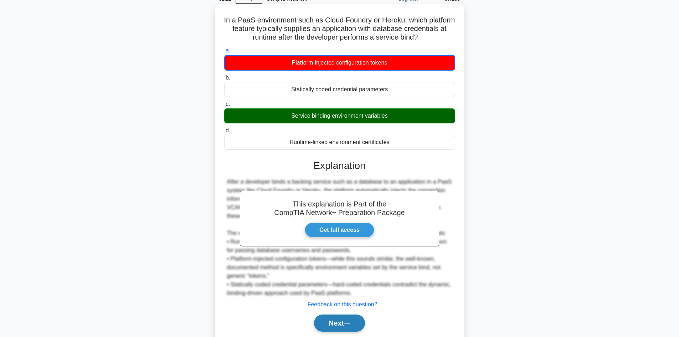
scroll to position [61, 0]
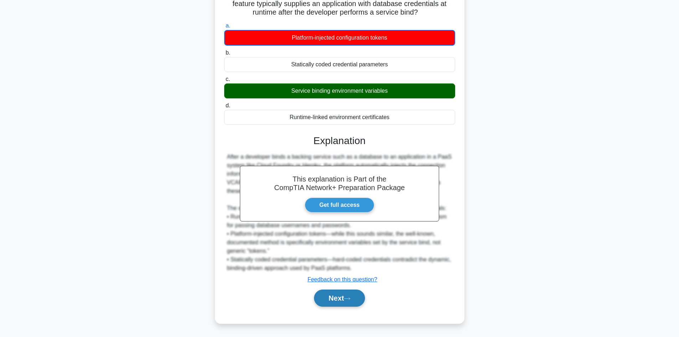
click at [336, 296] on button "Next" at bounding box center [339, 297] width 51 height 17
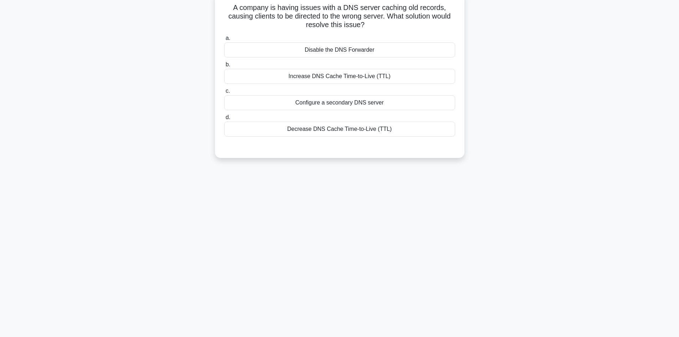
scroll to position [0, 0]
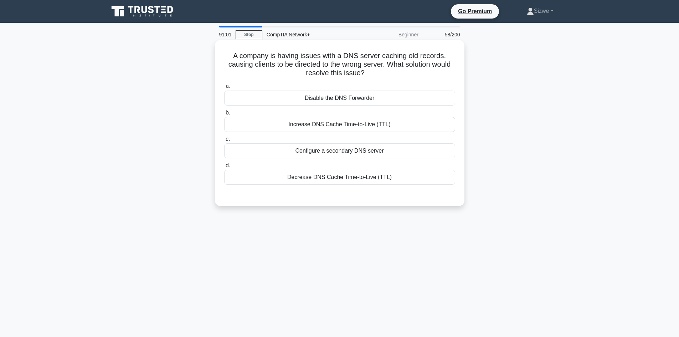
click at [333, 177] on div "Decrease DNS Cache Time-to-Live (TTL)" at bounding box center [339, 177] width 231 height 15
click at [224, 168] on input "d. Decrease DNS Cache Time-to-Live (TTL)" at bounding box center [224, 165] width 0 height 5
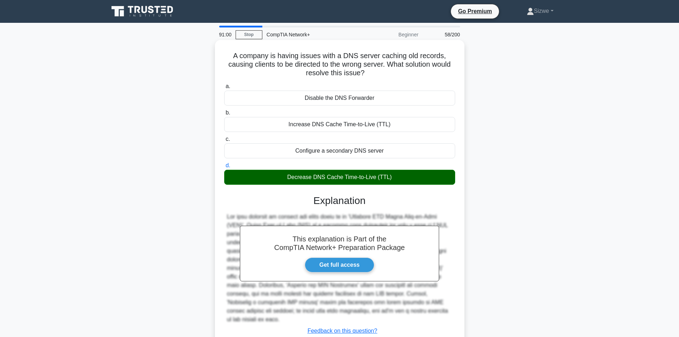
scroll to position [48, 0]
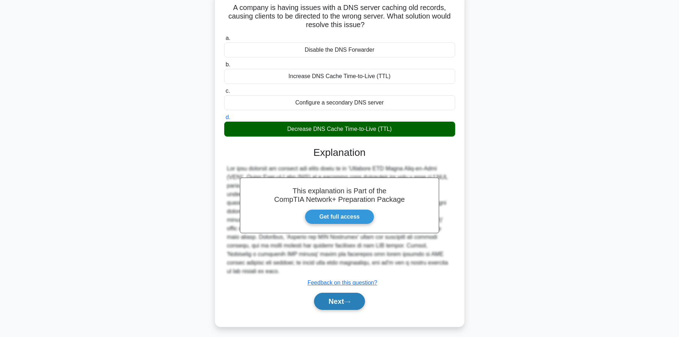
click at [338, 295] on button "Next" at bounding box center [339, 300] width 51 height 17
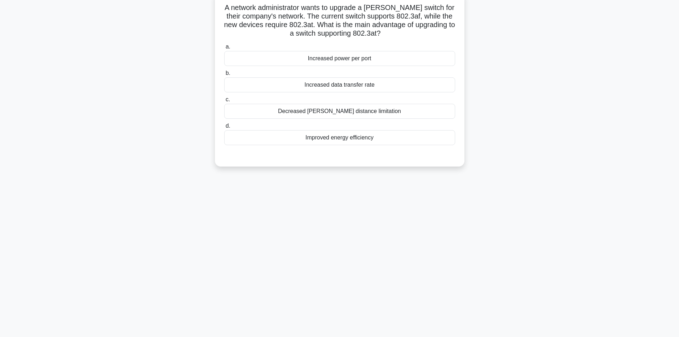
scroll to position [0, 0]
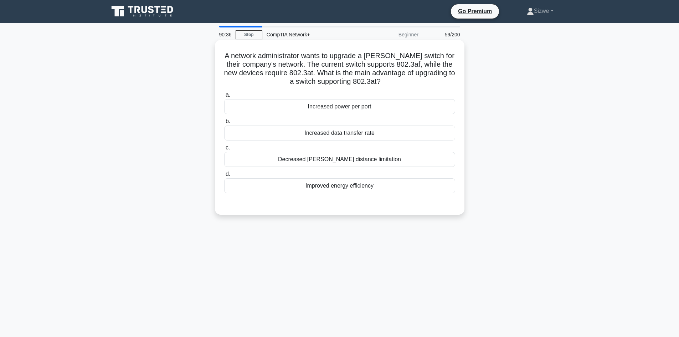
click at [342, 186] on div "Improved energy efficiency" at bounding box center [339, 185] width 231 height 15
click at [224, 176] on input "d. Improved energy efficiency" at bounding box center [224, 174] width 0 height 5
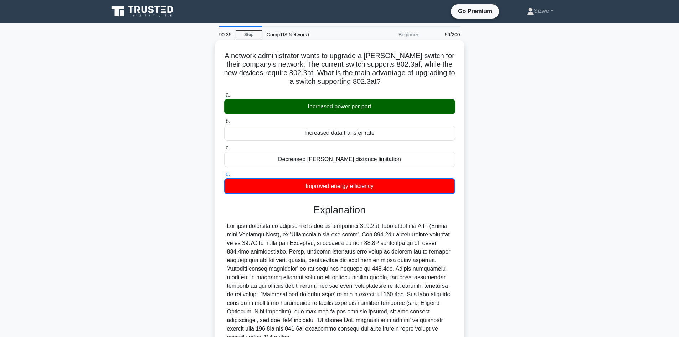
scroll to position [69, 0]
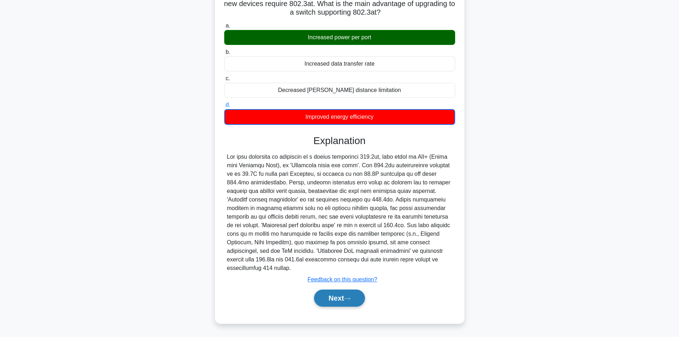
click at [329, 296] on button "Next" at bounding box center [339, 297] width 51 height 17
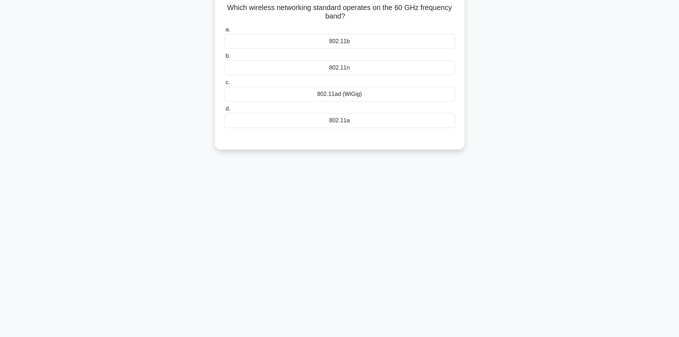
scroll to position [0, 0]
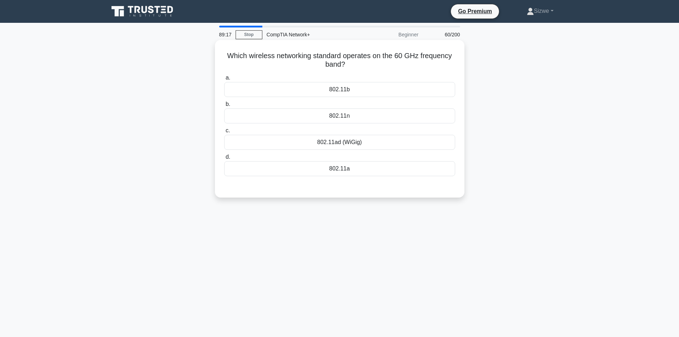
click at [344, 167] on div "802.11a" at bounding box center [339, 168] width 231 height 15
click at [224, 159] on input "d. 802.11a" at bounding box center [224, 157] width 0 height 5
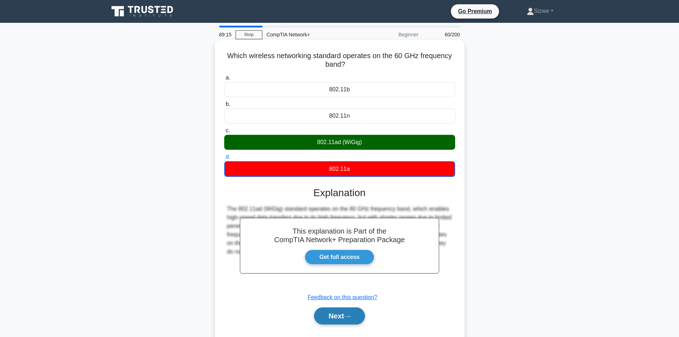
scroll to position [48, 0]
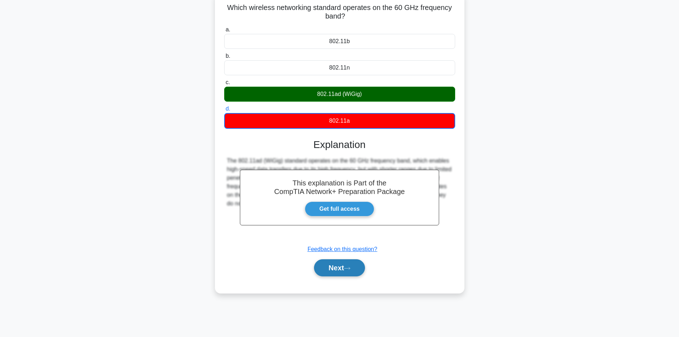
click at [352, 271] on button "Next" at bounding box center [339, 267] width 51 height 17
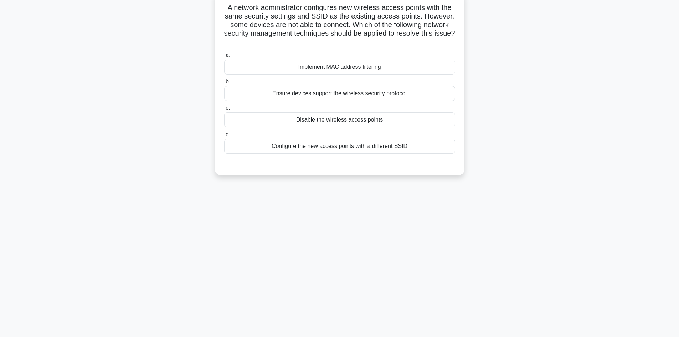
scroll to position [0, 0]
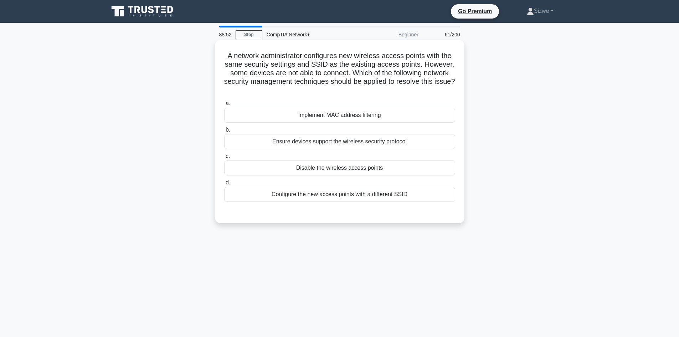
click at [395, 144] on div "Ensure devices support the wireless security protocol" at bounding box center [339, 141] width 231 height 15
click at [224, 132] on input "b. Ensure devices support the wireless security protocol" at bounding box center [224, 130] width 0 height 5
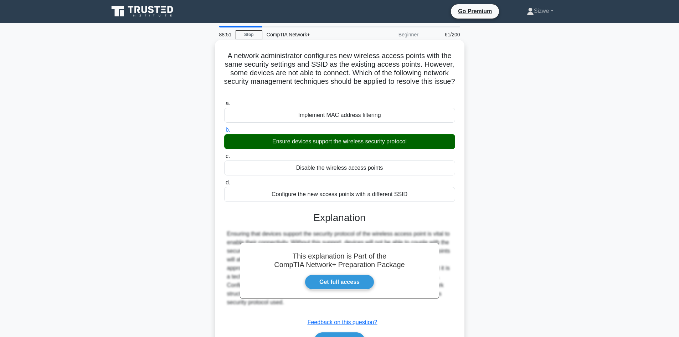
scroll to position [48, 0]
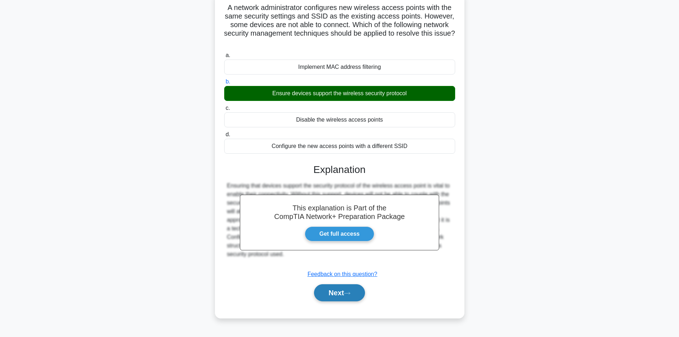
click at [341, 291] on button "Next" at bounding box center [339, 292] width 51 height 17
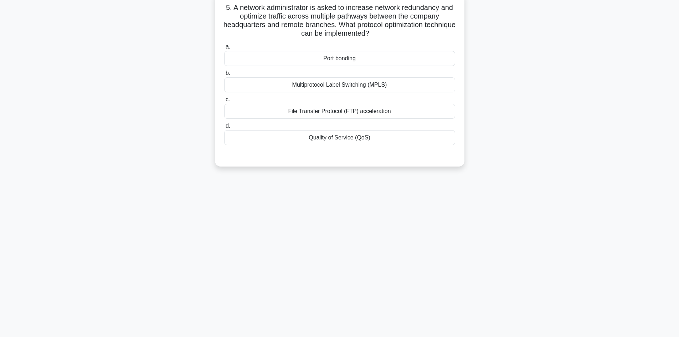
scroll to position [0, 0]
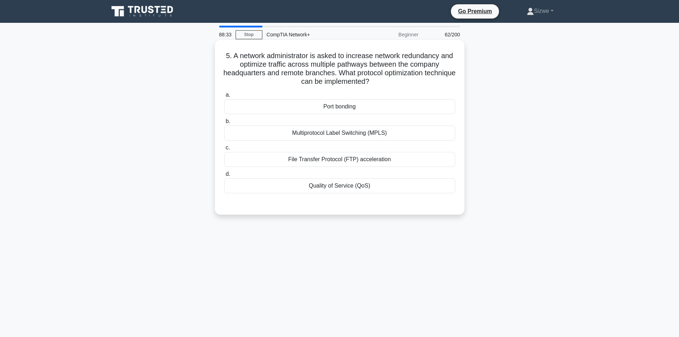
click at [324, 139] on div "Multiprotocol Label Switching (MPLS)" at bounding box center [339, 132] width 231 height 15
click at [224, 124] on input "b. Multiprotocol Label Switching (MPLS)" at bounding box center [224, 121] width 0 height 5
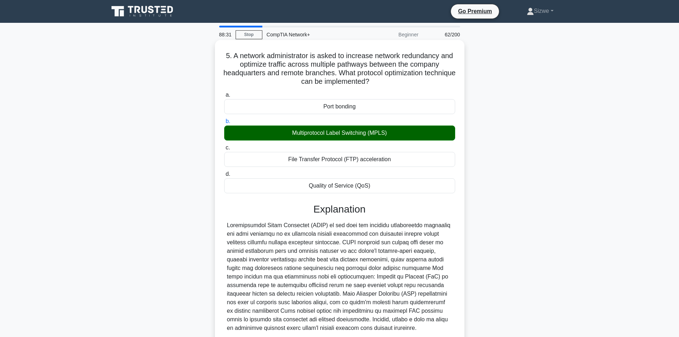
scroll to position [60, 0]
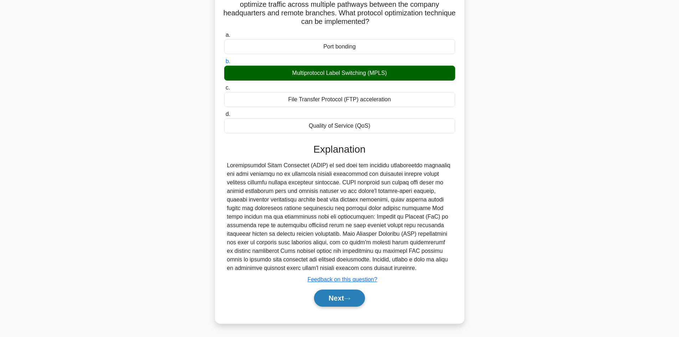
click at [328, 297] on button "Next" at bounding box center [339, 297] width 51 height 17
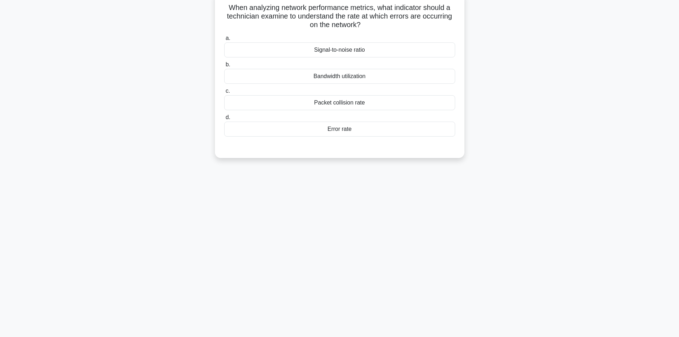
scroll to position [0, 0]
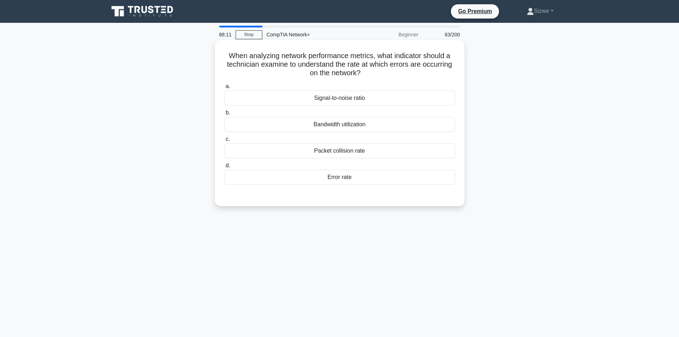
click at [360, 151] on div "Packet collision rate" at bounding box center [339, 150] width 231 height 15
click at [224, 141] on input "c. Packet collision rate" at bounding box center [224, 139] width 0 height 5
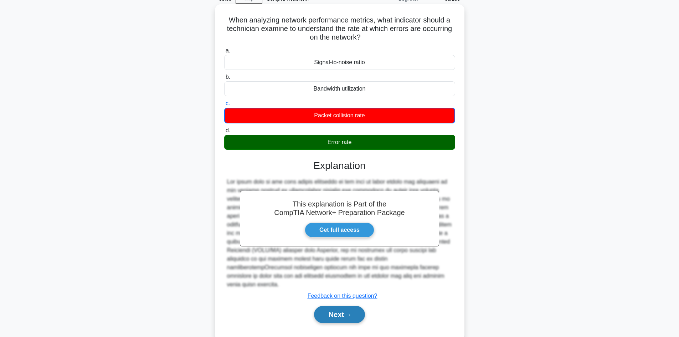
scroll to position [48, 0]
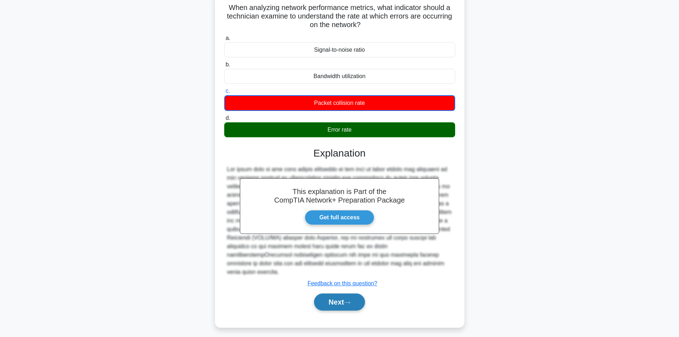
click at [350, 300] on icon at bounding box center [347, 302] width 6 height 4
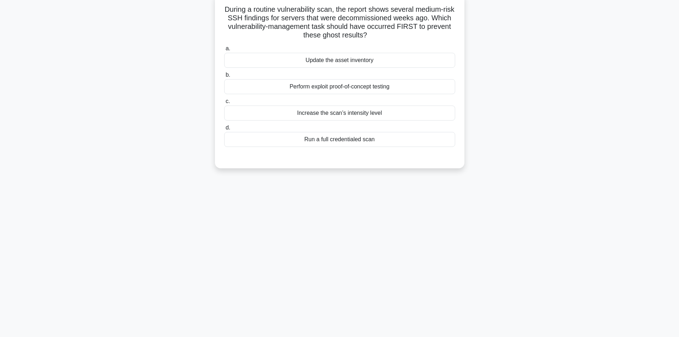
scroll to position [0, 0]
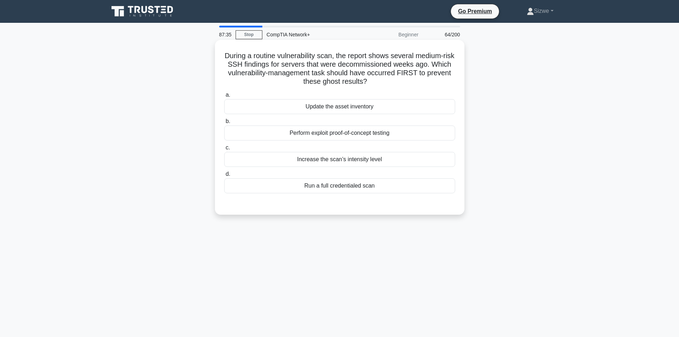
click at [359, 108] on div "Update the asset inventory" at bounding box center [339, 106] width 231 height 15
click at [224, 97] on input "a. Update the asset inventory" at bounding box center [224, 95] width 0 height 5
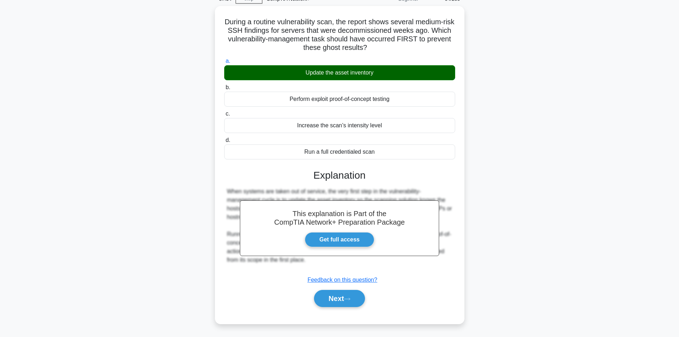
scroll to position [48, 0]
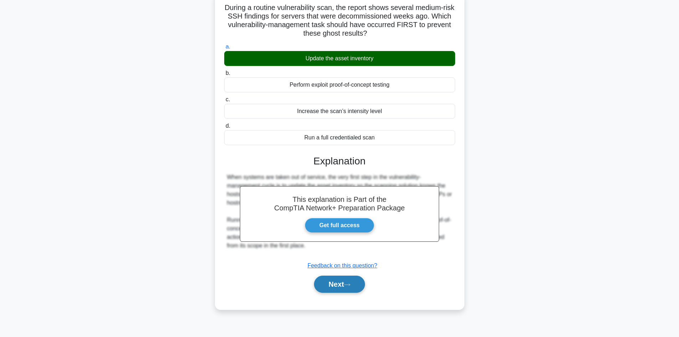
click at [341, 285] on button "Next" at bounding box center [339, 283] width 51 height 17
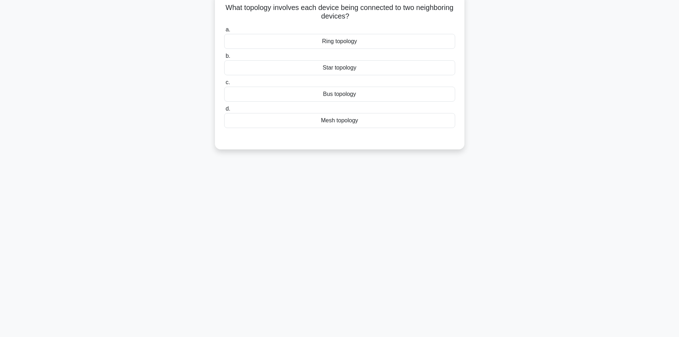
scroll to position [0, 0]
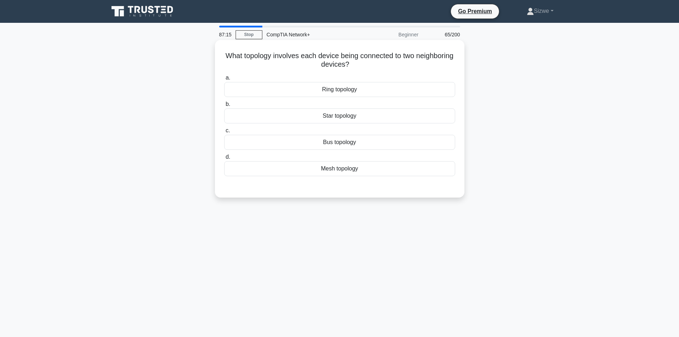
click at [335, 140] on div "Bus topology" at bounding box center [339, 142] width 231 height 15
click at [224, 133] on input "c. Bus topology" at bounding box center [224, 130] width 0 height 5
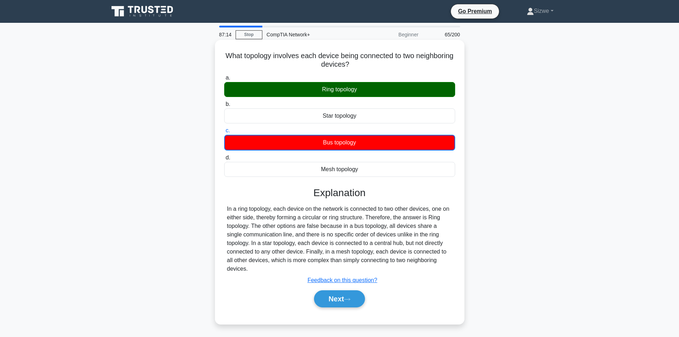
scroll to position [48, 0]
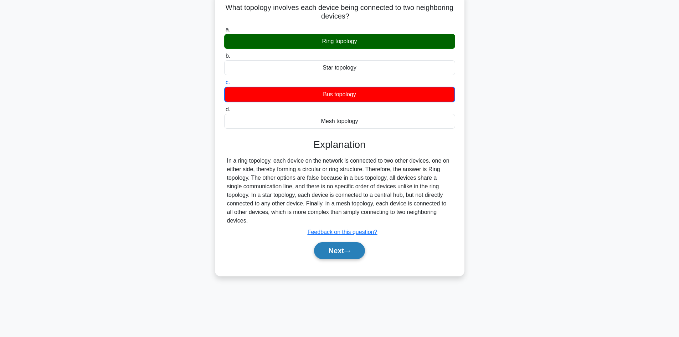
click at [339, 242] on button "Next" at bounding box center [339, 250] width 51 height 17
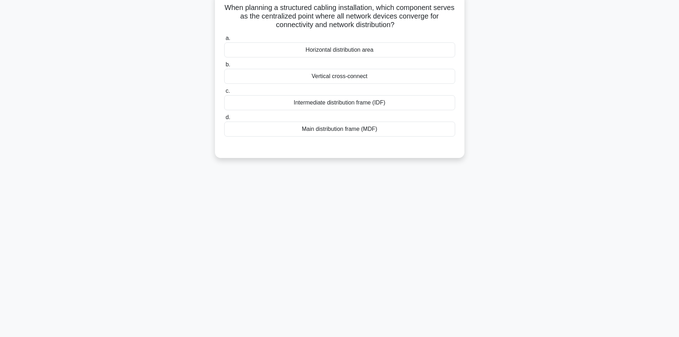
scroll to position [0, 0]
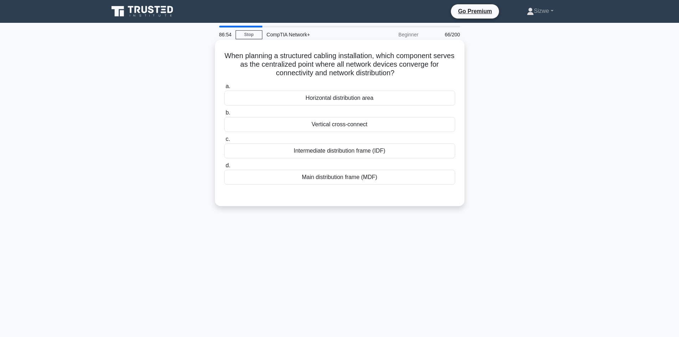
click at [368, 177] on div "Main distribution frame (MDF)" at bounding box center [339, 177] width 231 height 15
click at [224, 168] on input "d. Main distribution frame (MDF)" at bounding box center [224, 165] width 0 height 5
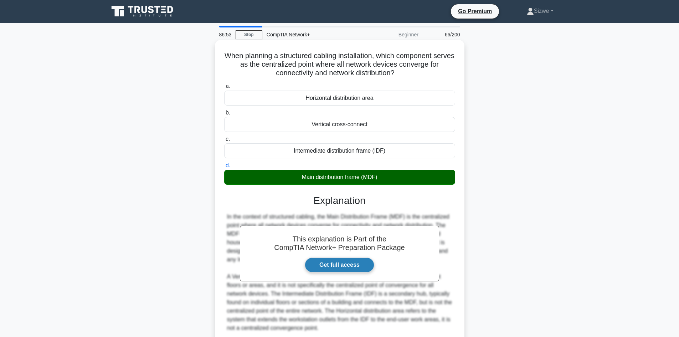
scroll to position [60, 0]
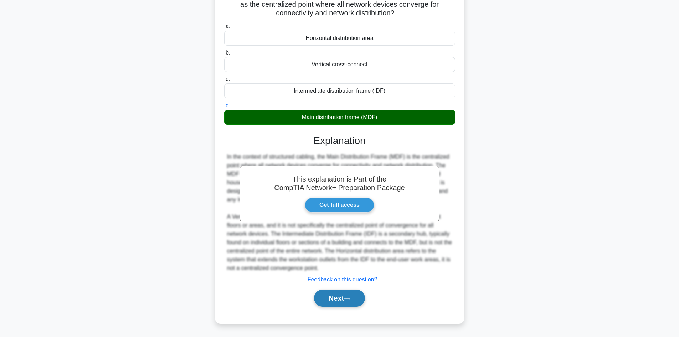
click at [341, 296] on button "Next" at bounding box center [339, 297] width 51 height 17
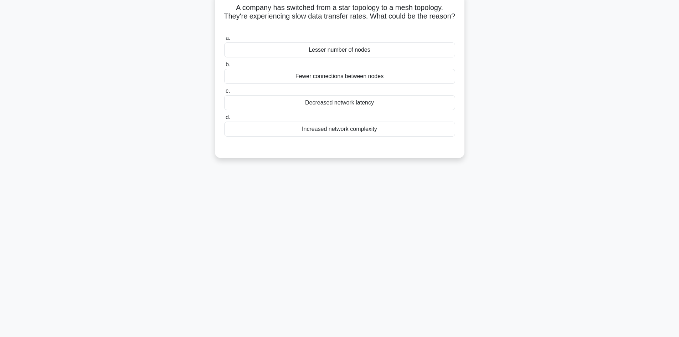
scroll to position [0, 0]
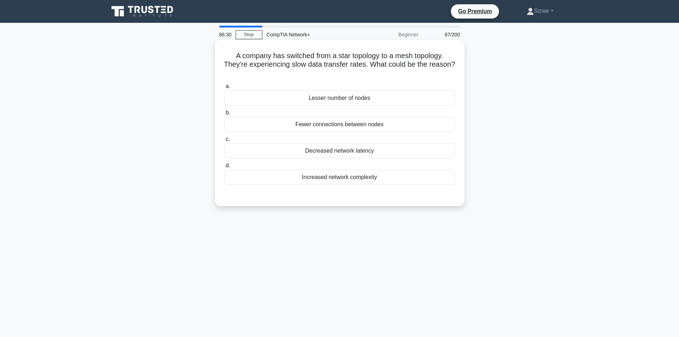
click at [343, 124] on div "Fewer connections between nodes" at bounding box center [339, 124] width 231 height 15
click at [224, 115] on input "b. Fewer connections between nodes" at bounding box center [224, 112] width 0 height 5
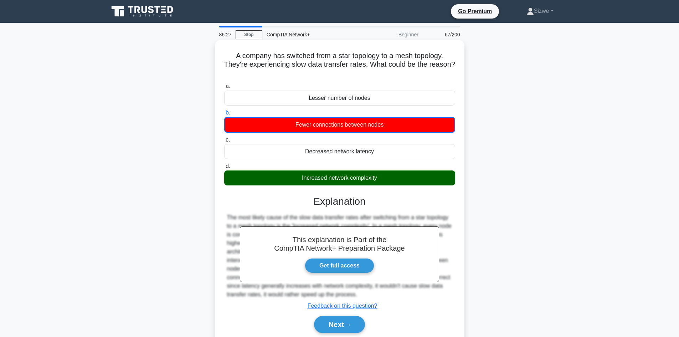
scroll to position [48, 0]
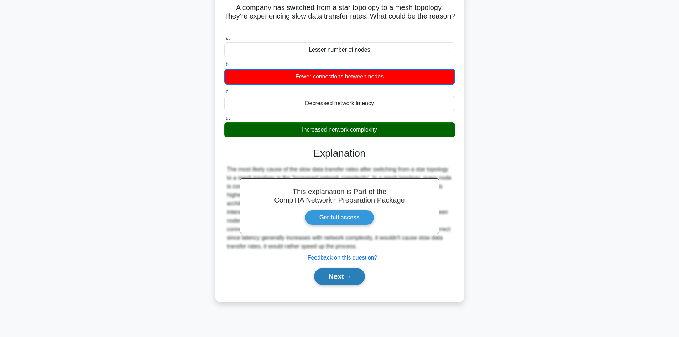
click at [333, 277] on button "Next" at bounding box center [339, 276] width 51 height 17
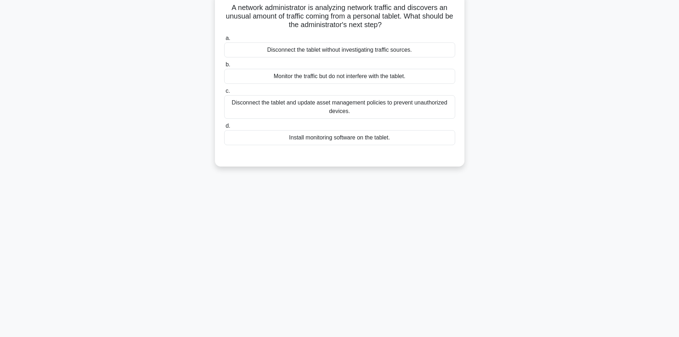
scroll to position [0, 0]
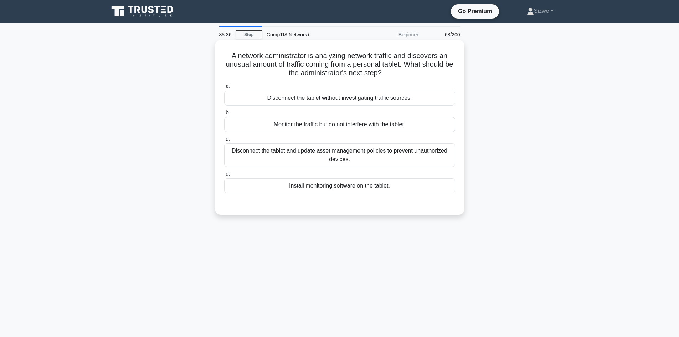
click at [341, 159] on div "Disconnect the tablet and update asset management policies to prevent unauthori…" at bounding box center [339, 155] width 231 height 24
click at [224, 141] on input "c. Disconnect the tablet and update asset management policies to prevent unauth…" at bounding box center [224, 139] width 0 height 5
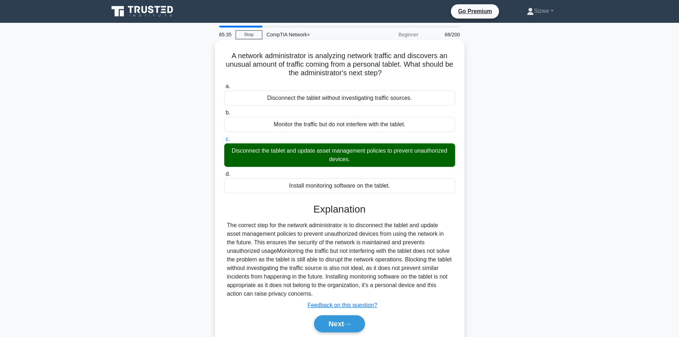
scroll to position [48, 0]
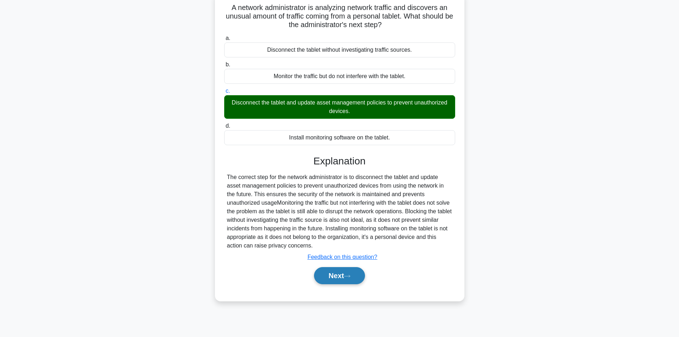
click at [337, 277] on button "Next" at bounding box center [339, 275] width 51 height 17
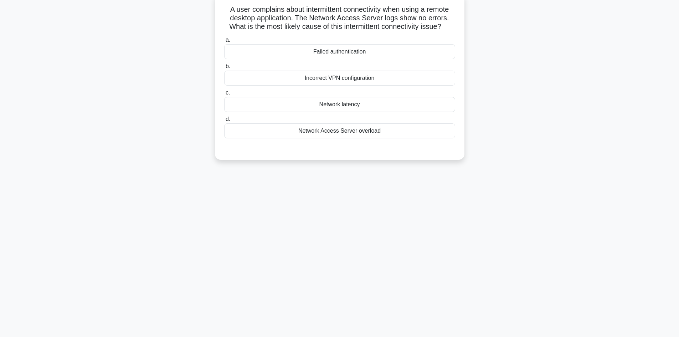
scroll to position [0, 0]
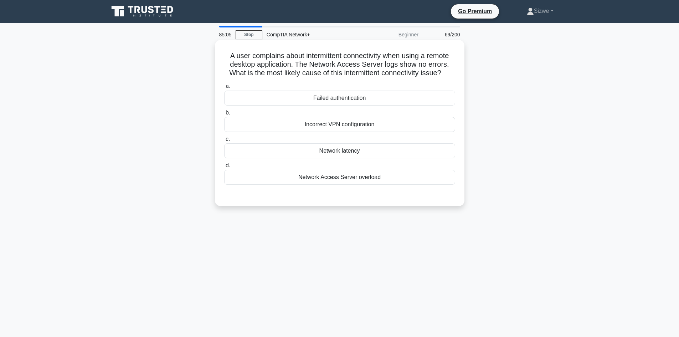
click at [355, 156] on div "Network latency" at bounding box center [339, 150] width 231 height 15
click at [224, 141] on input "c. Network latency" at bounding box center [224, 139] width 0 height 5
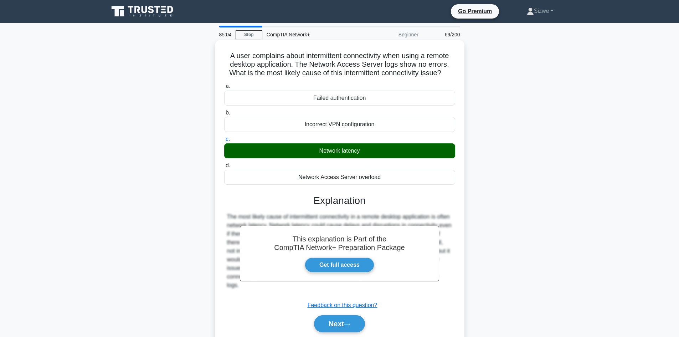
scroll to position [48, 0]
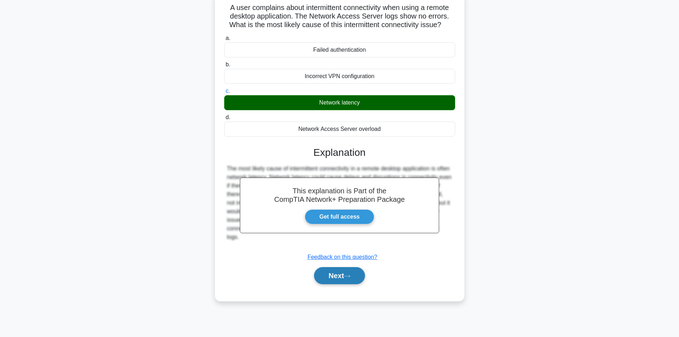
click at [332, 271] on button "Next" at bounding box center [339, 275] width 51 height 17
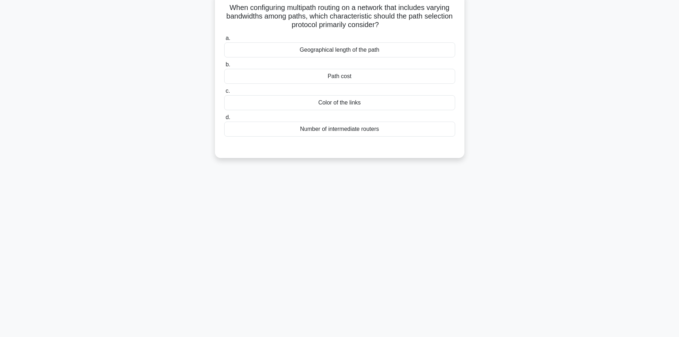
scroll to position [0, 0]
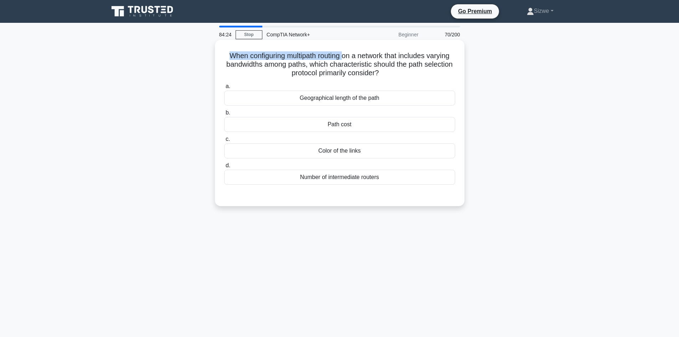
drag, startPoint x: 343, startPoint y: 58, endPoint x: 223, endPoint y: 58, distance: 120.4
click at [223, 58] on h5 "When configuring multipath routing on a network that includes varying bandwidth…" at bounding box center [339, 64] width 232 height 26
drag, startPoint x: 455, startPoint y: 59, endPoint x: 351, endPoint y: 54, distance: 103.8
click at [351, 54] on h5 "When configuring multipath routing on a network that includes varying bandwidth…" at bounding box center [339, 64] width 232 height 26
click at [337, 102] on div "Geographical length of the path" at bounding box center [339, 97] width 231 height 15
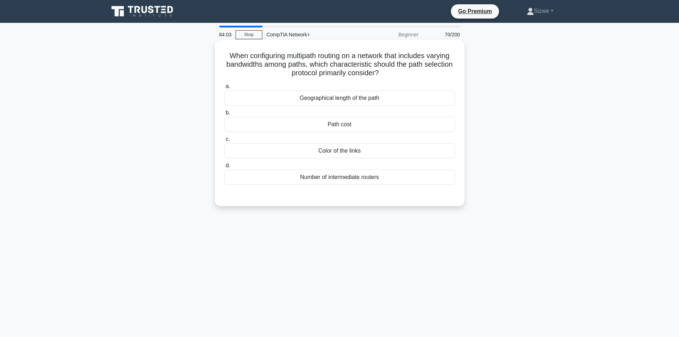
click at [224, 89] on input "a. Geographical length of the path" at bounding box center [224, 86] width 0 height 5
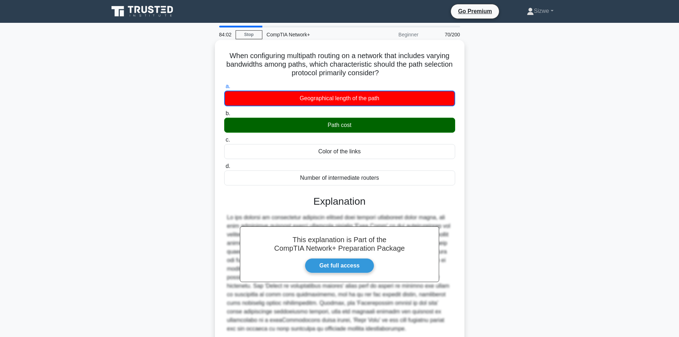
scroll to position [61, 0]
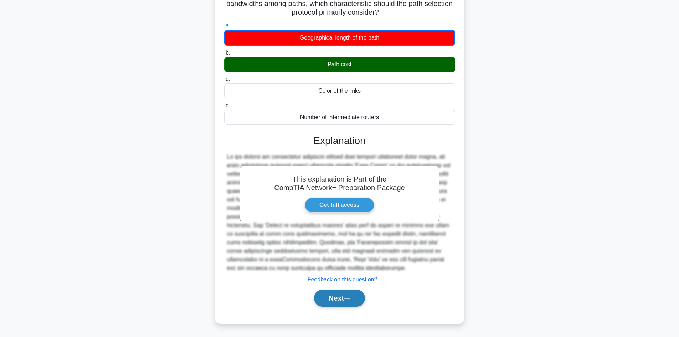
click at [329, 297] on button "Next" at bounding box center [339, 297] width 51 height 17
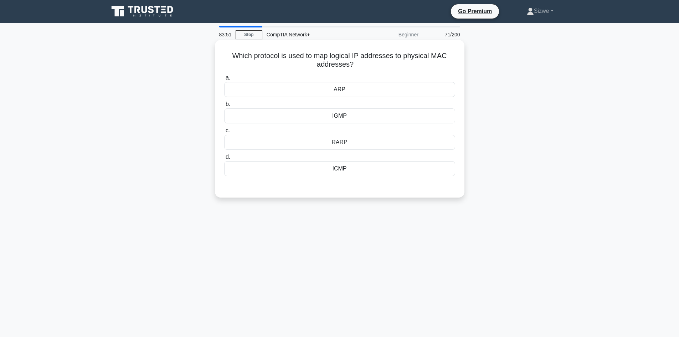
click at [356, 90] on div "ARP" at bounding box center [339, 89] width 231 height 15
click at [224, 80] on input "a. ARP" at bounding box center [224, 78] width 0 height 5
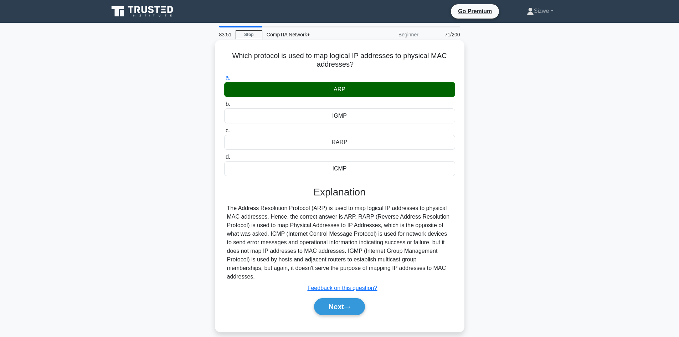
scroll to position [48, 0]
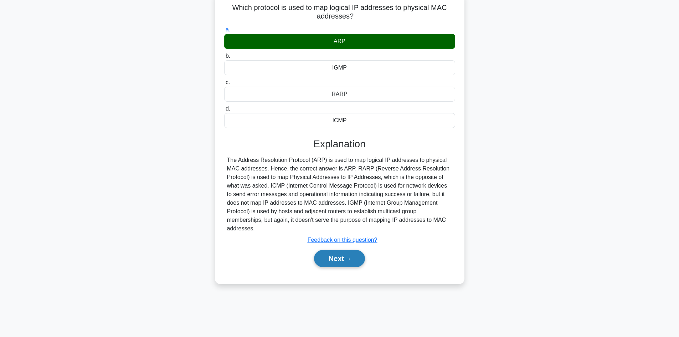
click at [338, 250] on button "Next" at bounding box center [339, 258] width 51 height 17
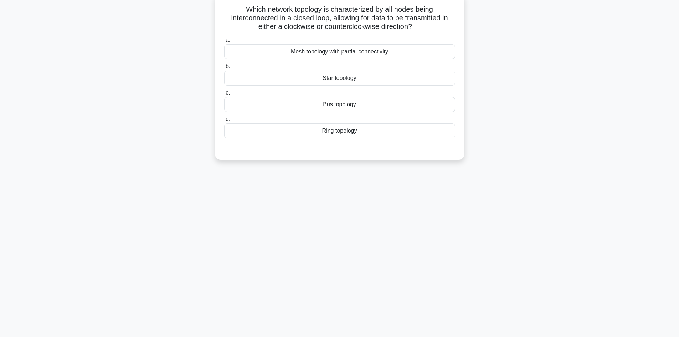
scroll to position [0, 0]
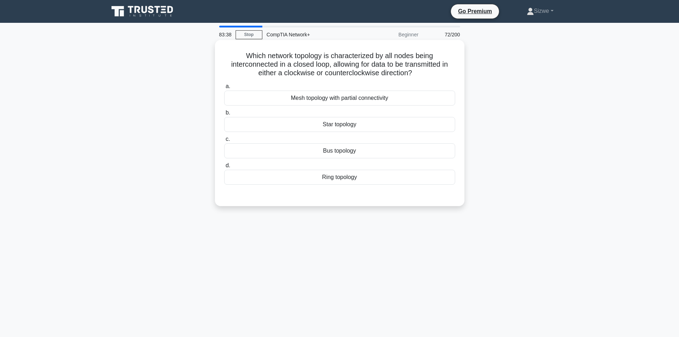
click at [352, 100] on div "Mesh topology with partial connectivity" at bounding box center [339, 97] width 231 height 15
click at [224, 89] on input "a. Mesh topology with partial connectivity" at bounding box center [224, 86] width 0 height 5
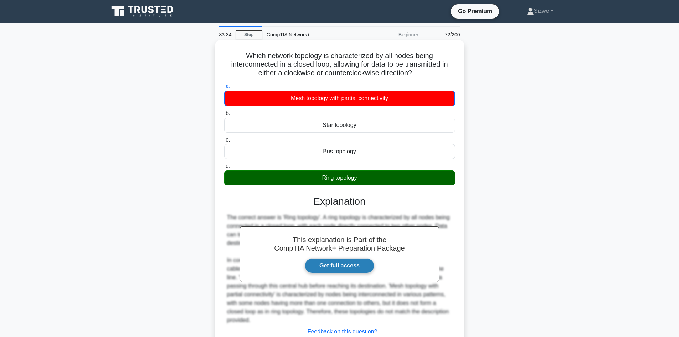
scroll to position [36, 0]
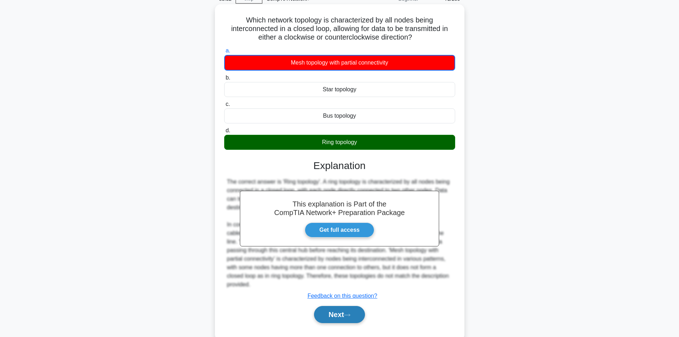
click at [345, 315] on button "Next" at bounding box center [339, 314] width 51 height 17
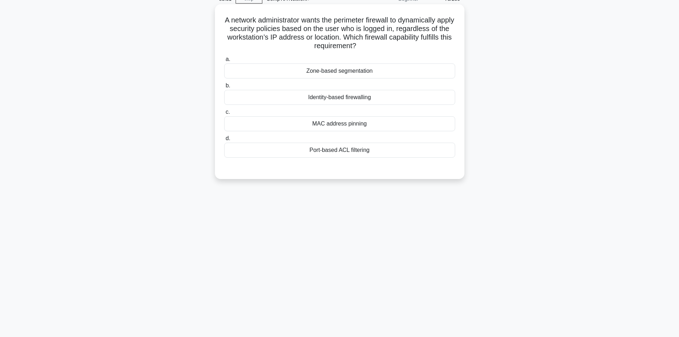
scroll to position [0, 0]
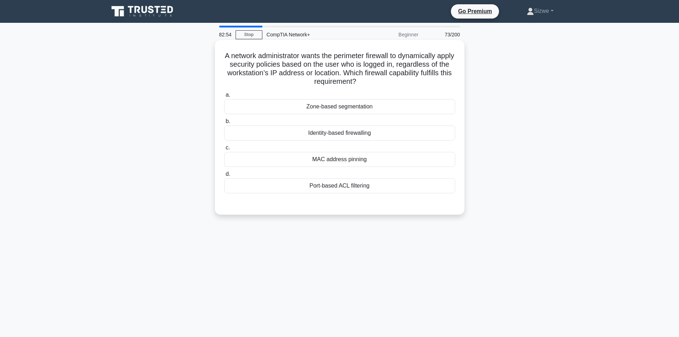
click at [344, 130] on div "Identity-based firewalling" at bounding box center [339, 132] width 231 height 15
click at [224, 124] on input "b. Identity-based firewalling" at bounding box center [224, 121] width 0 height 5
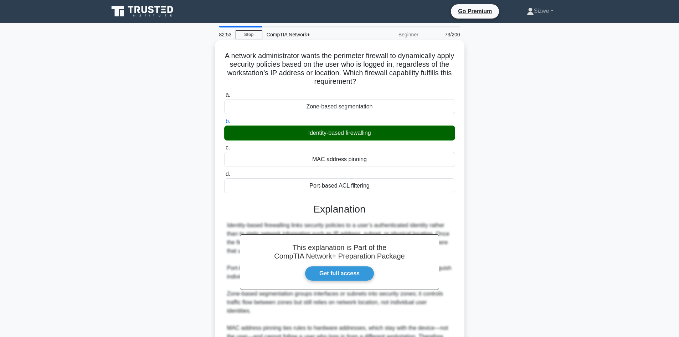
scroll to position [77, 0]
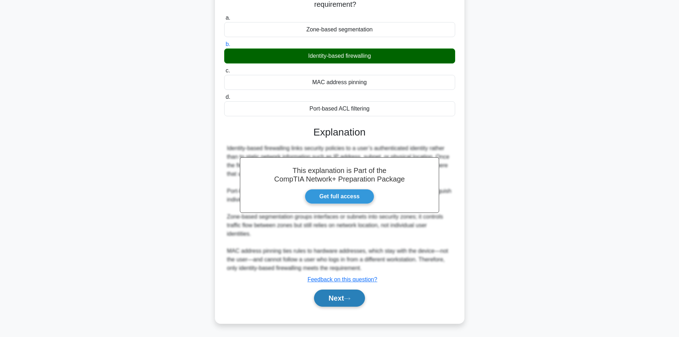
click at [342, 296] on button "Next" at bounding box center [339, 297] width 51 height 17
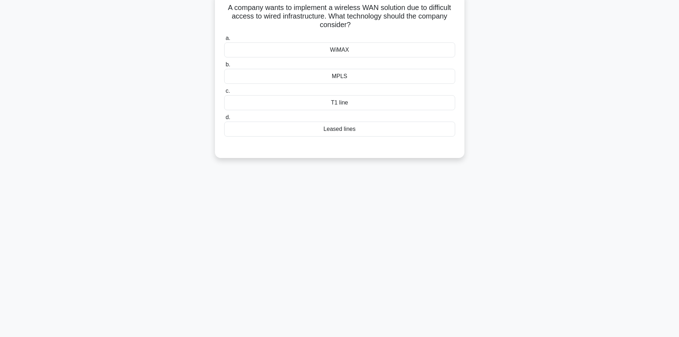
scroll to position [0, 0]
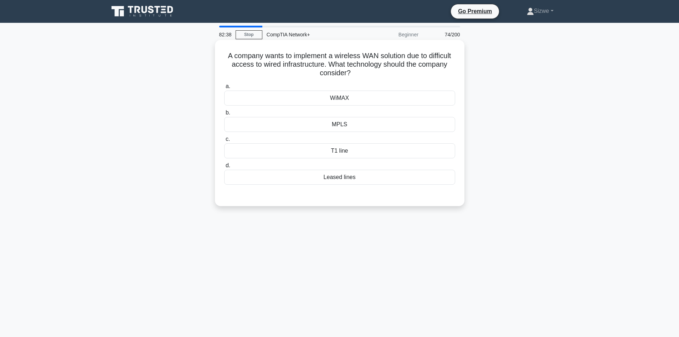
click at [358, 100] on div "WiMAX" at bounding box center [339, 97] width 231 height 15
click at [224, 89] on input "a. WiMAX" at bounding box center [224, 86] width 0 height 5
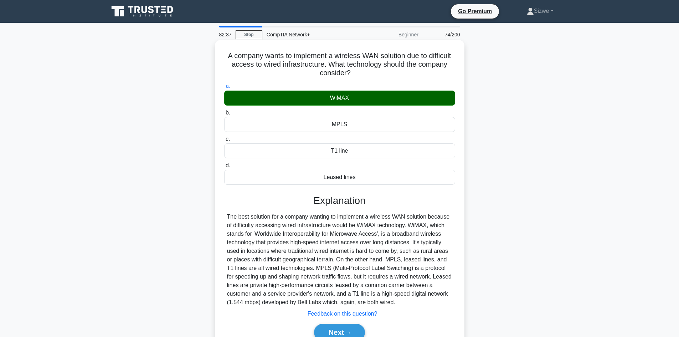
scroll to position [48, 0]
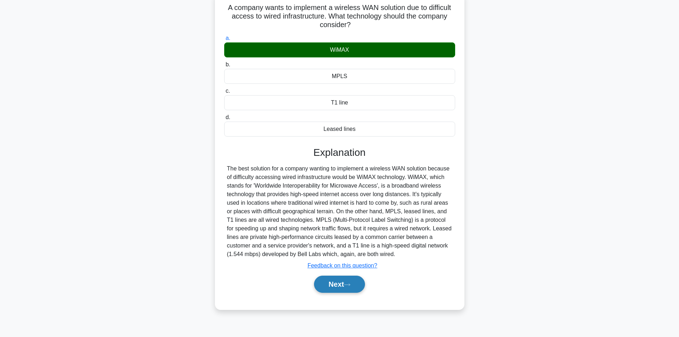
click at [343, 286] on button "Next" at bounding box center [339, 283] width 51 height 17
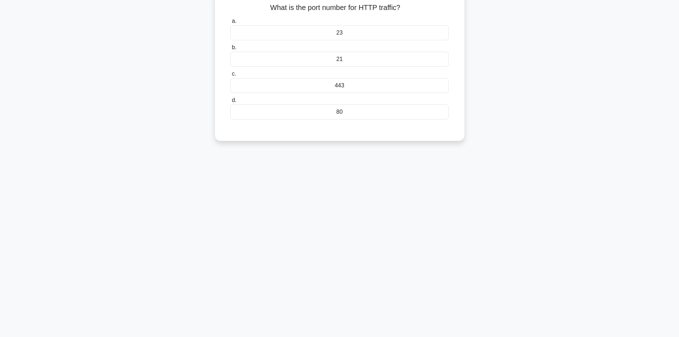
scroll to position [0, 0]
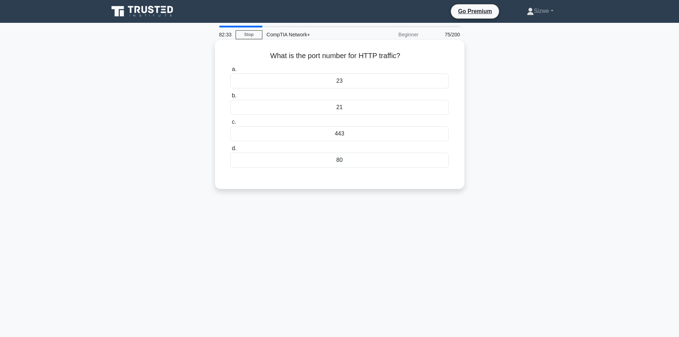
click at [341, 160] on div "80" at bounding box center [339, 159] width 218 height 15
click at [230, 151] on input "d. 80" at bounding box center [230, 148] width 0 height 5
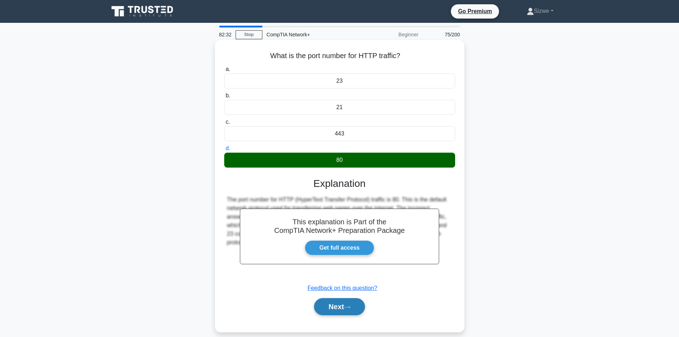
scroll to position [36, 0]
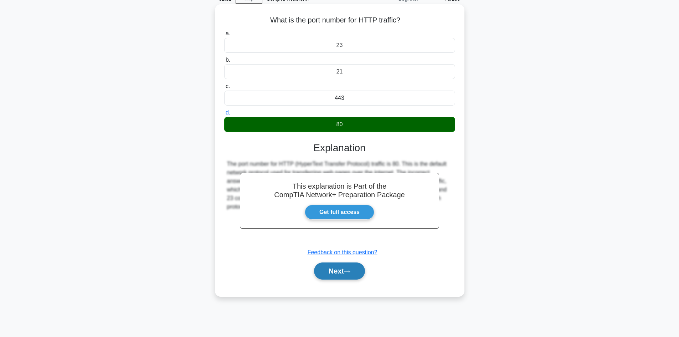
click at [340, 266] on button "Next" at bounding box center [339, 270] width 51 height 17
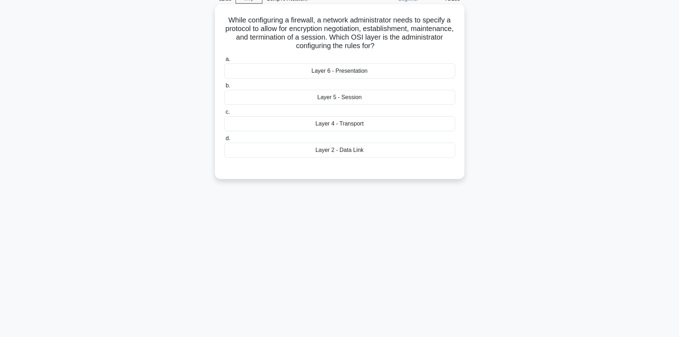
scroll to position [0, 0]
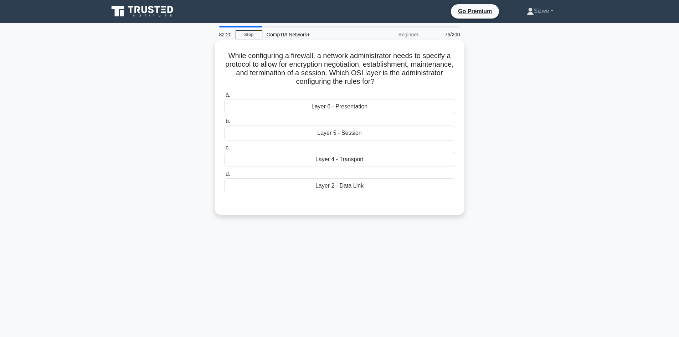
click at [346, 105] on div "Layer 6 - Presentation" at bounding box center [339, 106] width 231 height 15
click at [224, 97] on input "a. Layer 6 - Presentation" at bounding box center [224, 95] width 0 height 5
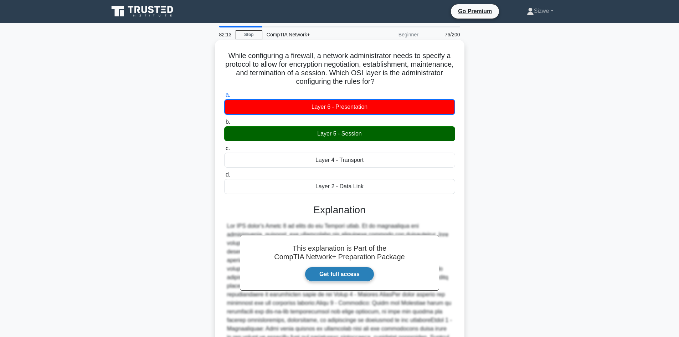
scroll to position [104, 0]
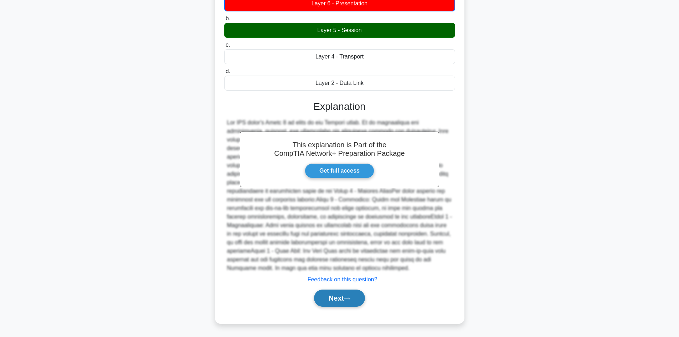
click at [336, 290] on button "Next" at bounding box center [339, 297] width 51 height 17
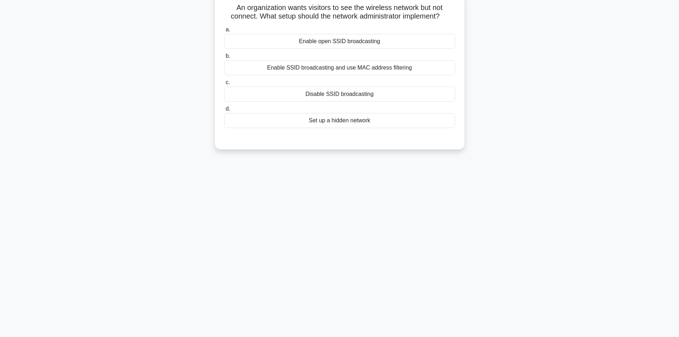
scroll to position [0, 0]
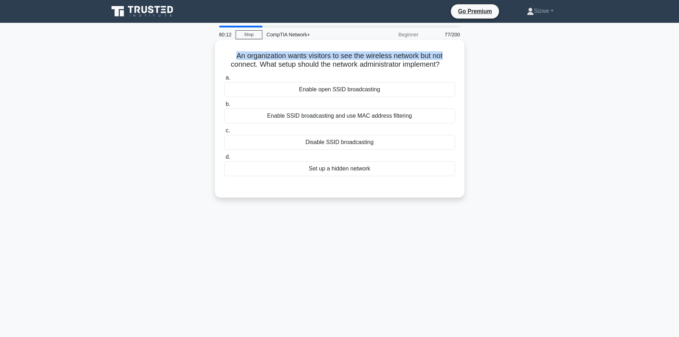
drag, startPoint x: 452, startPoint y: 52, endPoint x: 221, endPoint y: 56, distance: 231.2
click at [221, 56] on div "An organization wants visitors to see the wireless network but not connect. Wha…" at bounding box center [340, 119] width 244 height 152
click at [333, 91] on div "Enable open SSID broadcasting" at bounding box center [339, 89] width 231 height 15
click at [224, 80] on input "a. Enable open SSID broadcasting" at bounding box center [224, 78] width 0 height 5
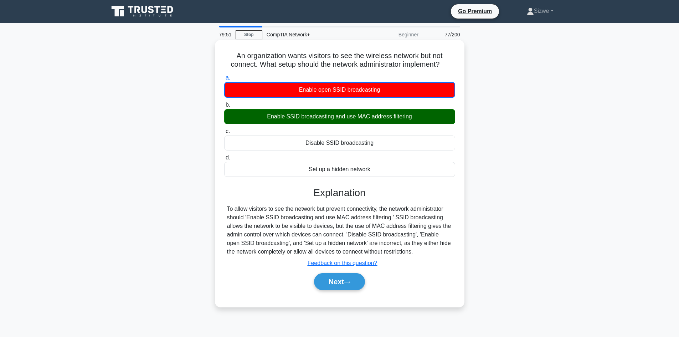
scroll to position [48, 0]
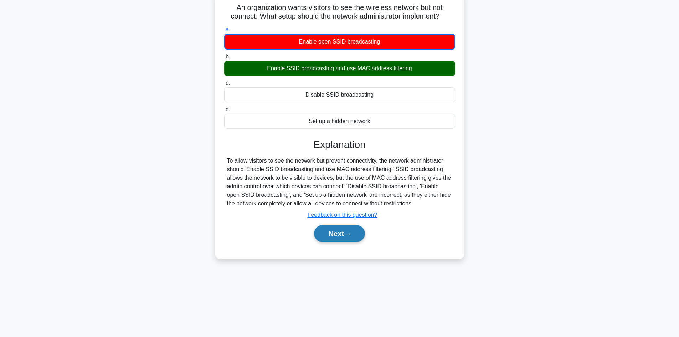
click at [339, 232] on button "Next" at bounding box center [339, 233] width 51 height 17
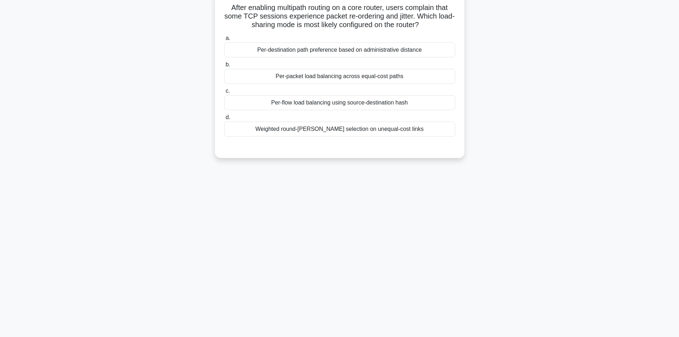
scroll to position [0, 0]
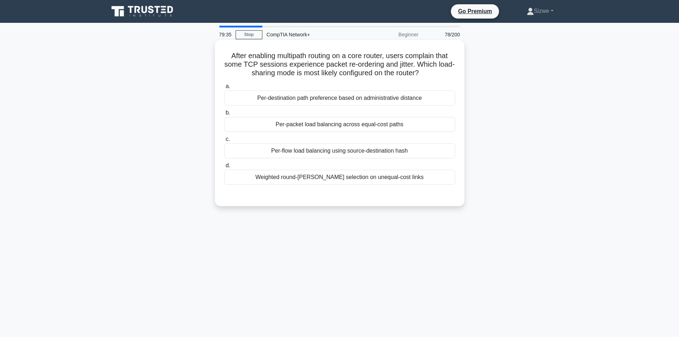
click at [339, 142] on label "c. Per-flow load balancing using source-destination hash" at bounding box center [339, 147] width 231 height 24
click at [224, 141] on input "c. Per-flow load balancing using source-destination hash" at bounding box center [224, 139] width 0 height 5
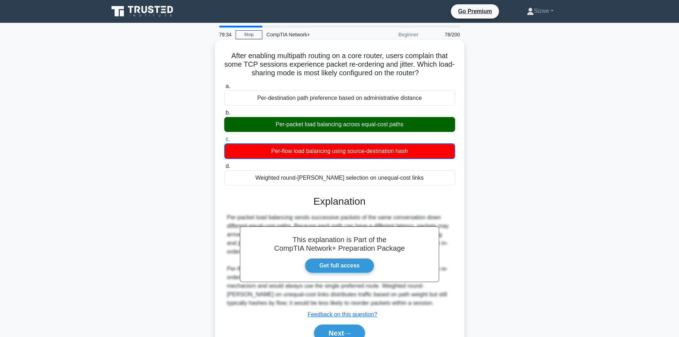
scroll to position [48, 0]
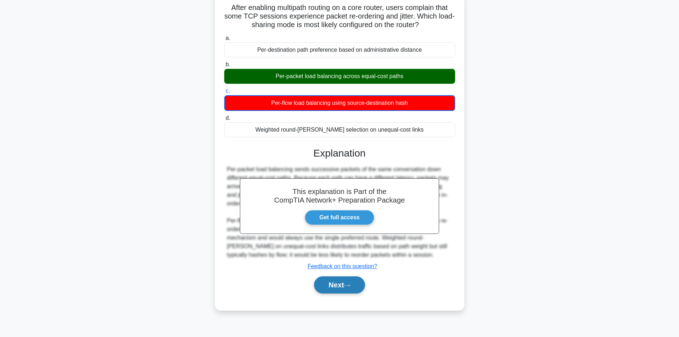
click at [346, 284] on button "Next" at bounding box center [339, 284] width 51 height 17
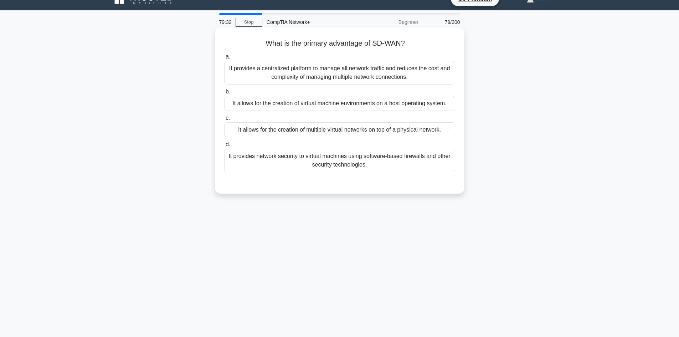
scroll to position [0, 0]
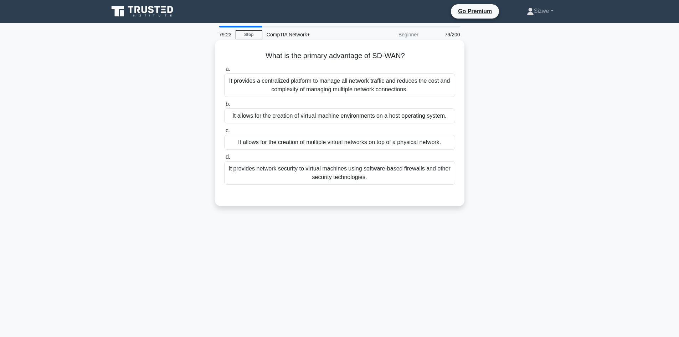
click at [287, 66] on label "a. It provides a centralized platform to manage all network traffic and reduces…" at bounding box center [339, 81] width 231 height 32
click at [224, 67] on input "a. It provides a centralized platform to manage all network traffic and reduces…" at bounding box center [224, 69] width 0 height 5
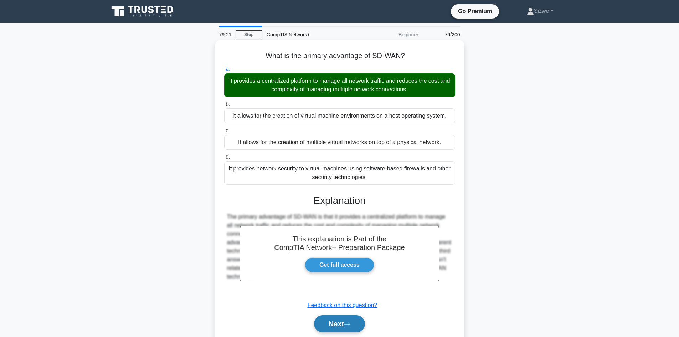
click at [339, 324] on button "Next" at bounding box center [339, 323] width 51 height 17
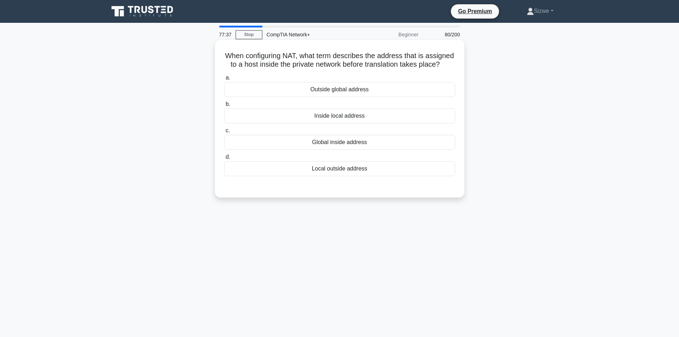
click at [330, 97] on div "Outside global address" at bounding box center [339, 89] width 231 height 15
click at [224, 80] on input "a. Outside global address" at bounding box center [224, 78] width 0 height 5
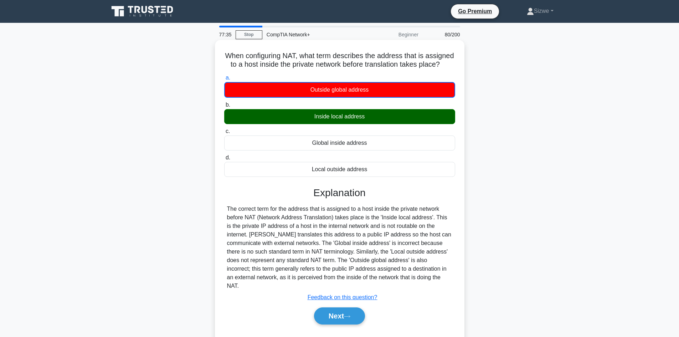
scroll to position [48, 0]
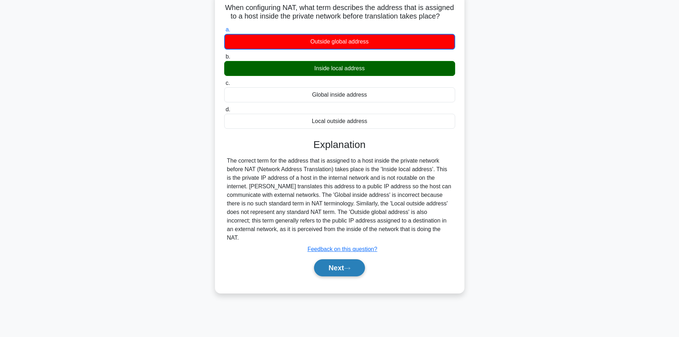
click at [341, 272] on button "Next" at bounding box center [339, 267] width 51 height 17
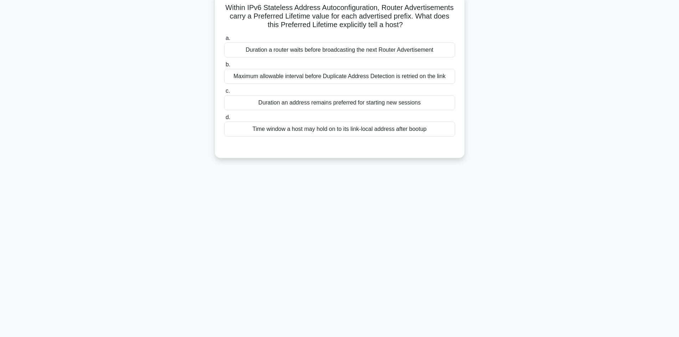
scroll to position [0, 0]
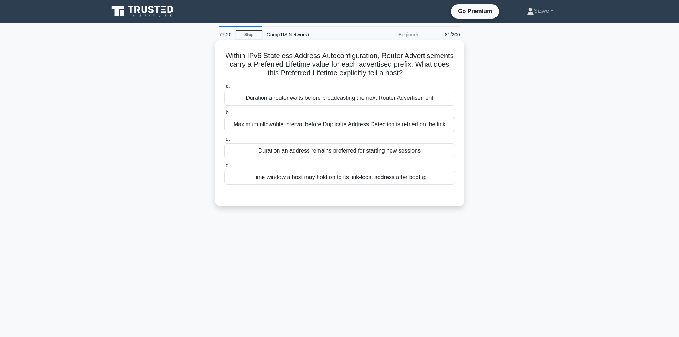
click at [410, 126] on div "Maximum allowable interval before Duplicate Address Detection is retried on the…" at bounding box center [339, 124] width 231 height 15
click at [224, 115] on input "b. Maximum allowable interval before Duplicate Address Detection is retried on …" at bounding box center [224, 112] width 0 height 5
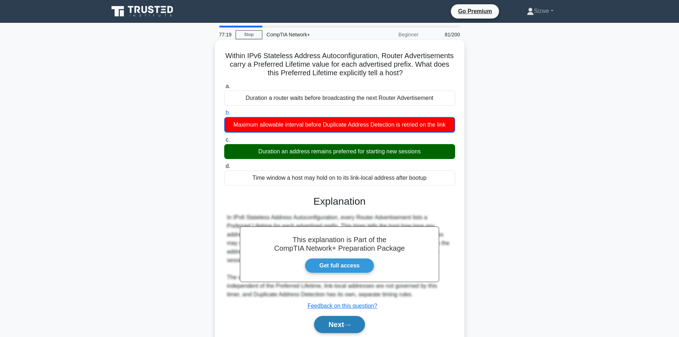
scroll to position [48, 0]
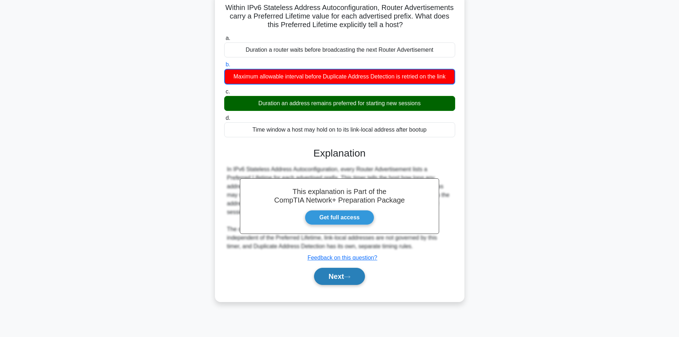
click at [336, 273] on button "Next" at bounding box center [339, 276] width 51 height 17
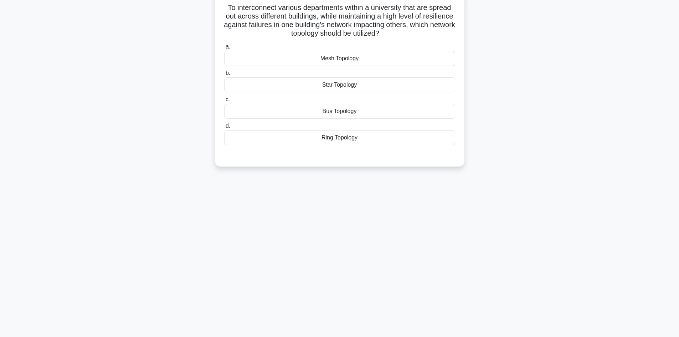
scroll to position [0, 0]
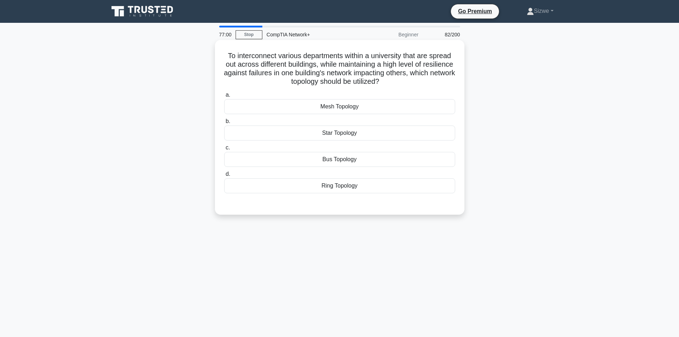
click at [335, 106] on div "Mesh Topology" at bounding box center [339, 106] width 231 height 15
click at [224, 97] on input "a. Mesh Topology" at bounding box center [224, 95] width 0 height 5
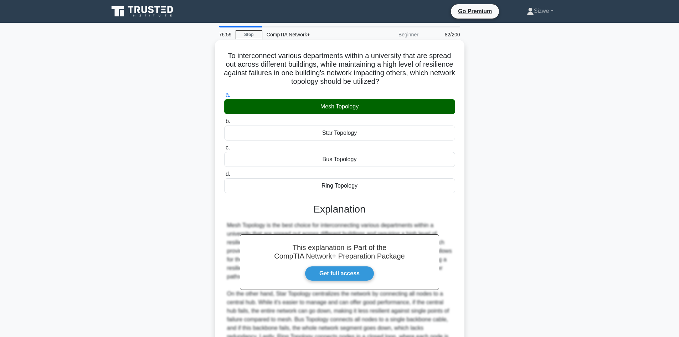
scroll to position [86, 0]
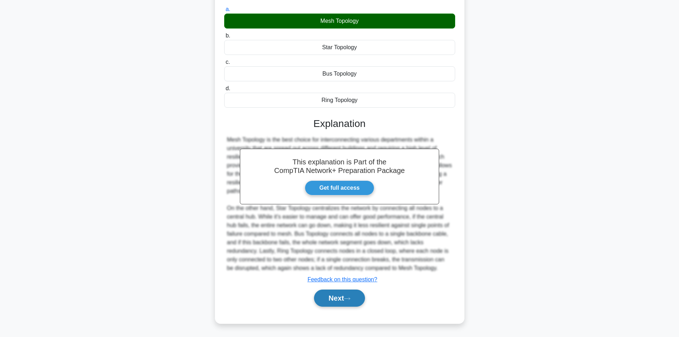
click at [334, 294] on button "Next" at bounding box center [339, 297] width 51 height 17
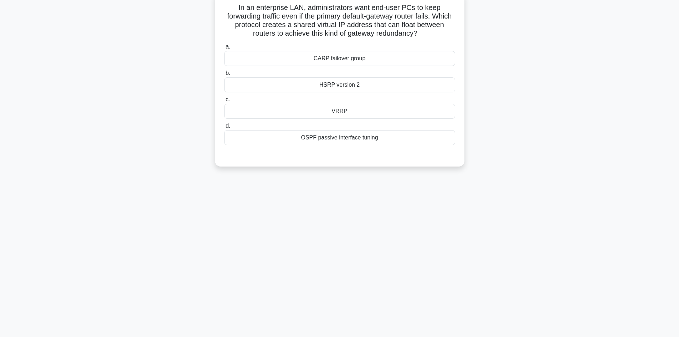
scroll to position [0, 0]
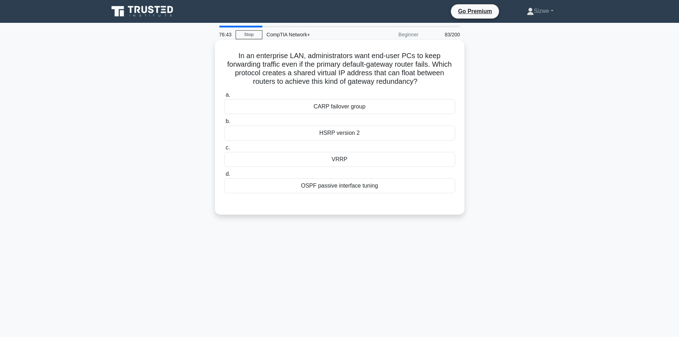
click at [333, 161] on div "VRRP" at bounding box center [339, 159] width 231 height 15
click at [224, 150] on input "c. VRRP" at bounding box center [224, 147] width 0 height 5
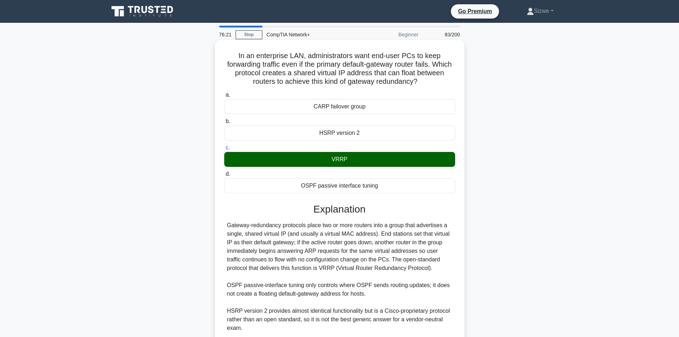
scroll to position [86, 0]
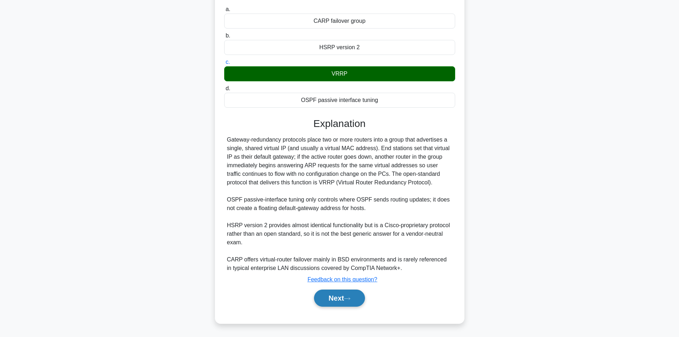
click at [341, 295] on button "Next" at bounding box center [339, 297] width 51 height 17
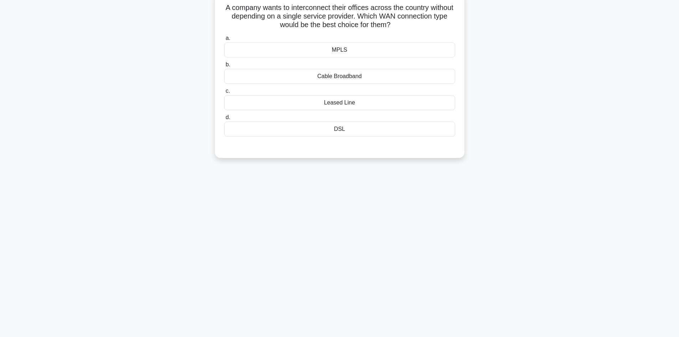
scroll to position [0, 0]
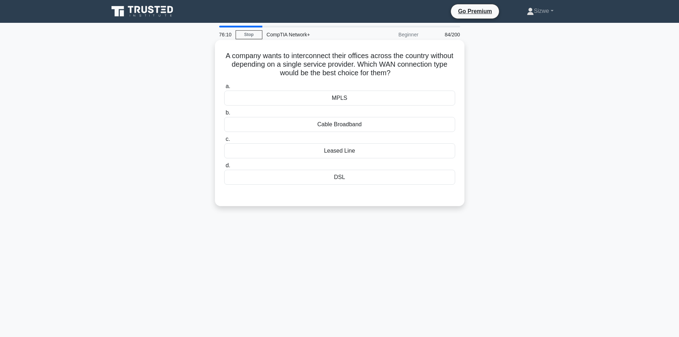
click at [350, 157] on div "Leased Line" at bounding box center [339, 150] width 231 height 15
click at [224, 141] on input "c. Leased Line" at bounding box center [224, 139] width 0 height 5
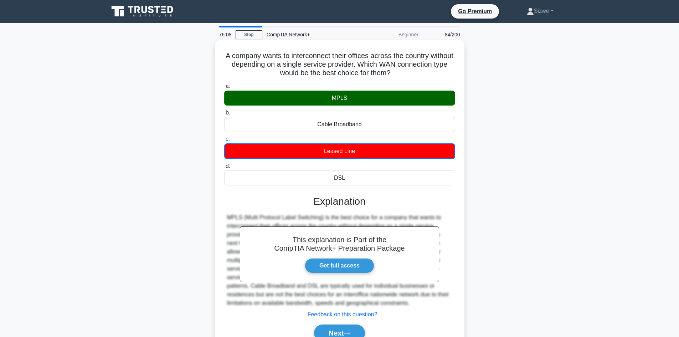
scroll to position [48, 0]
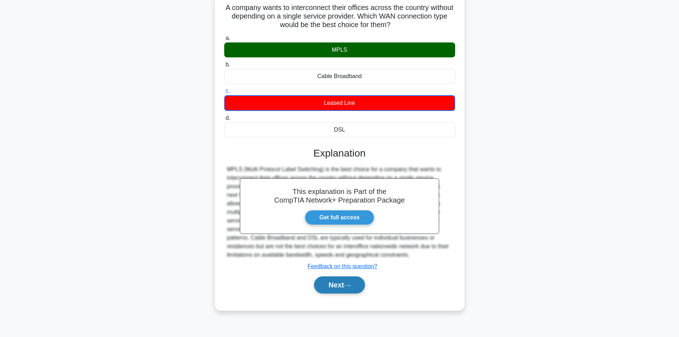
click at [337, 285] on button "Next" at bounding box center [339, 284] width 51 height 17
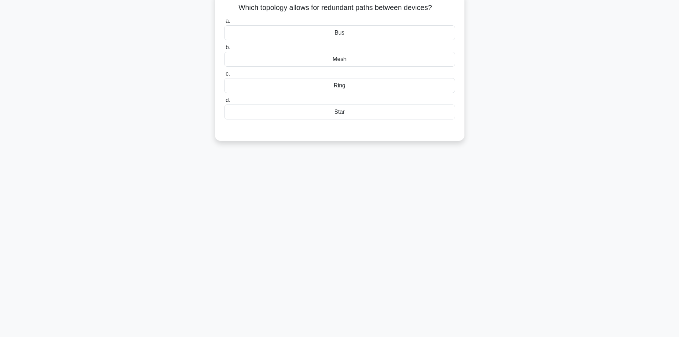
scroll to position [0, 0]
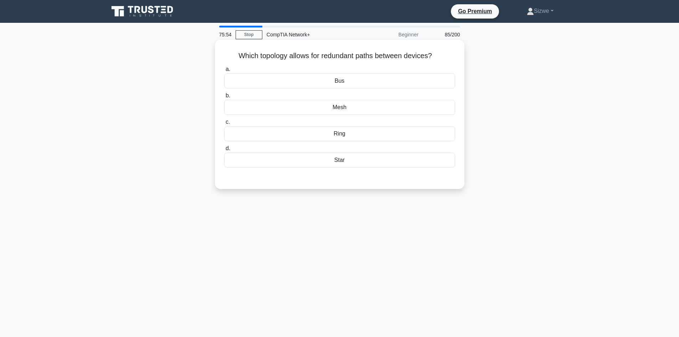
click at [344, 110] on div "Mesh" at bounding box center [339, 107] width 231 height 15
click at [224, 98] on input "b. Mesh" at bounding box center [224, 95] width 0 height 5
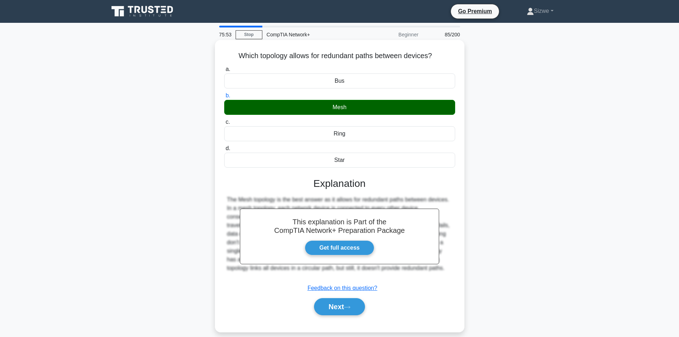
scroll to position [48, 0]
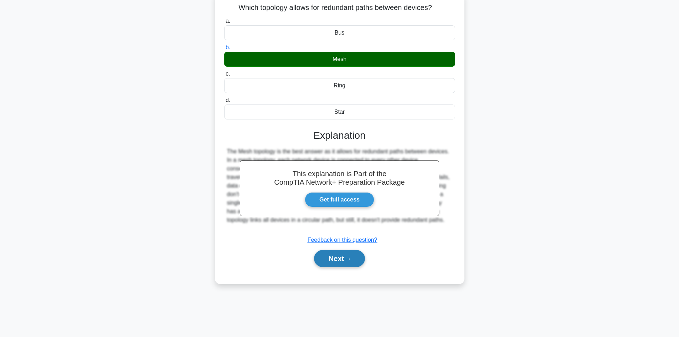
click at [335, 260] on button "Next" at bounding box center [339, 258] width 51 height 17
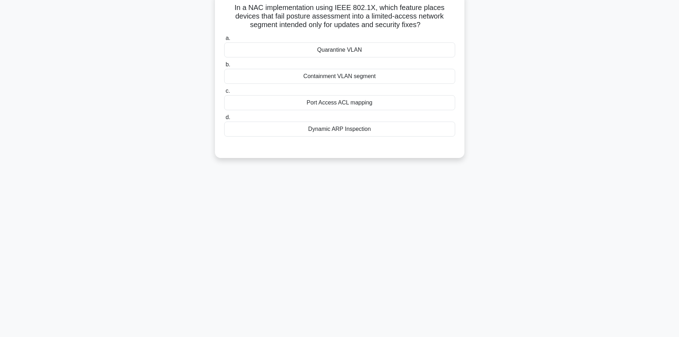
scroll to position [0, 0]
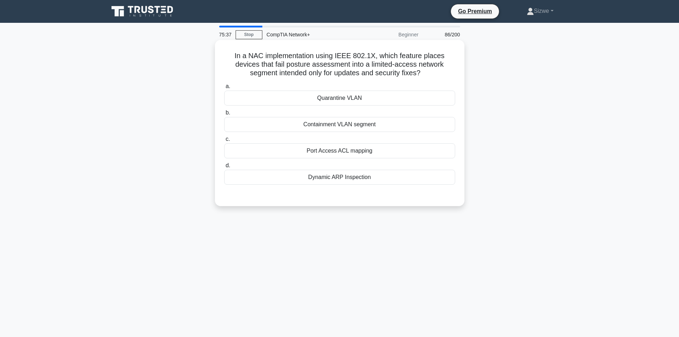
click at [363, 151] on div "Port Access ACL mapping" at bounding box center [339, 150] width 231 height 15
click at [224, 141] on input "c. Port Access ACL mapping" at bounding box center [224, 139] width 0 height 5
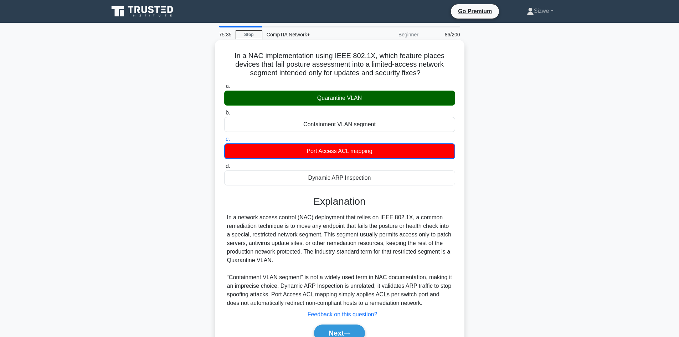
scroll to position [48, 0]
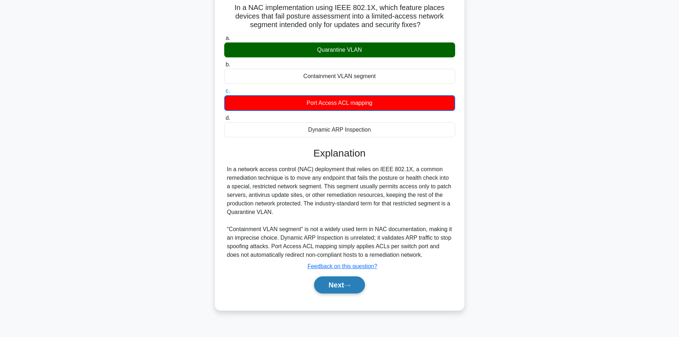
click at [341, 280] on button "Next" at bounding box center [339, 284] width 51 height 17
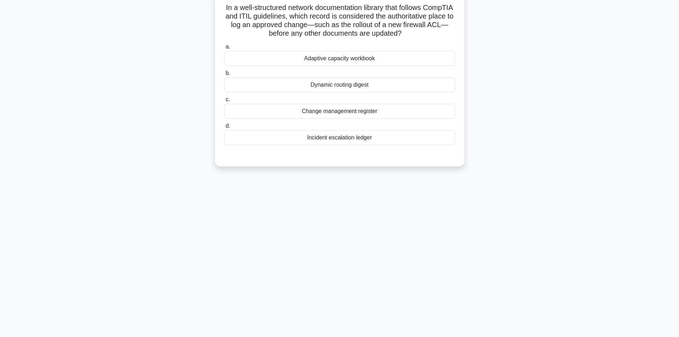
scroll to position [0, 0]
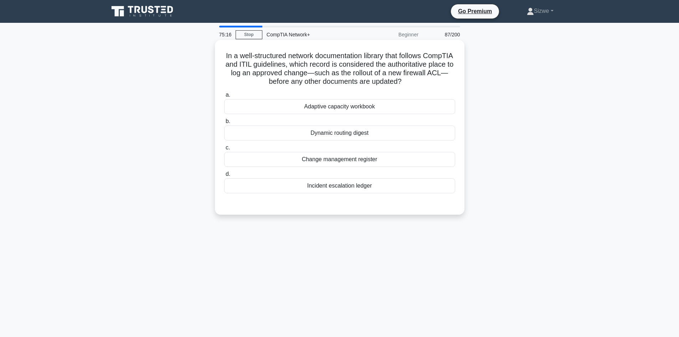
click at [307, 159] on div "Change management register" at bounding box center [339, 159] width 231 height 15
click at [224, 150] on input "c. Change management register" at bounding box center [224, 147] width 0 height 5
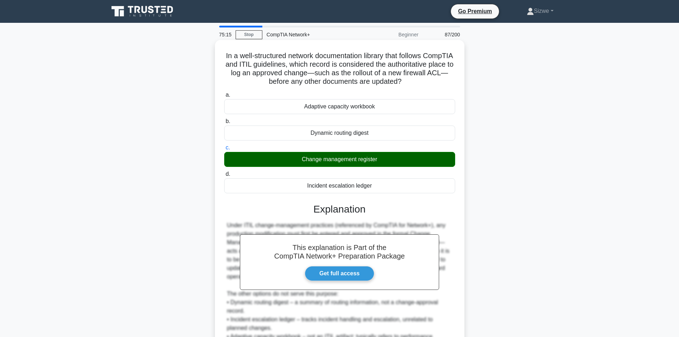
scroll to position [77, 0]
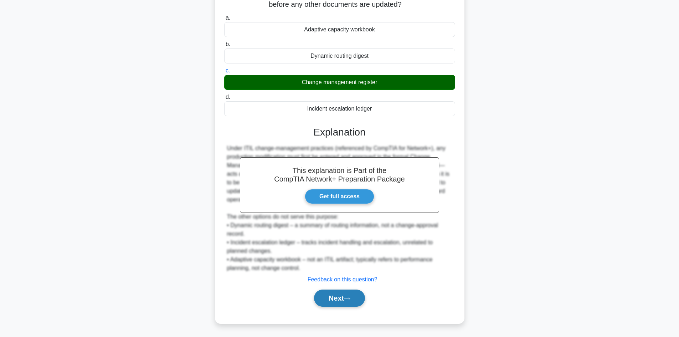
click at [343, 291] on button "Next" at bounding box center [339, 297] width 51 height 17
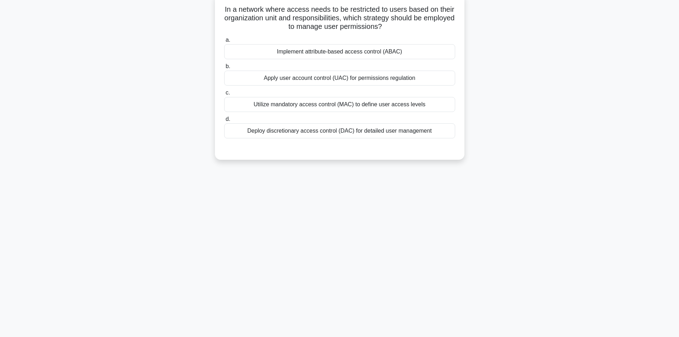
scroll to position [0, 0]
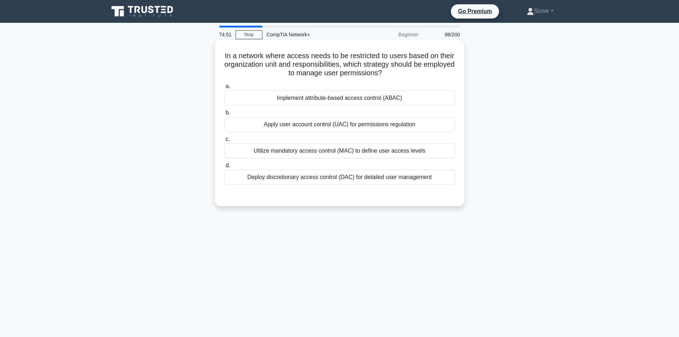
click at [354, 100] on div "Implement attribute-based access control (ABAC)" at bounding box center [339, 97] width 231 height 15
click at [224, 89] on input "a. Implement attribute-based access control (ABAC)" at bounding box center [224, 86] width 0 height 5
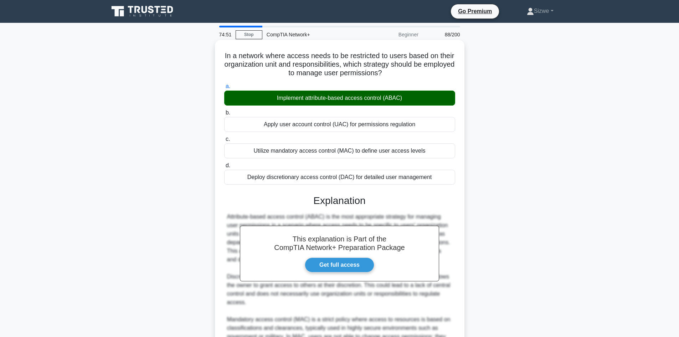
scroll to position [107, 0]
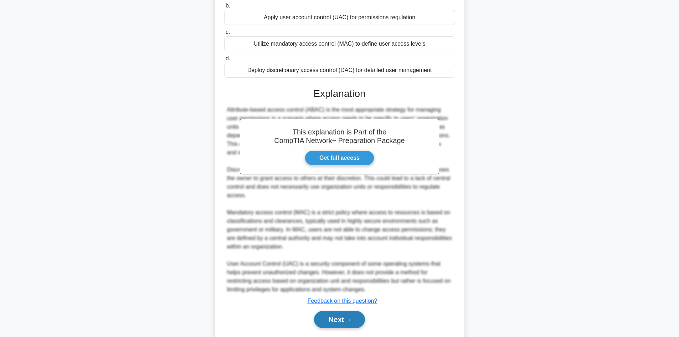
click at [332, 323] on button "Next" at bounding box center [339, 319] width 51 height 17
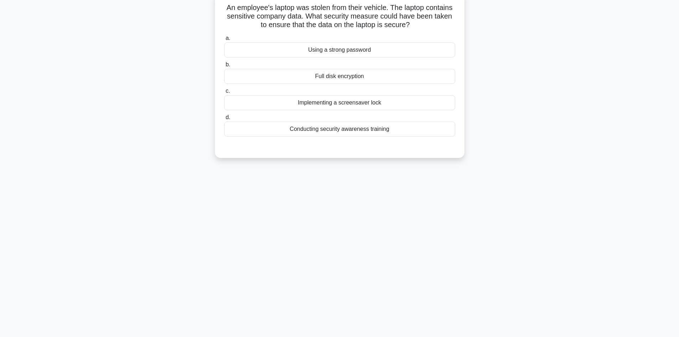
scroll to position [0, 0]
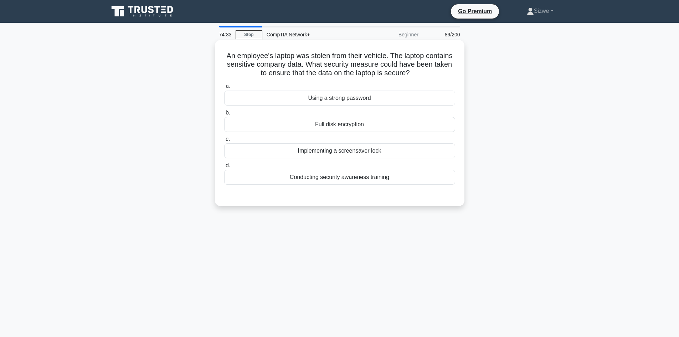
click at [348, 129] on div "Full disk encryption" at bounding box center [339, 124] width 231 height 15
click at [224, 115] on input "b. Full disk encryption" at bounding box center [224, 112] width 0 height 5
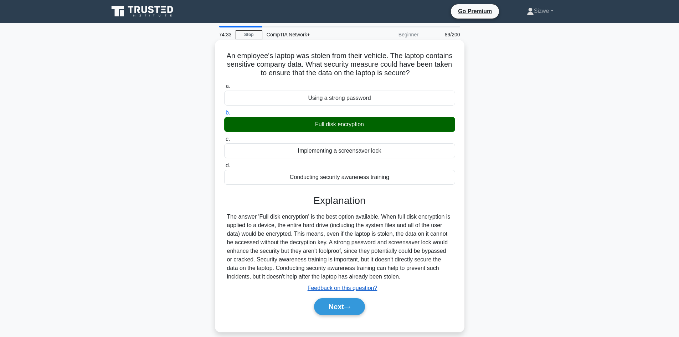
scroll to position [48, 0]
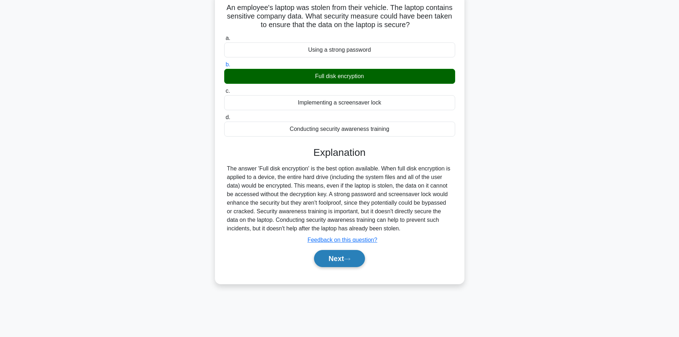
click at [346, 255] on button "Next" at bounding box center [339, 258] width 51 height 17
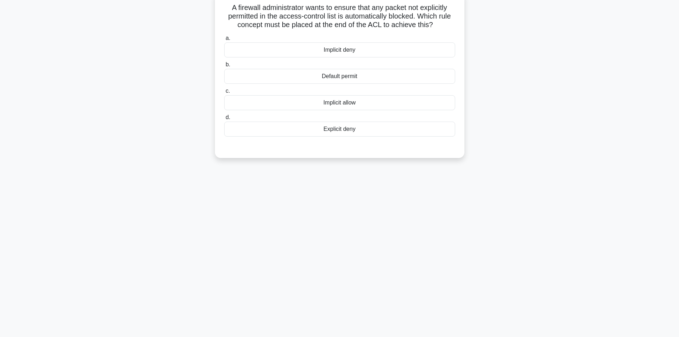
scroll to position [0, 0]
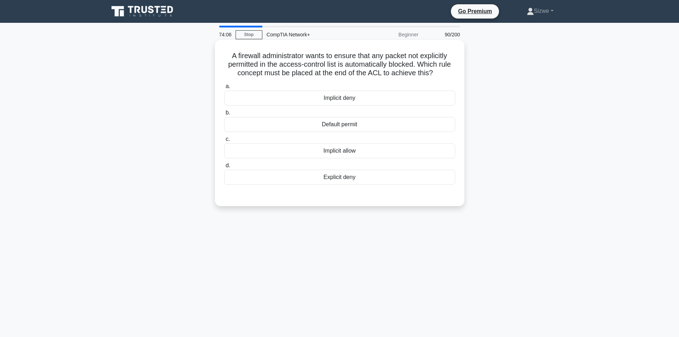
click at [353, 178] on div "Explicit deny" at bounding box center [339, 177] width 231 height 15
click at [224, 168] on input "d. Explicit deny" at bounding box center [224, 165] width 0 height 5
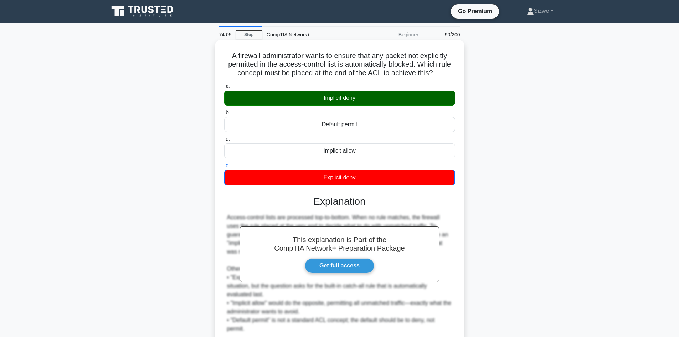
scroll to position [61, 0]
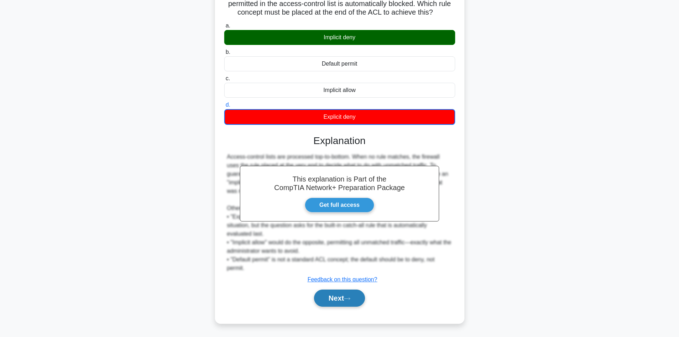
click at [345, 301] on button "Next" at bounding box center [339, 297] width 51 height 17
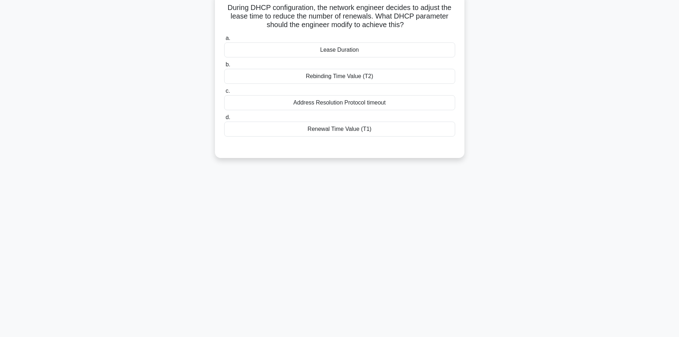
scroll to position [0, 0]
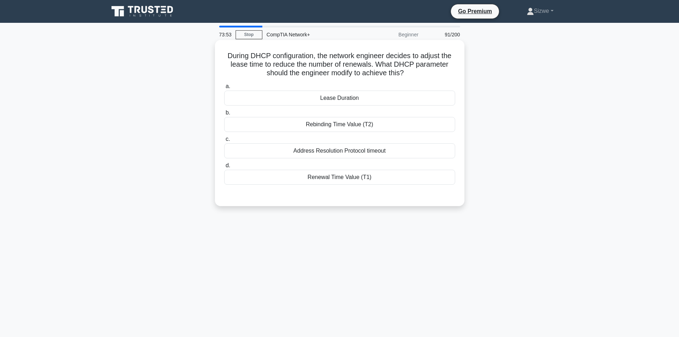
click at [343, 100] on div "Lease Duration" at bounding box center [339, 97] width 231 height 15
click at [224, 89] on input "a. Lease Duration" at bounding box center [224, 86] width 0 height 5
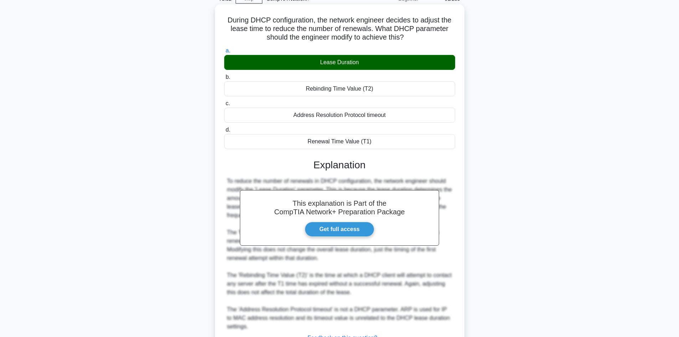
scroll to position [94, 0]
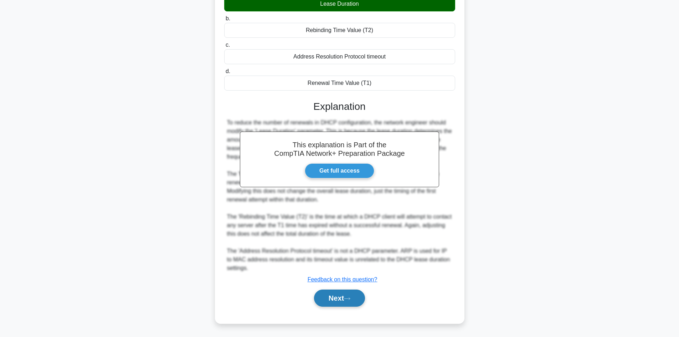
click at [337, 297] on button "Next" at bounding box center [339, 297] width 51 height 17
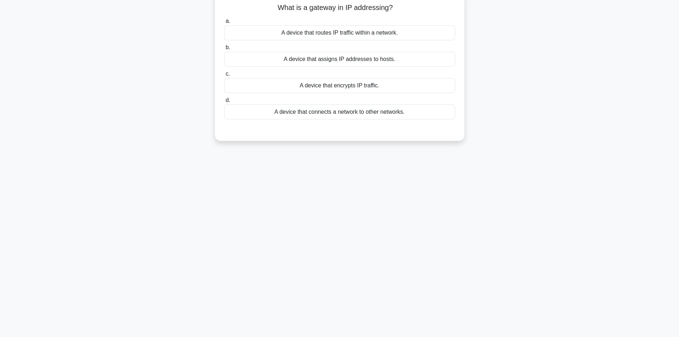
scroll to position [0, 0]
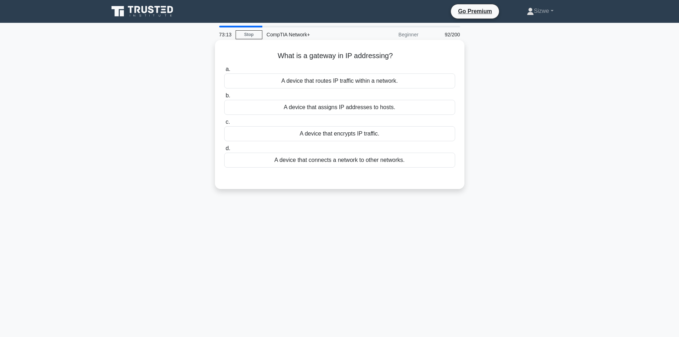
click at [352, 82] on div "A device that routes IP traffic within a network." at bounding box center [339, 80] width 231 height 15
click at [224, 72] on input "a. A device that routes IP traffic within a network." at bounding box center [224, 69] width 0 height 5
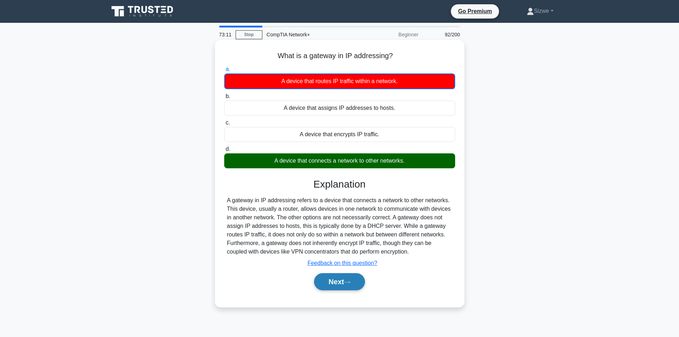
click at [343, 280] on button "Next" at bounding box center [339, 281] width 51 height 17
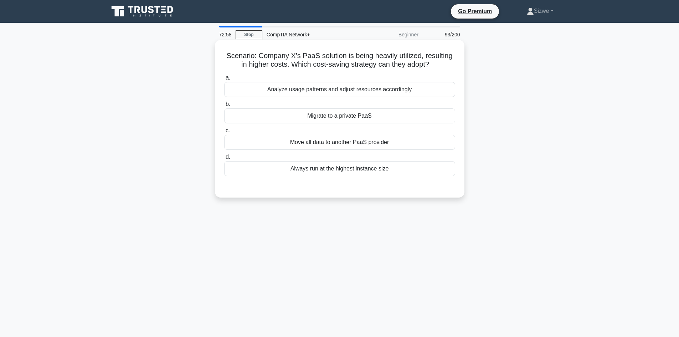
click at [326, 121] on div "Migrate to a private PaaS" at bounding box center [339, 115] width 231 height 15
click at [224, 107] on input "b. Migrate to a private PaaS" at bounding box center [224, 104] width 0 height 5
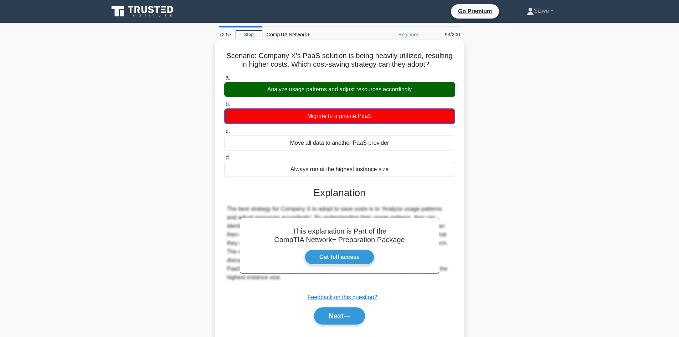
scroll to position [48, 0]
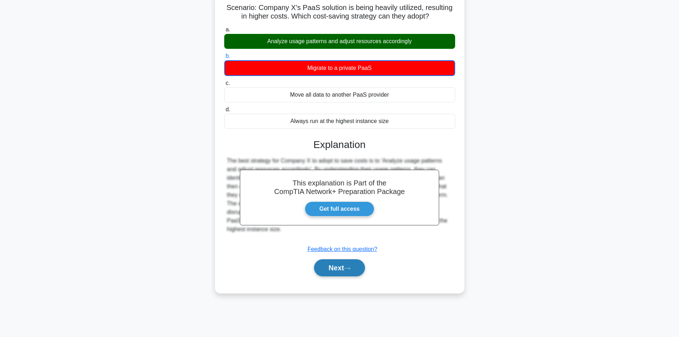
click at [339, 266] on button "Next" at bounding box center [339, 267] width 51 height 17
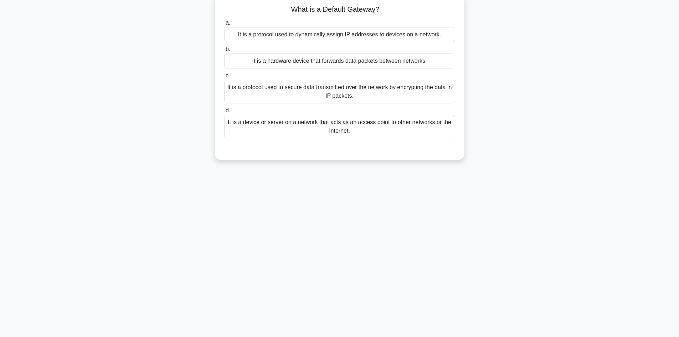
scroll to position [0, 0]
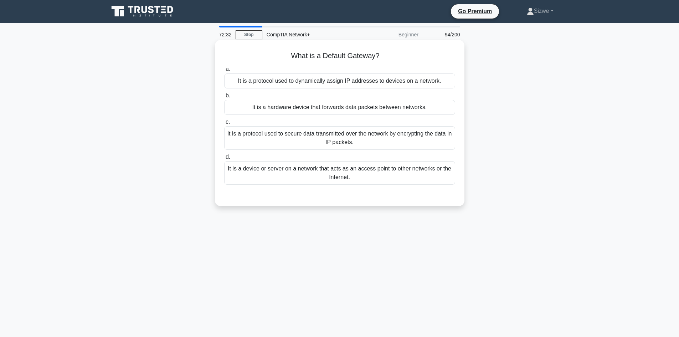
click at [344, 168] on div "It is a device or server on a network that acts as an access point to other net…" at bounding box center [339, 173] width 231 height 24
click at [224, 159] on input "d. It is a device or server on a network that acts as an access point to other …" at bounding box center [224, 157] width 0 height 5
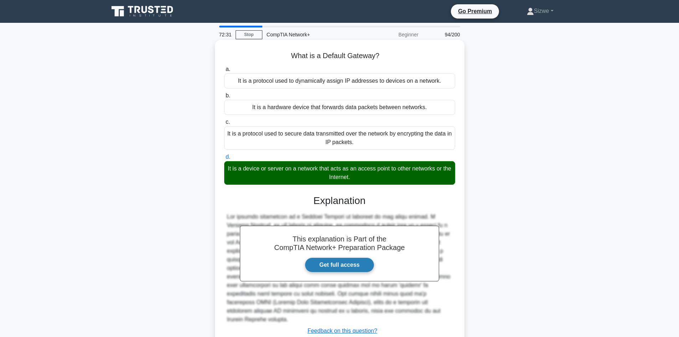
scroll to position [48, 0]
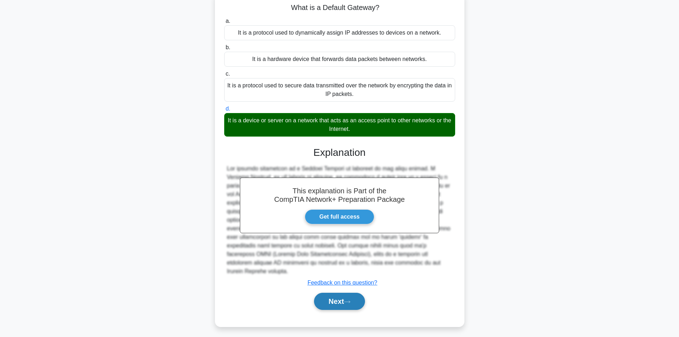
click at [339, 295] on button "Next" at bounding box center [339, 300] width 51 height 17
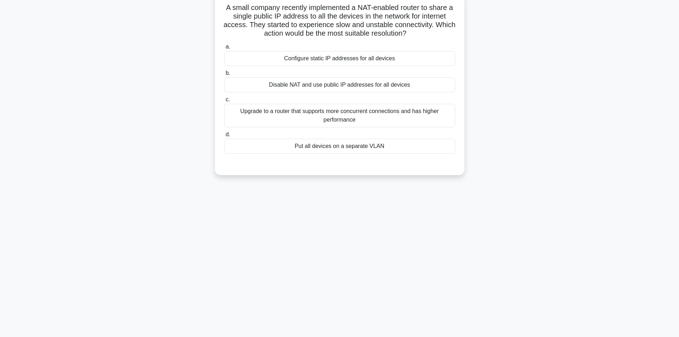
scroll to position [0, 0]
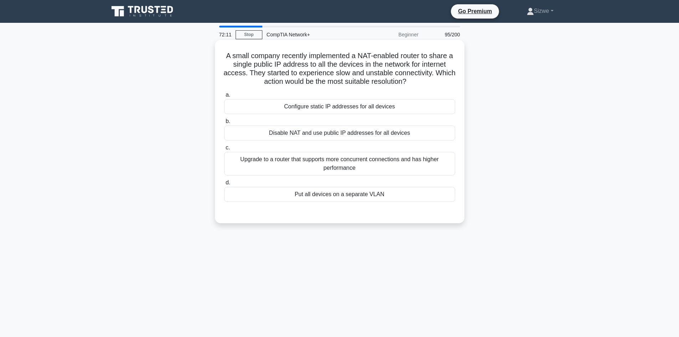
click at [344, 133] on div "Disable NAT and use public IP addresses for all devices" at bounding box center [339, 132] width 231 height 15
click at [224, 124] on input "b. Disable NAT and use public IP addresses for all devices" at bounding box center [224, 121] width 0 height 5
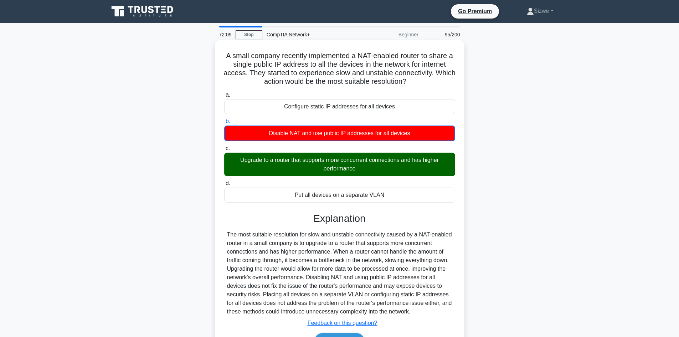
scroll to position [48, 0]
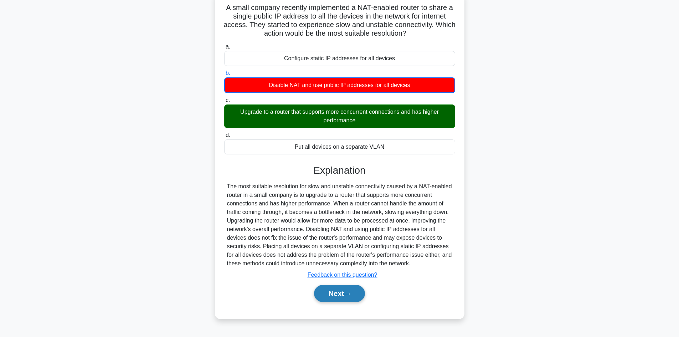
click at [341, 292] on button "Next" at bounding box center [339, 293] width 51 height 17
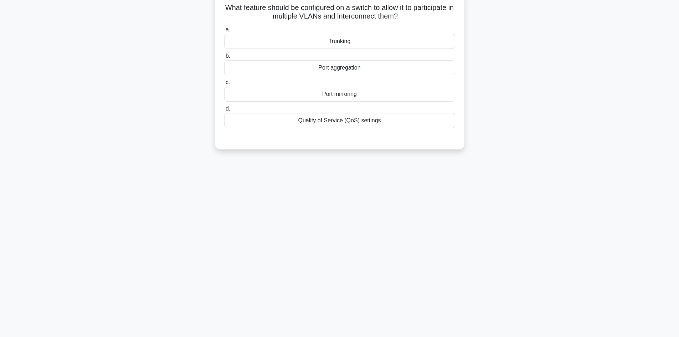
scroll to position [0, 0]
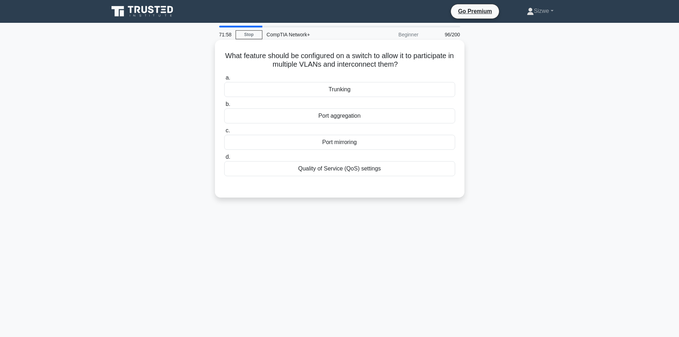
click at [353, 97] on div "Trunking" at bounding box center [339, 89] width 231 height 15
click at [224, 80] on input "a. Trunking" at bounding box center [224, 78] width 0 height 5
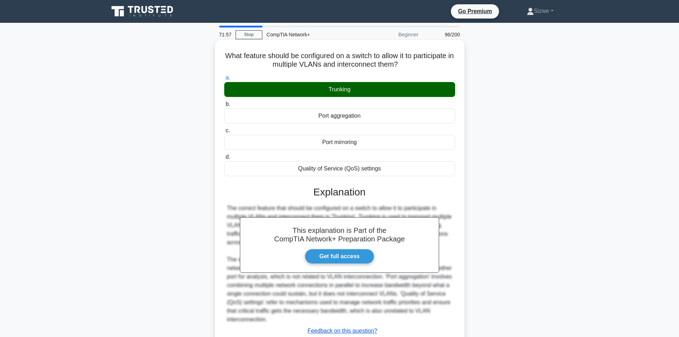
scroll to position [52, 0]
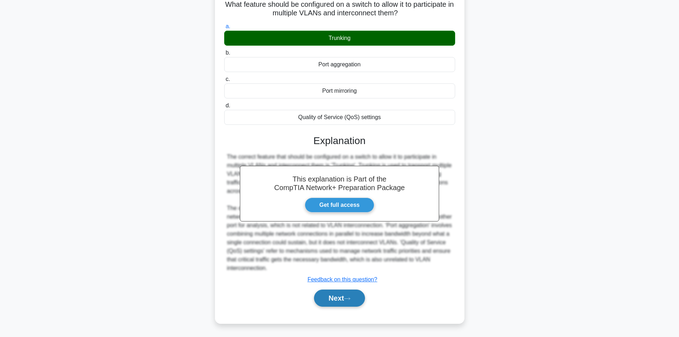
click at [332, 294] on button "Next" at bounding box center [339, 297] width 51 height 17
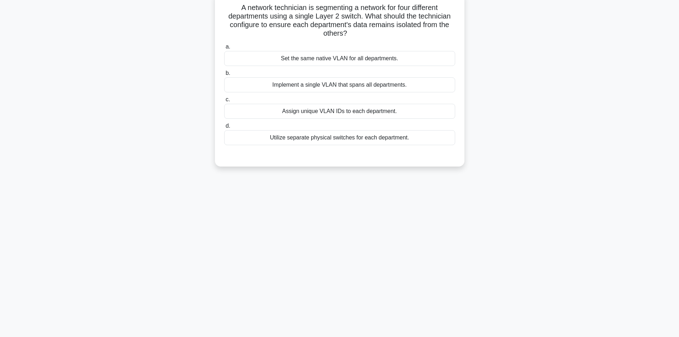
scroll to position [0, 0]
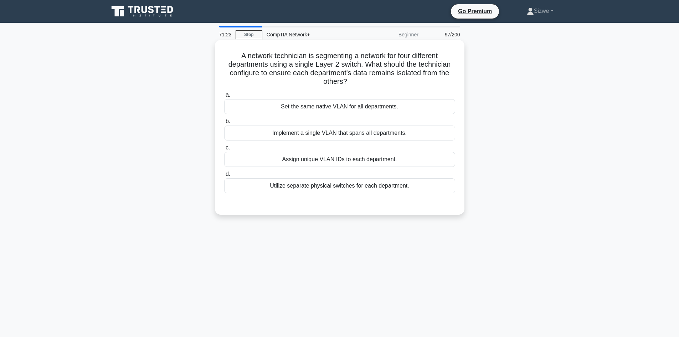
click at [364, 165] on div "Assign unique VLAN IDs to each department." at bounding box center [339, 159] width 231 height 15
click at [224, 150] on input "c. Assign unique VLAN IDs to each department." at bounding box center [224, 147] width 0 height 5
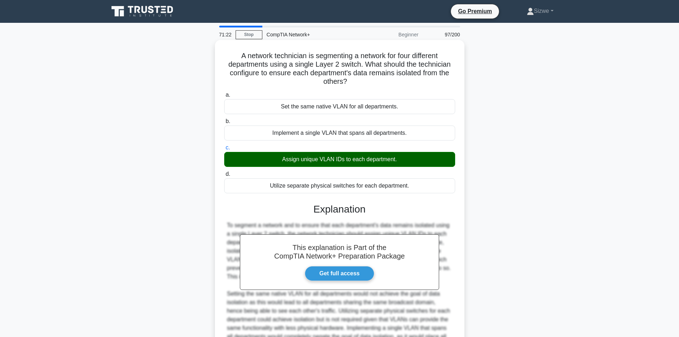
scroll to position [77, 0]
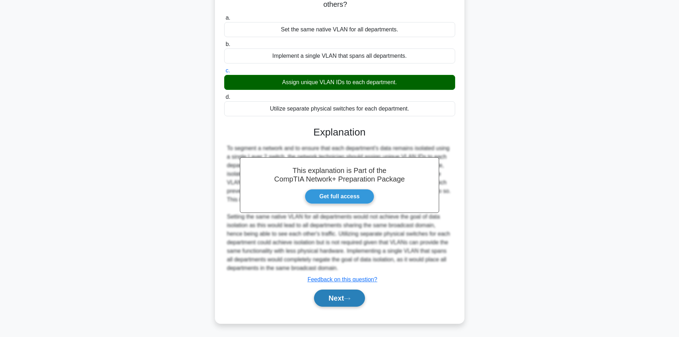
click at [336, 299] on button "Next" at bounding box center [339, 297] width 51 height 17
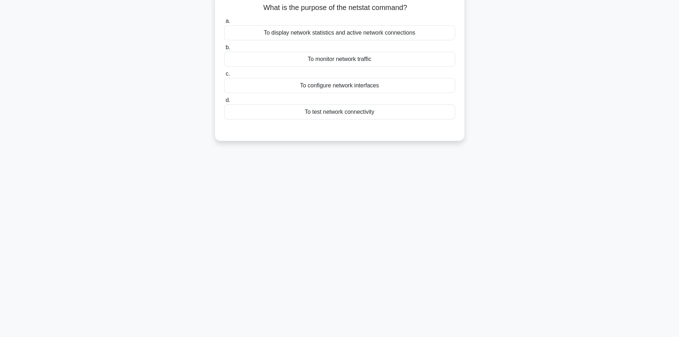
scroll to position [0, 0]
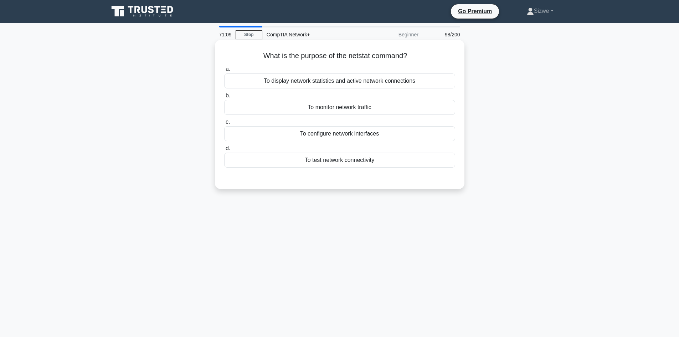
click at [359, 81] on div "To display network statistics and active network connections" at bounding box center [339, 80] width 231 height 15
click at [224, 72] on input "a. To display network statistics and active network connections" at bounding box center [224, 69] width 0 height 5
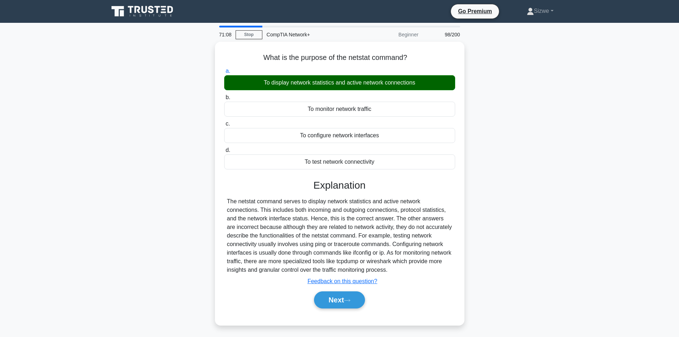
scroll to position [48, 0]
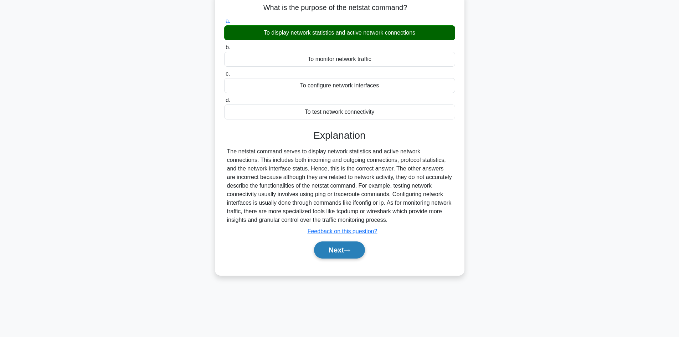
click at [331, 242] on button "Next" at bounding box center [339, 249] width 51 height 17
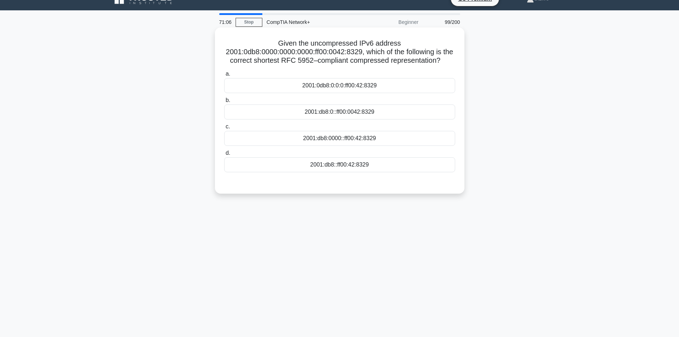
scroll to position [0, 0]
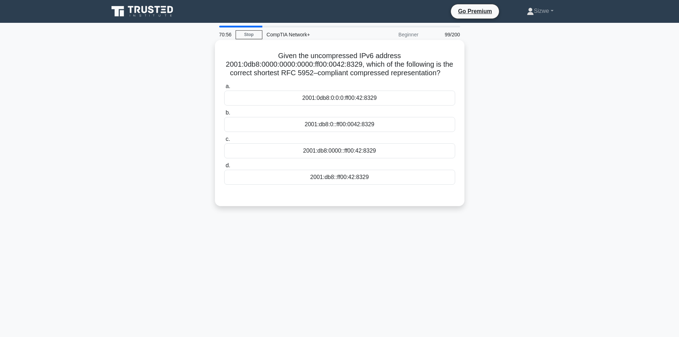
click at [311, 126] on div "2001:db8:0::ff00:0042:8329" at bounding box center [339, 124] width 231 height 15
click at [224, 115] on input "b. 2001:db8:0::ff00:0042:8329" at bounding box center [224, 112] width 0 height 5
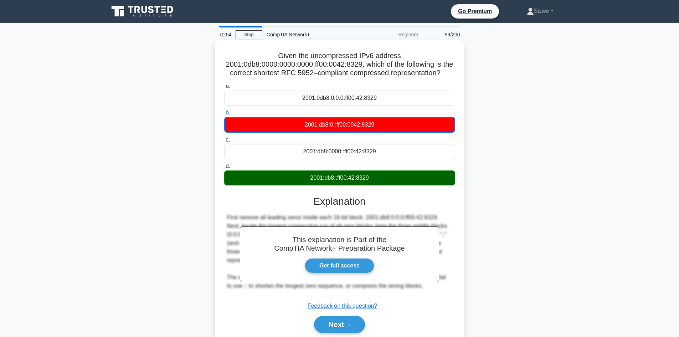
scroll to position [36, 0]
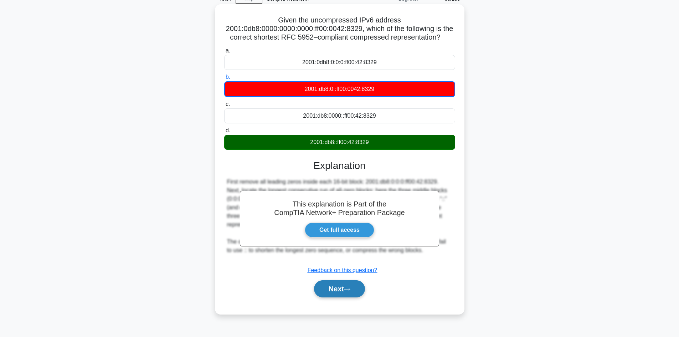
click at [341, 282] on button "Next" at bounding box center [339, 288] width 51 height 17
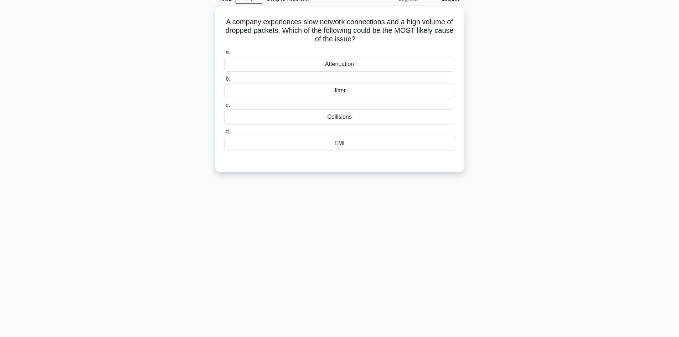
scroll to position [0, 0]
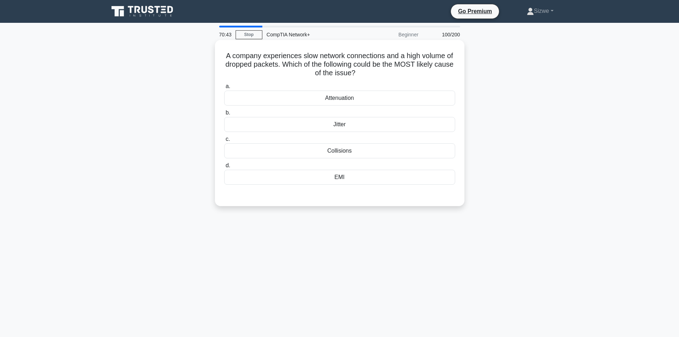
click at [343, 100] on div "Attenuation" at bounding box center [339, 97] width 231 height 15
click at [224, 89] on input "a. Attenuation" at bounding box center [224, 86] width 0 height 5
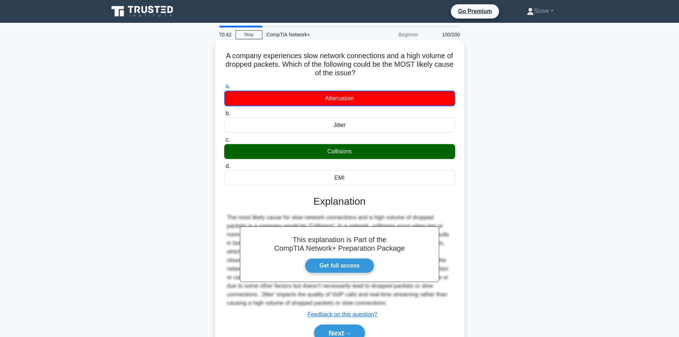
scroll to position [48, 0]
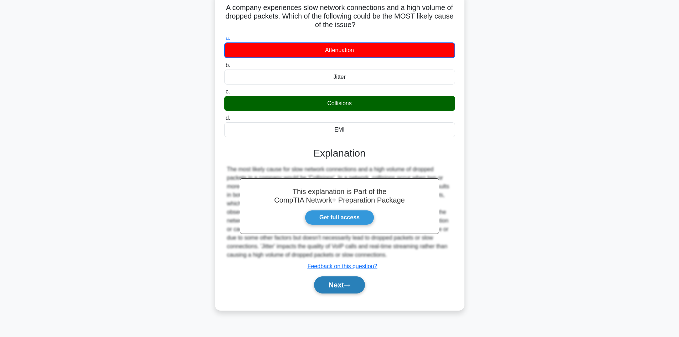
click at [341, 283] on button "Next" at bounding box center [339, 284] width 51 height 17
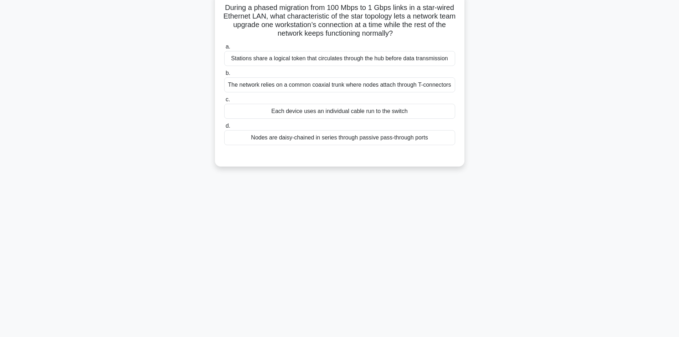
scroll to position [0, 0]
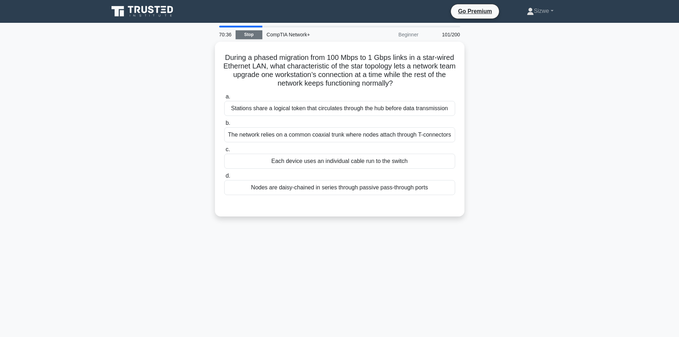
click at [253, 35] on link "Stop" at bounding box center [248, 34] width 27 height 9
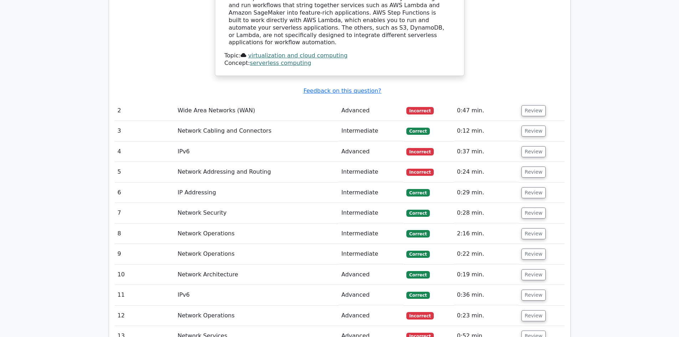
scroll to position [1140, 0]
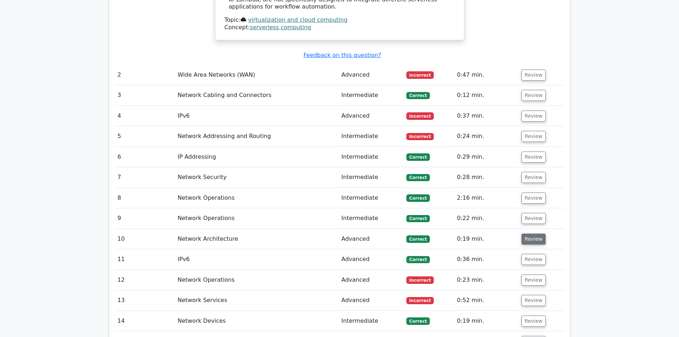
click at [532, 233] on button "Review" at bounding box center [533, 238] width 24 height 11
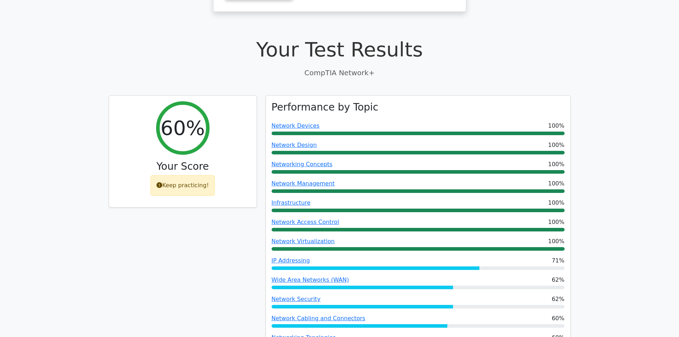
scroll to position [0, 0]
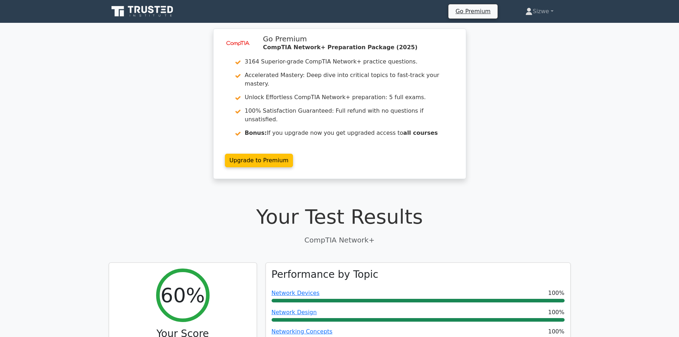
click at [140, 9] on icon at bounding box center [143, 12] width 68 height 14
